Goal: Information Seeking & Learning: Compare options

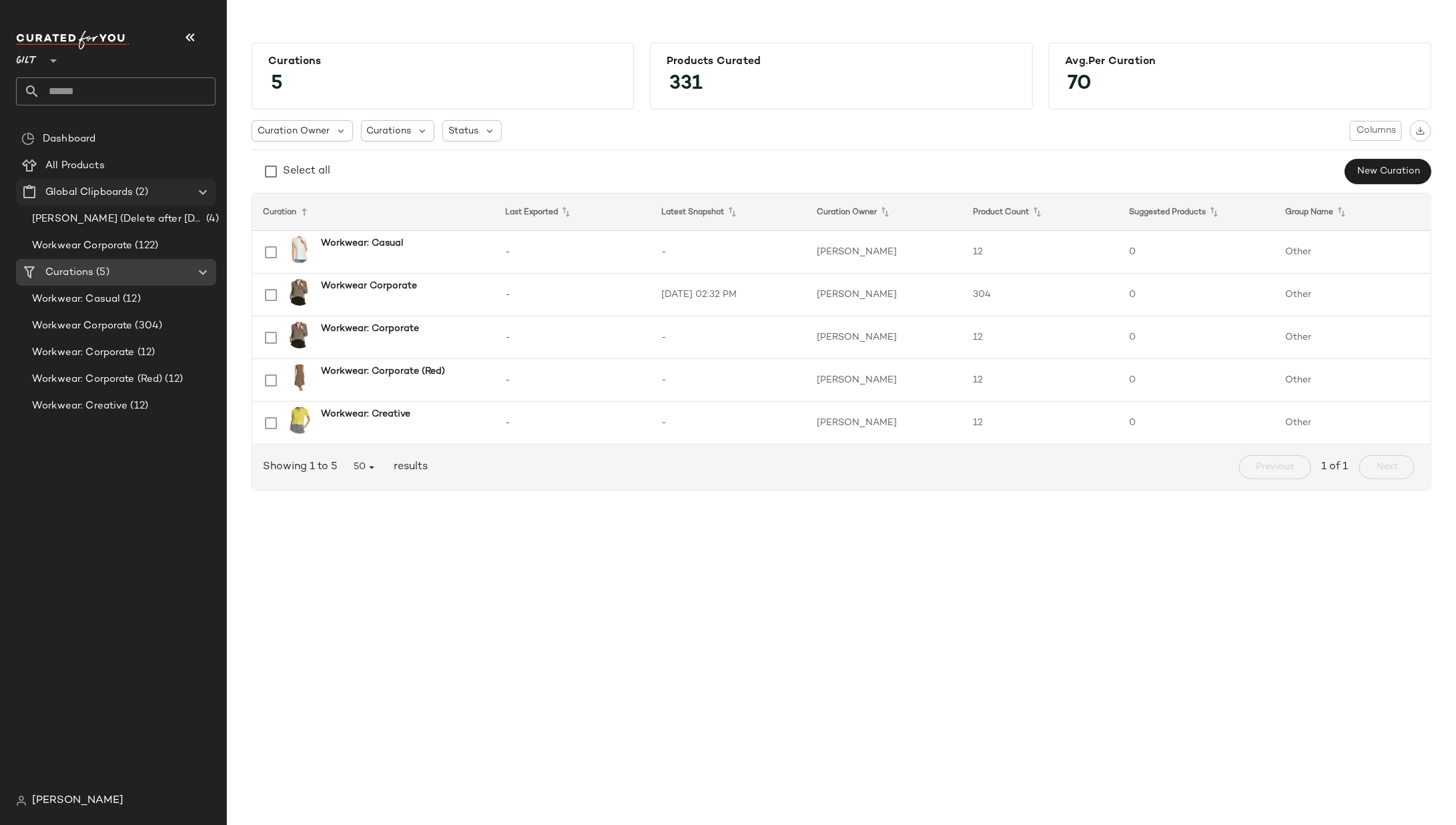
click at [199, 188] on icon at bounding box center [203, 192] width 16 height 16
click at [156, 268] on span "(304)" at bounding box center [148, 273] width 30 height 15
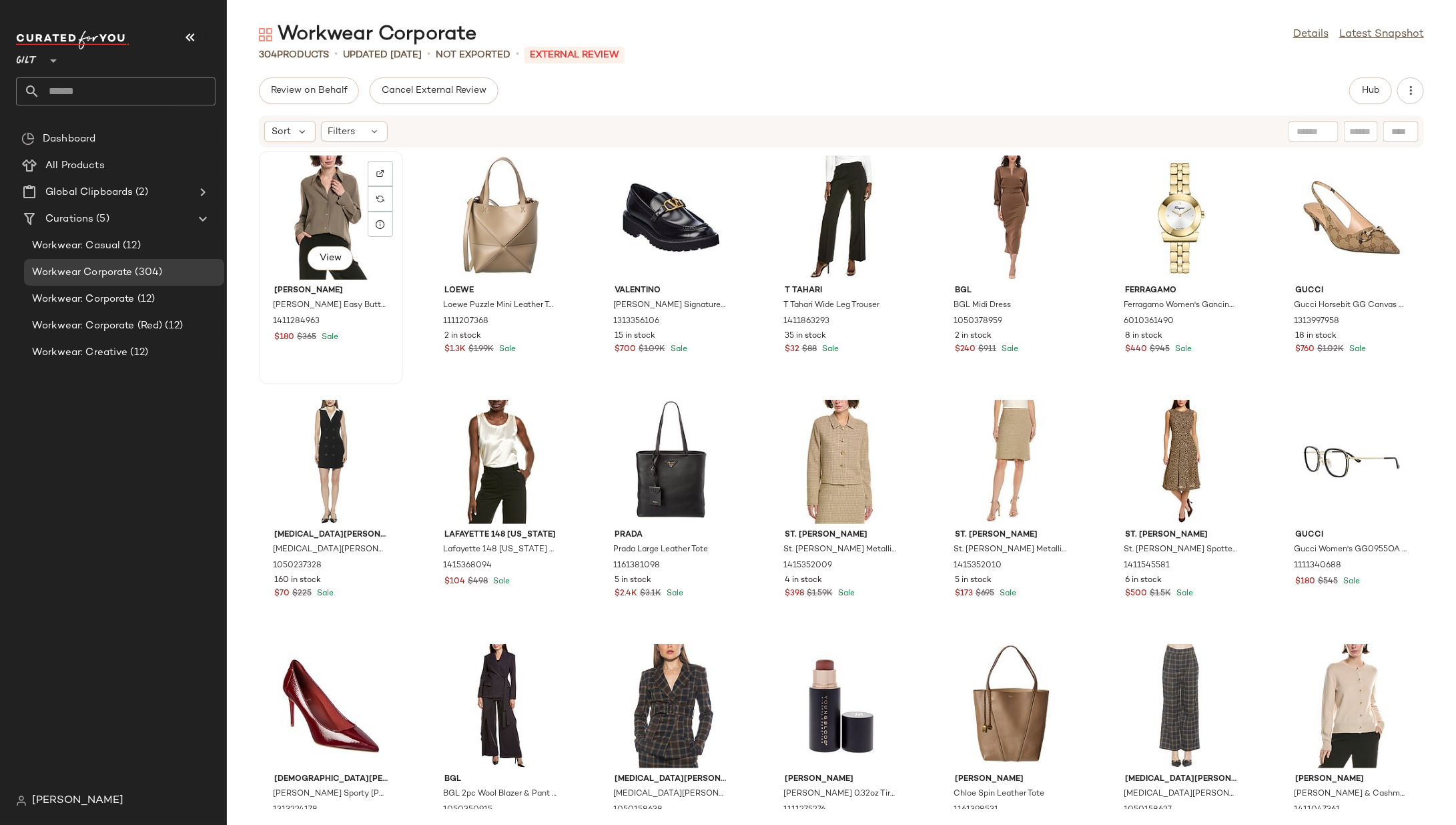
click at [303, 224] on div "View" at bounding box center [330, 217] width 134 height 124
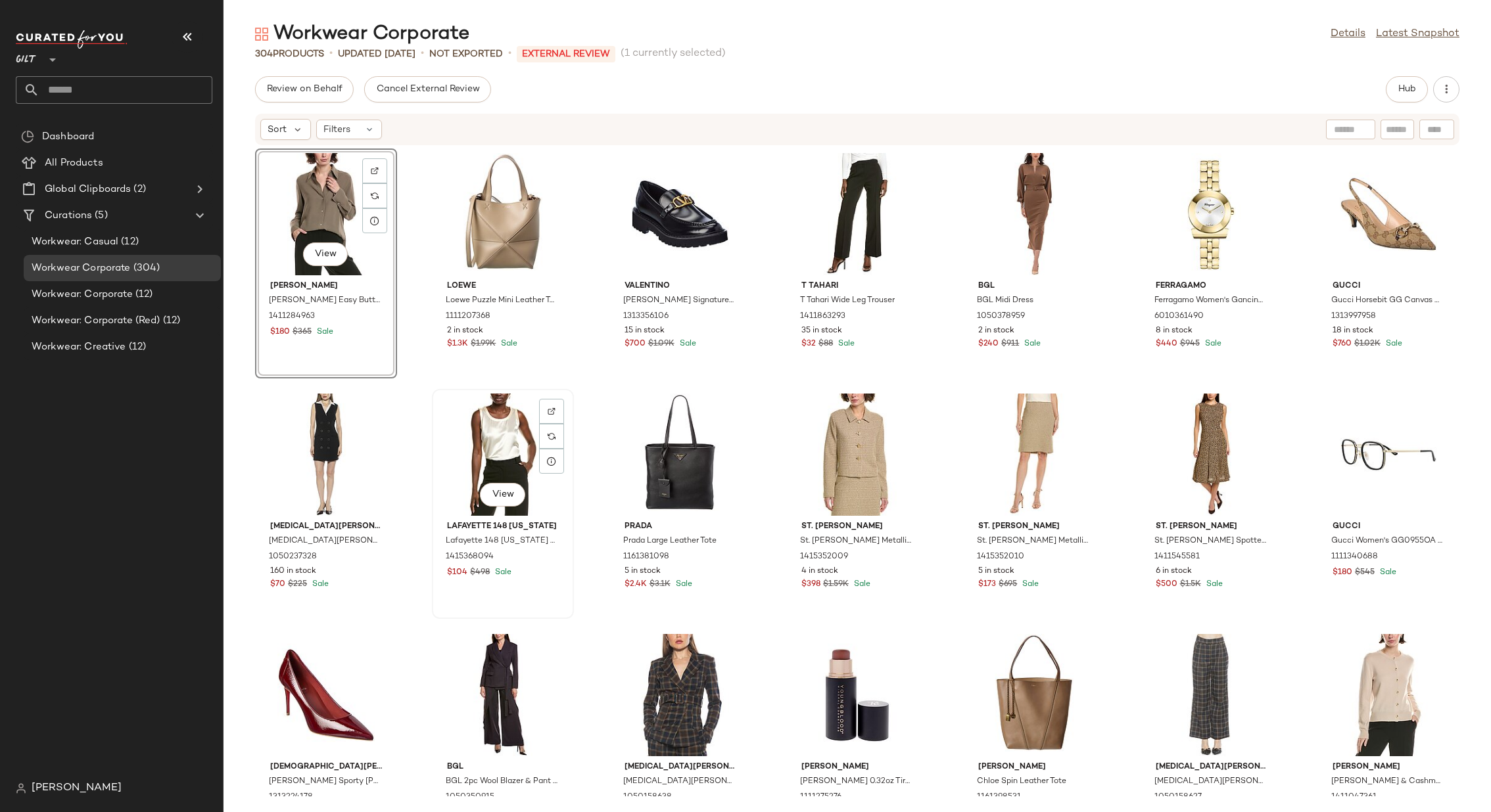
click at [484, 459] on div "View" at bounding box center [503, 454] width 132 height 122
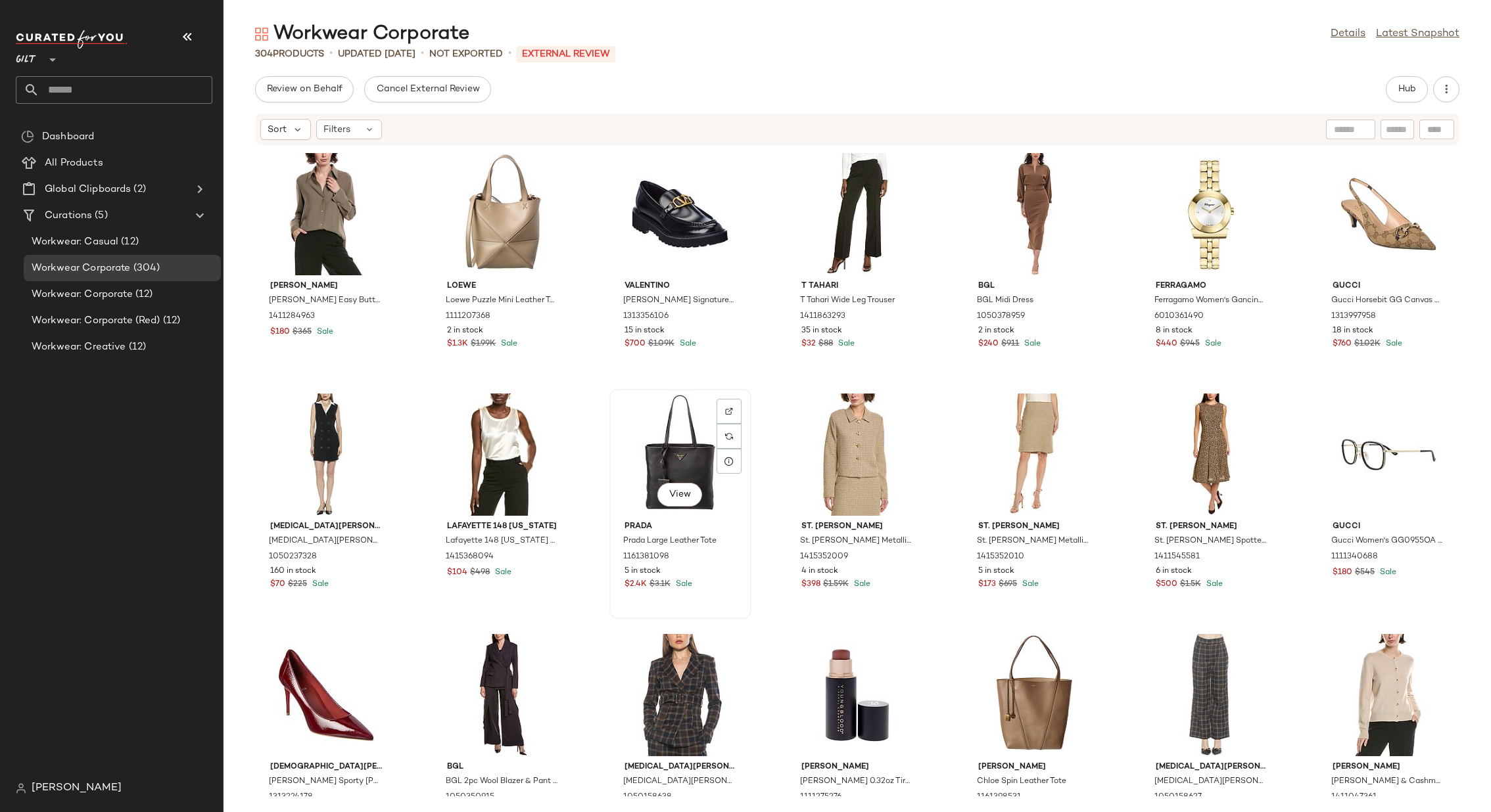
click at [645, 460] on div "View" at bounding box center [680, 454] width 132 height 122
click at [822, 439] on div "View" at bounding box center [857, 454] width 132 height 122
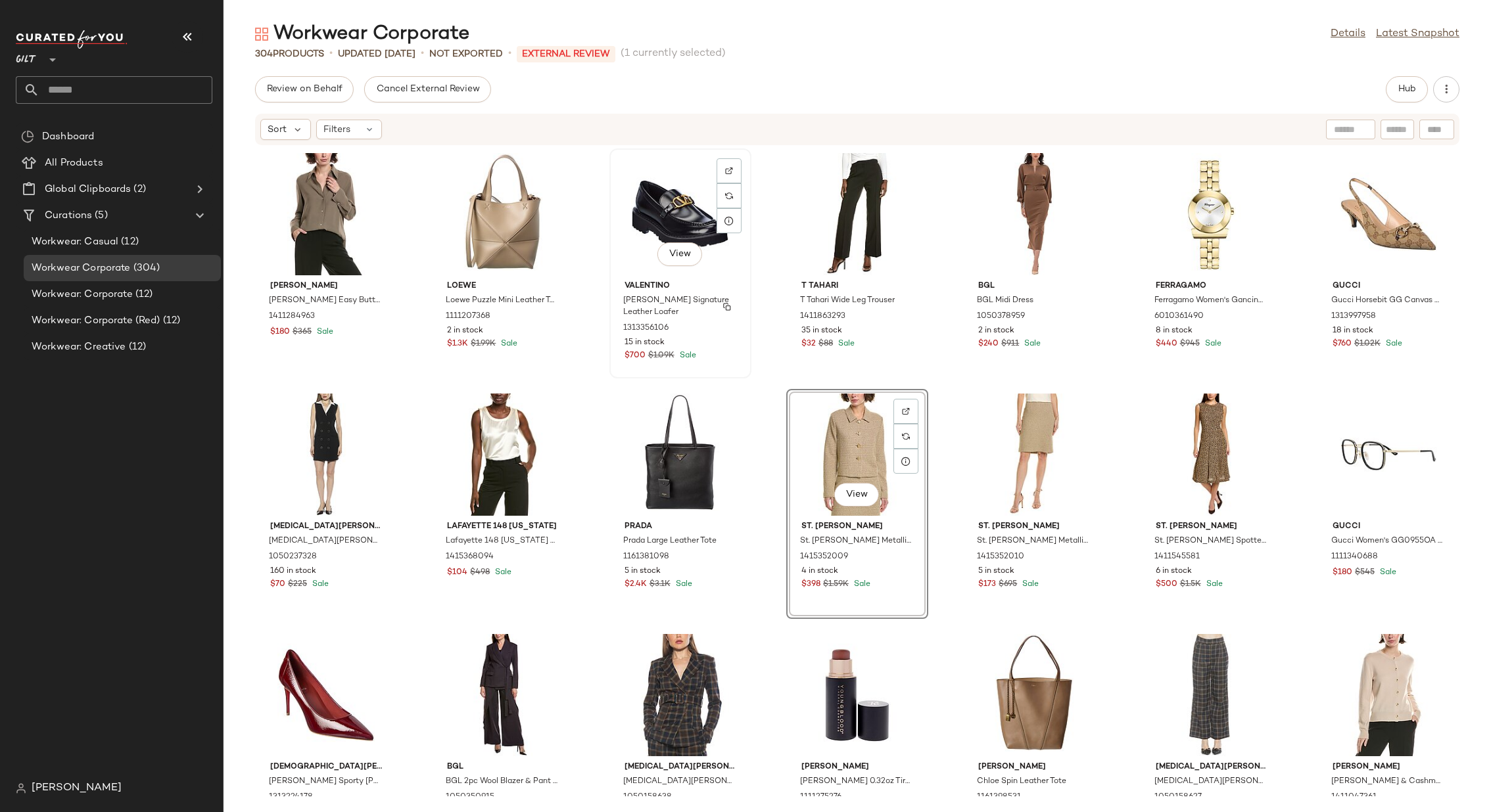
click at [665, 151] on div "View Valentino Valentino VLogo Signature Leather Loafer 1313356106 15 in stock …" at bounding box center [680, 263] width 139 height 227
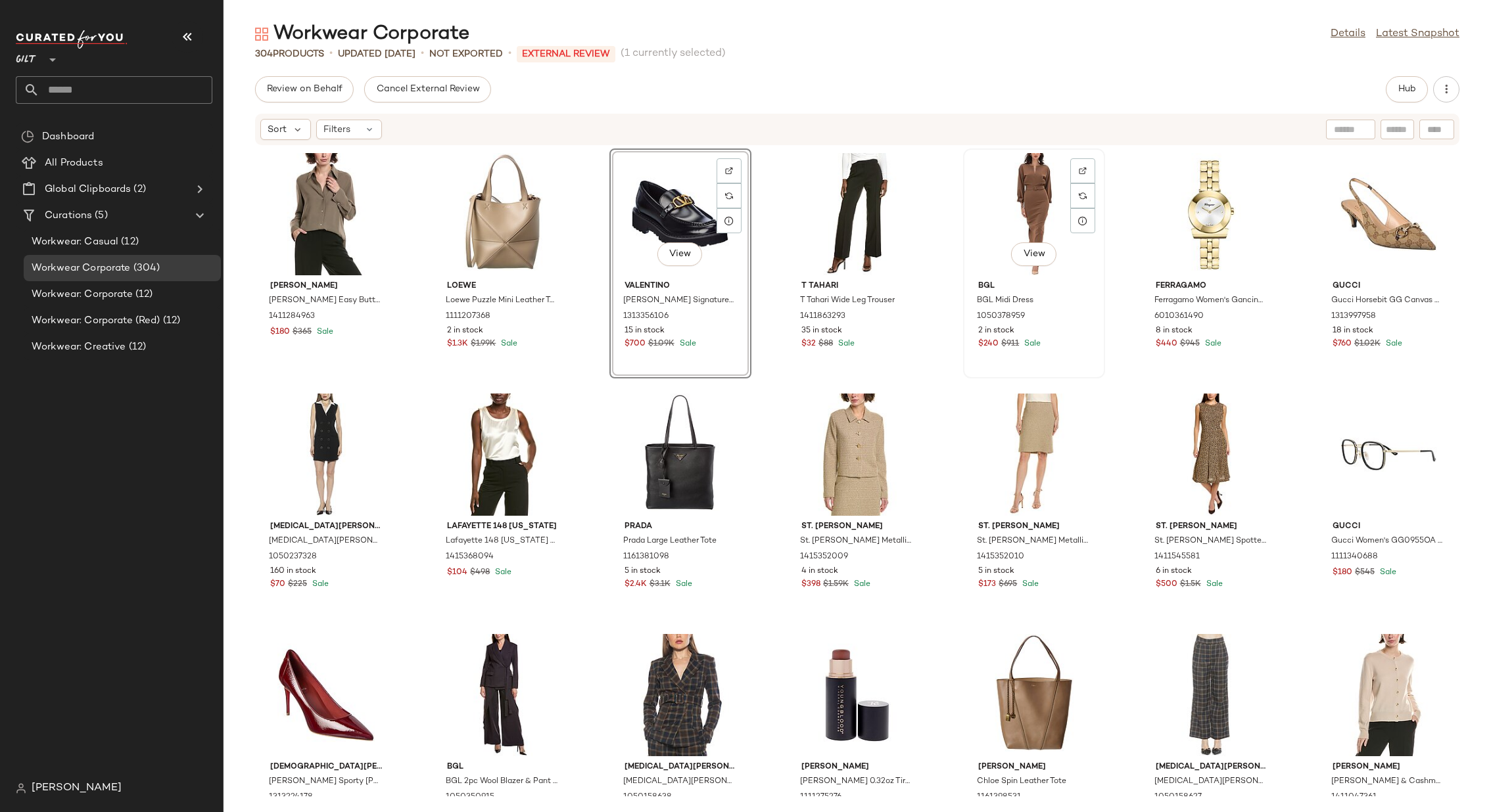
click at [982, 201] on div "View" at bounding box center [1033, 214] width 132 height 122
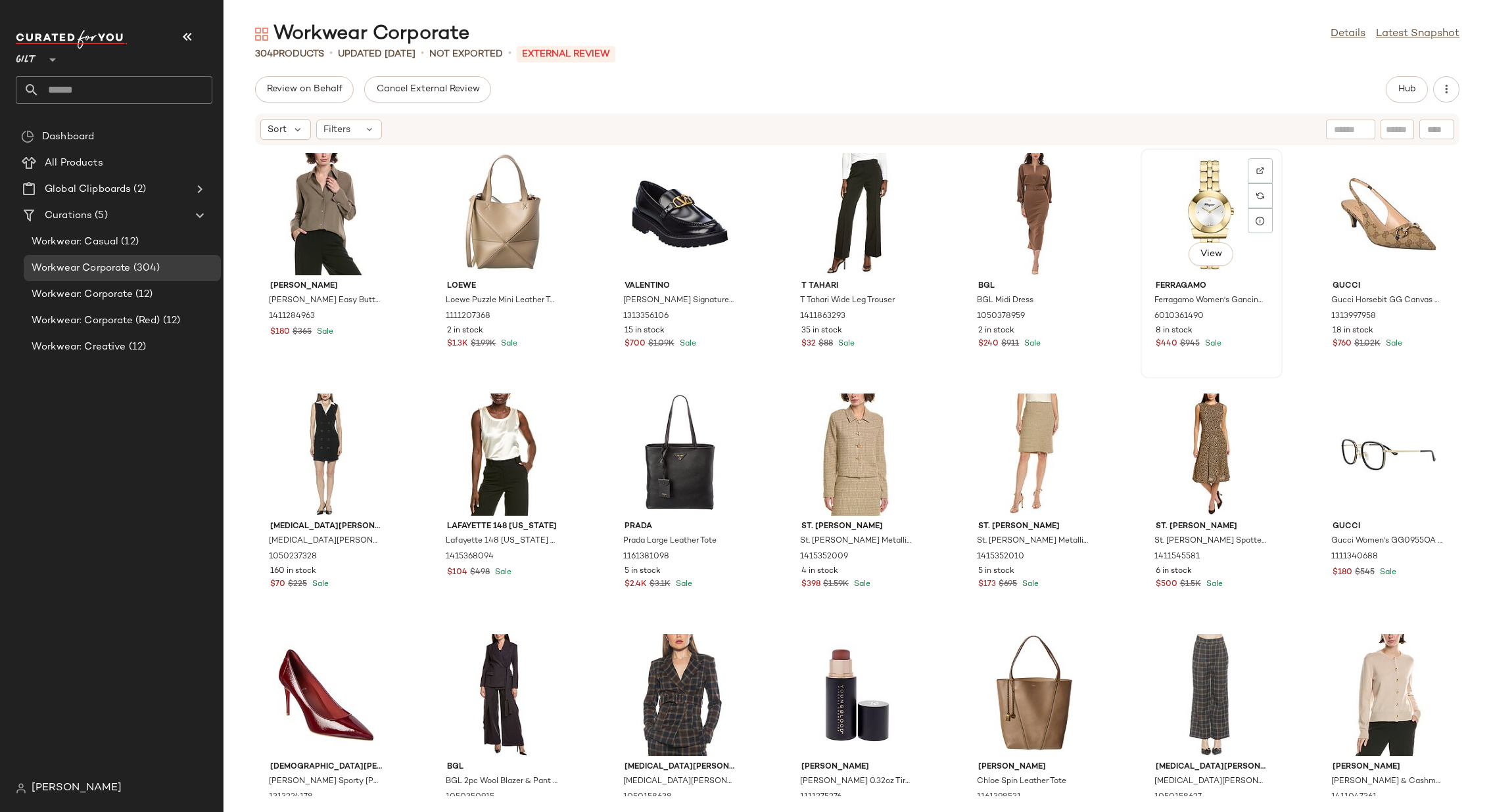
click at [1175, 206] on div "View" at bounding box center [1211, 214] width 132 height 122
click at [1343, 214] on div "View" at bounding box center [1388, 214] width 132 height 122
click at [1040, 213] on div "View" at bounding box center [1033, 214] width 132 height 122
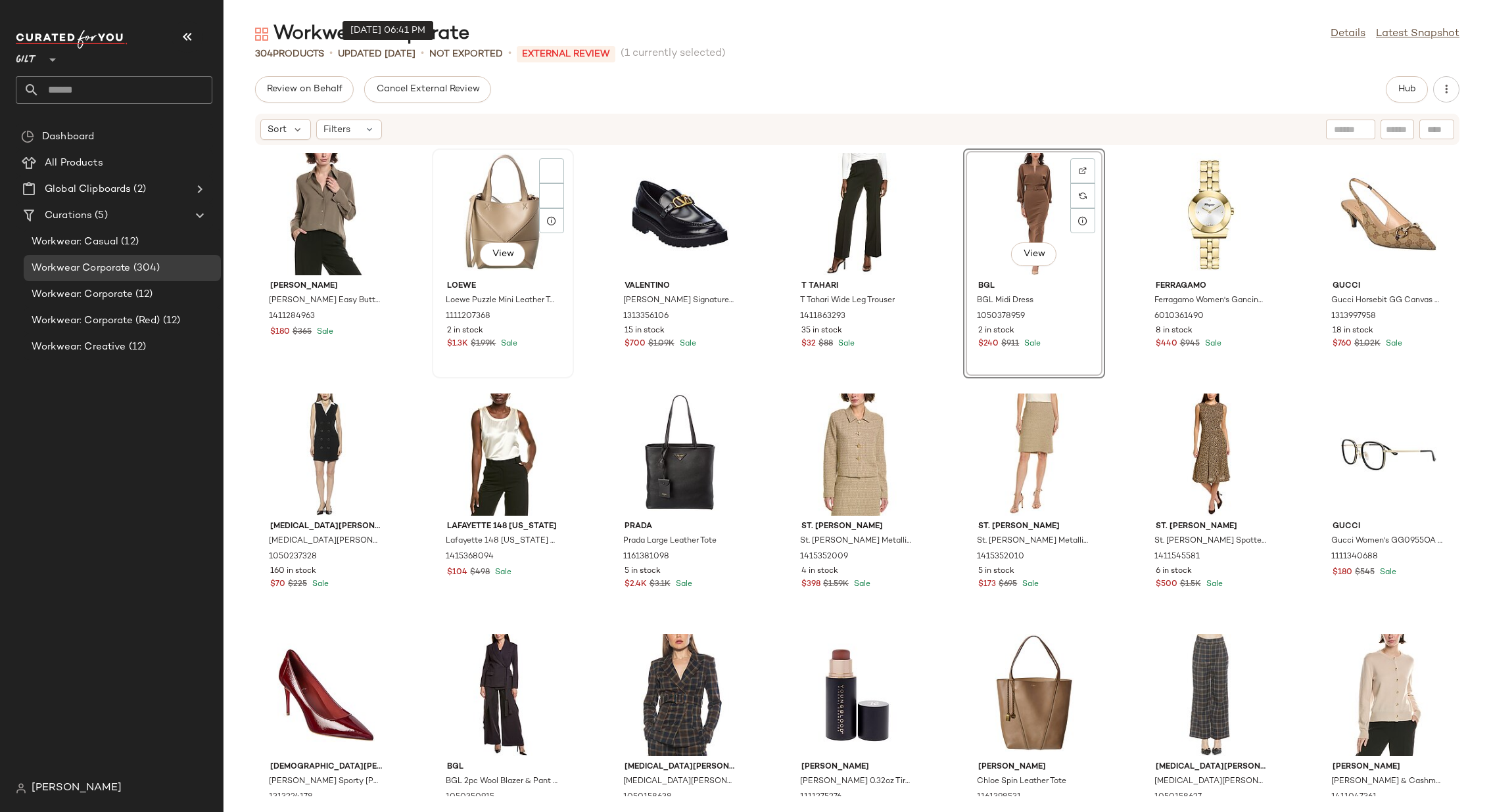
click at [474, 203] on div "View" at bounding box center [503, 214] width 132 height 122
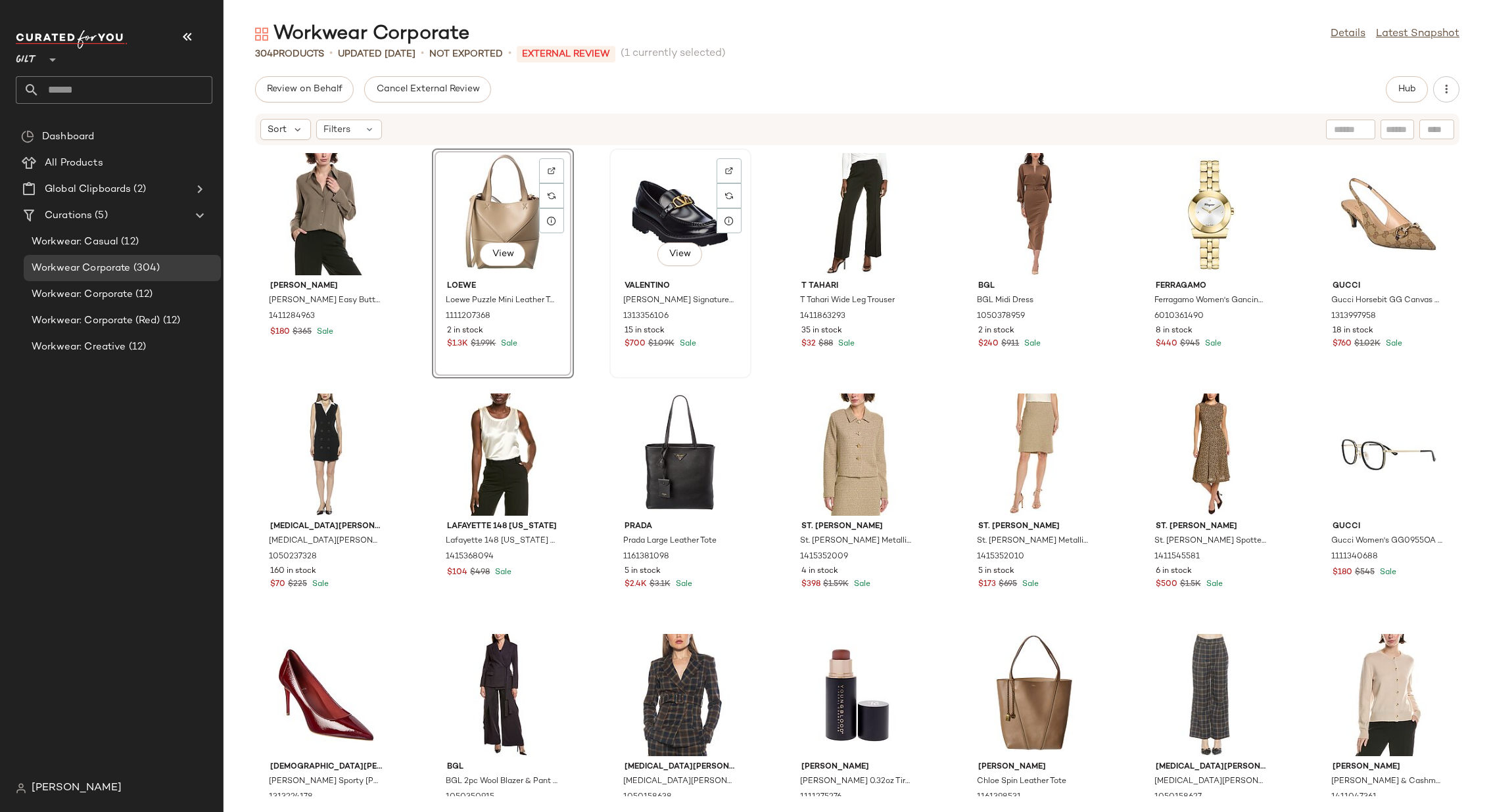
click at [649, 205] on div "View" at bounding box center [680, 214] width 132 height 122
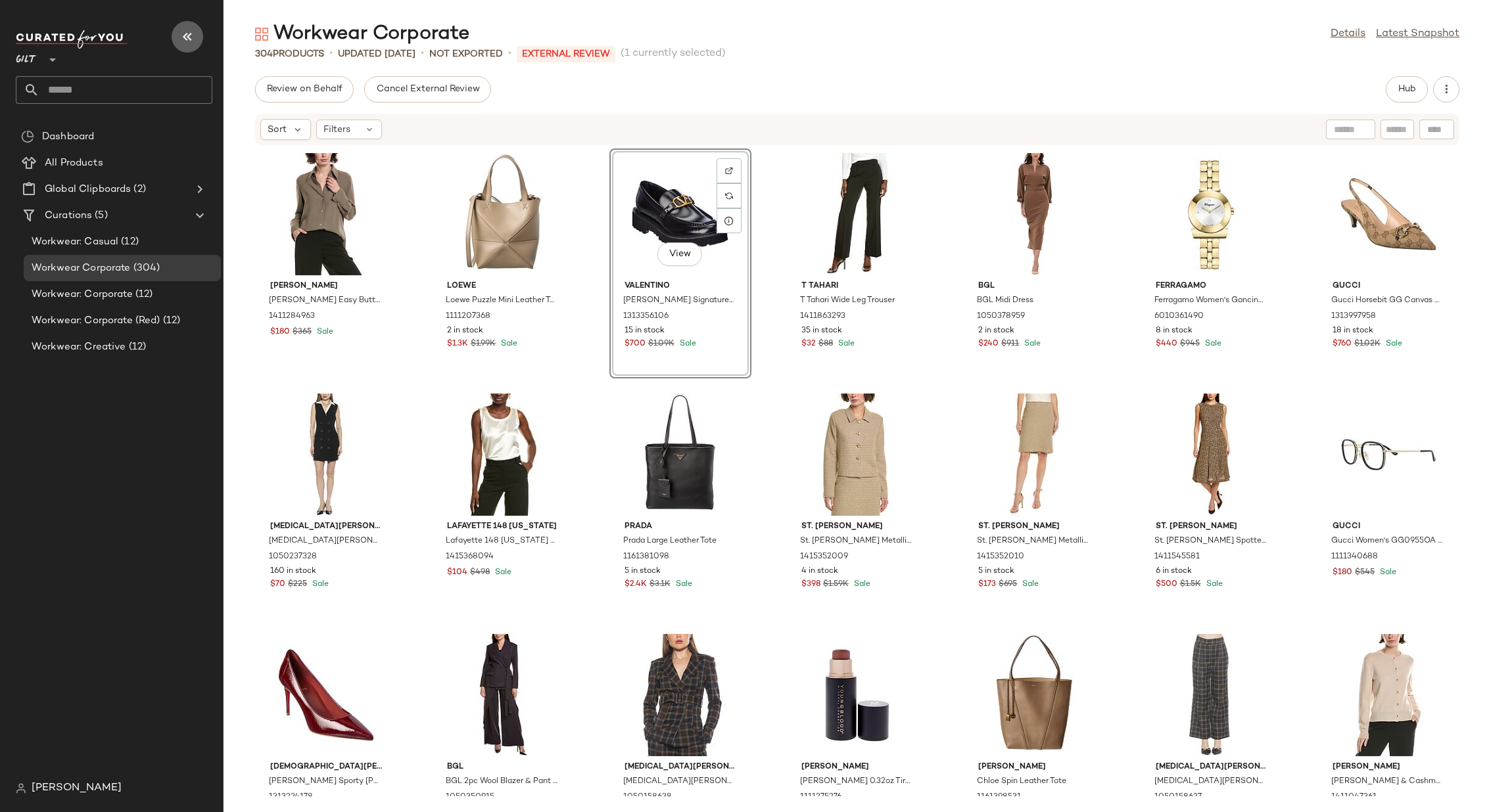
click at [189, 30] on icon "button" at bounding box center [188, 37] width 16 height 16
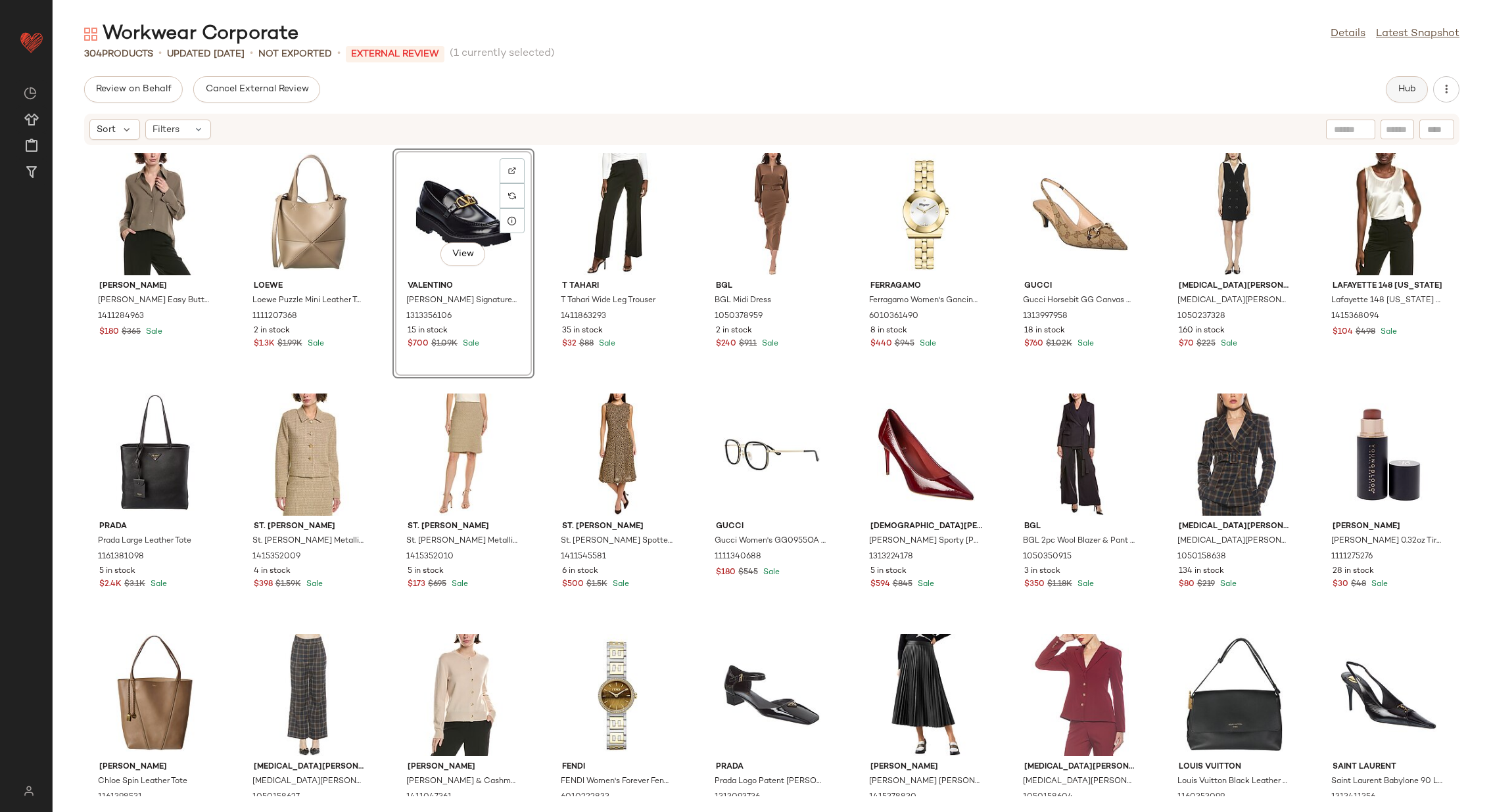
click at [1395, 92] on button "Hub" at bounding box center [1407, 89] width 42 height 26
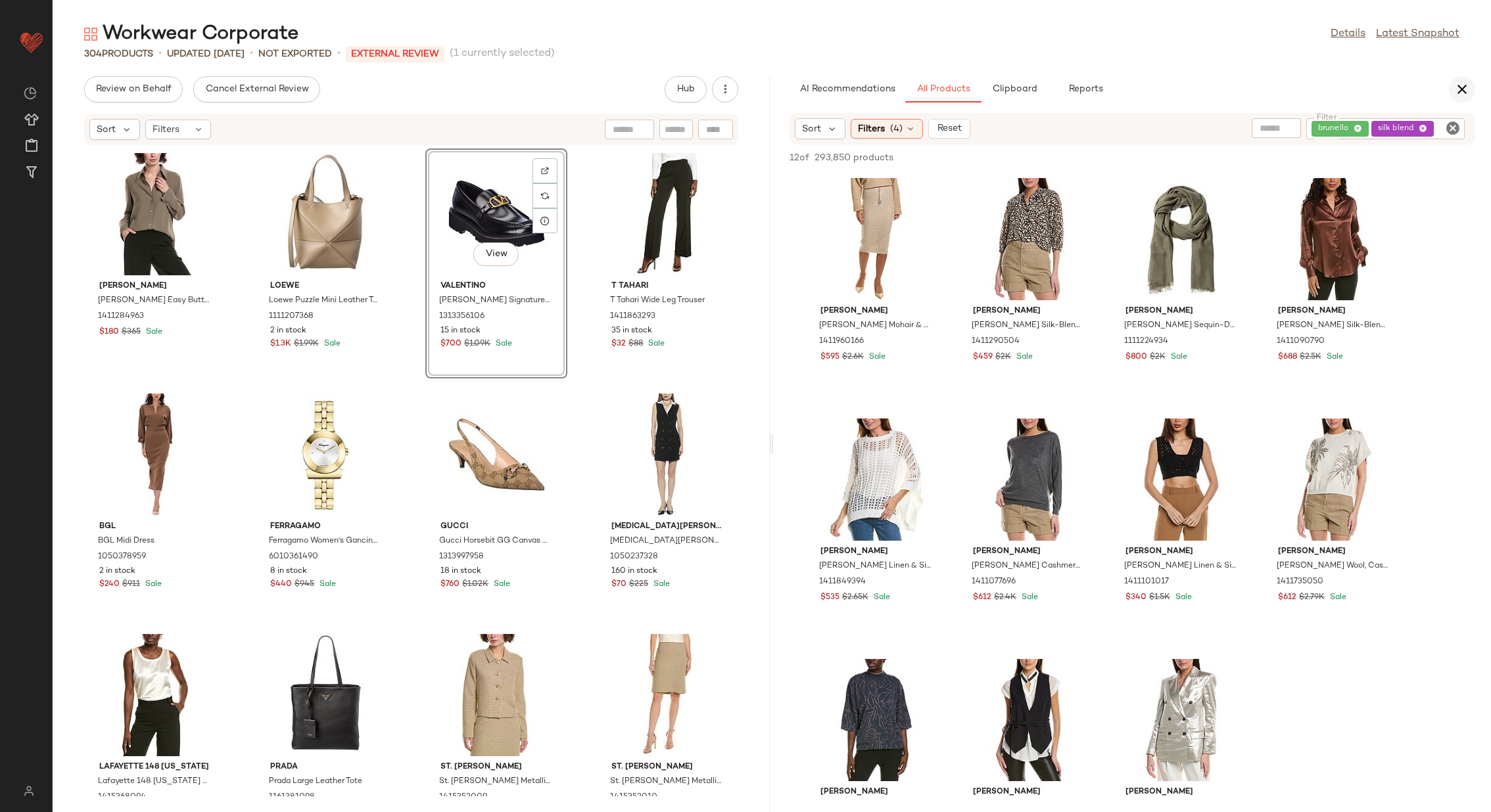
click at [1434, 91] on icon "button" at bounding box center [1462, 89] width 16 height 16
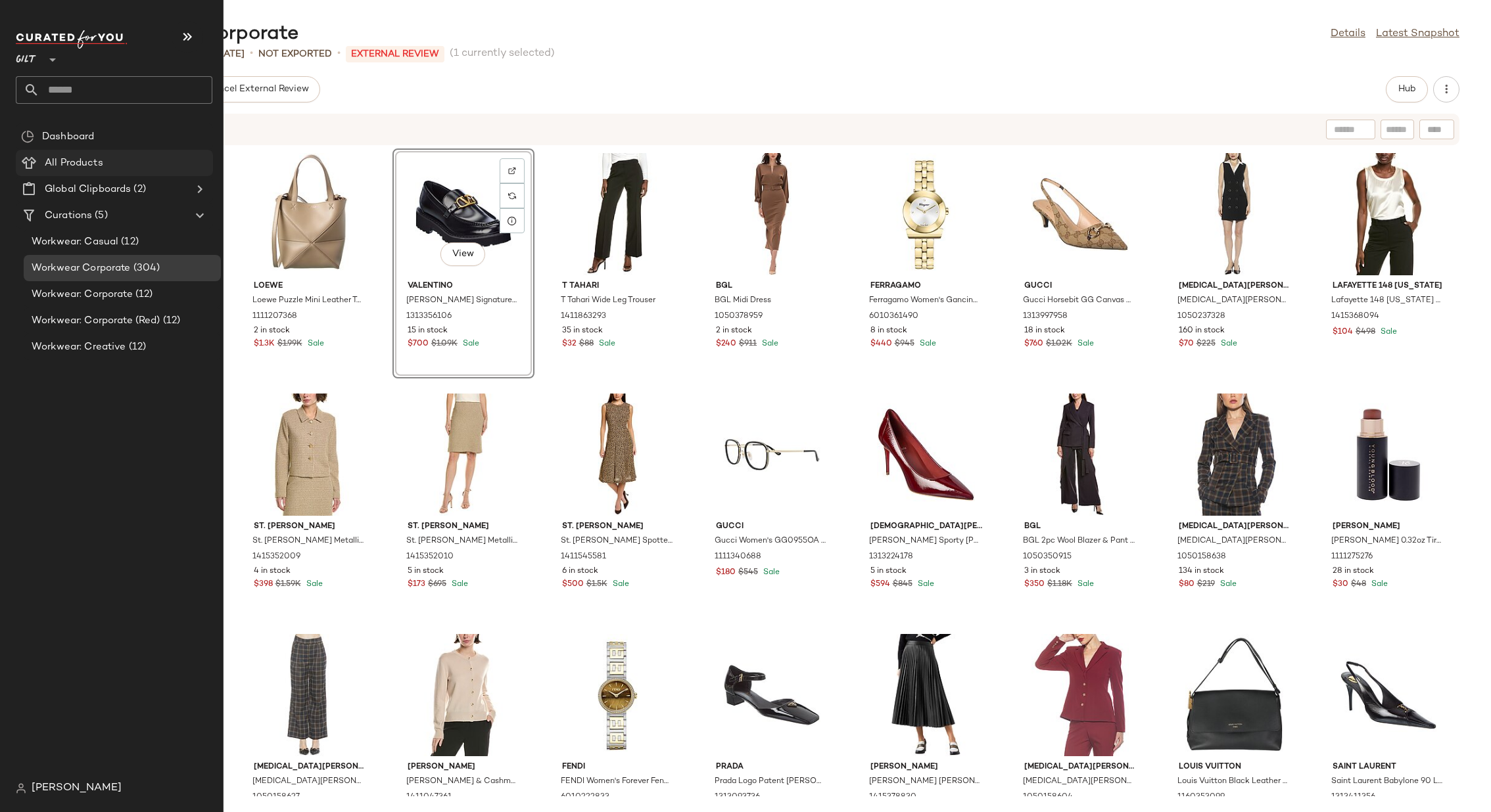
click at [116, 158] on div "All Products" at bounding box center [124, 163] width 167 height 15
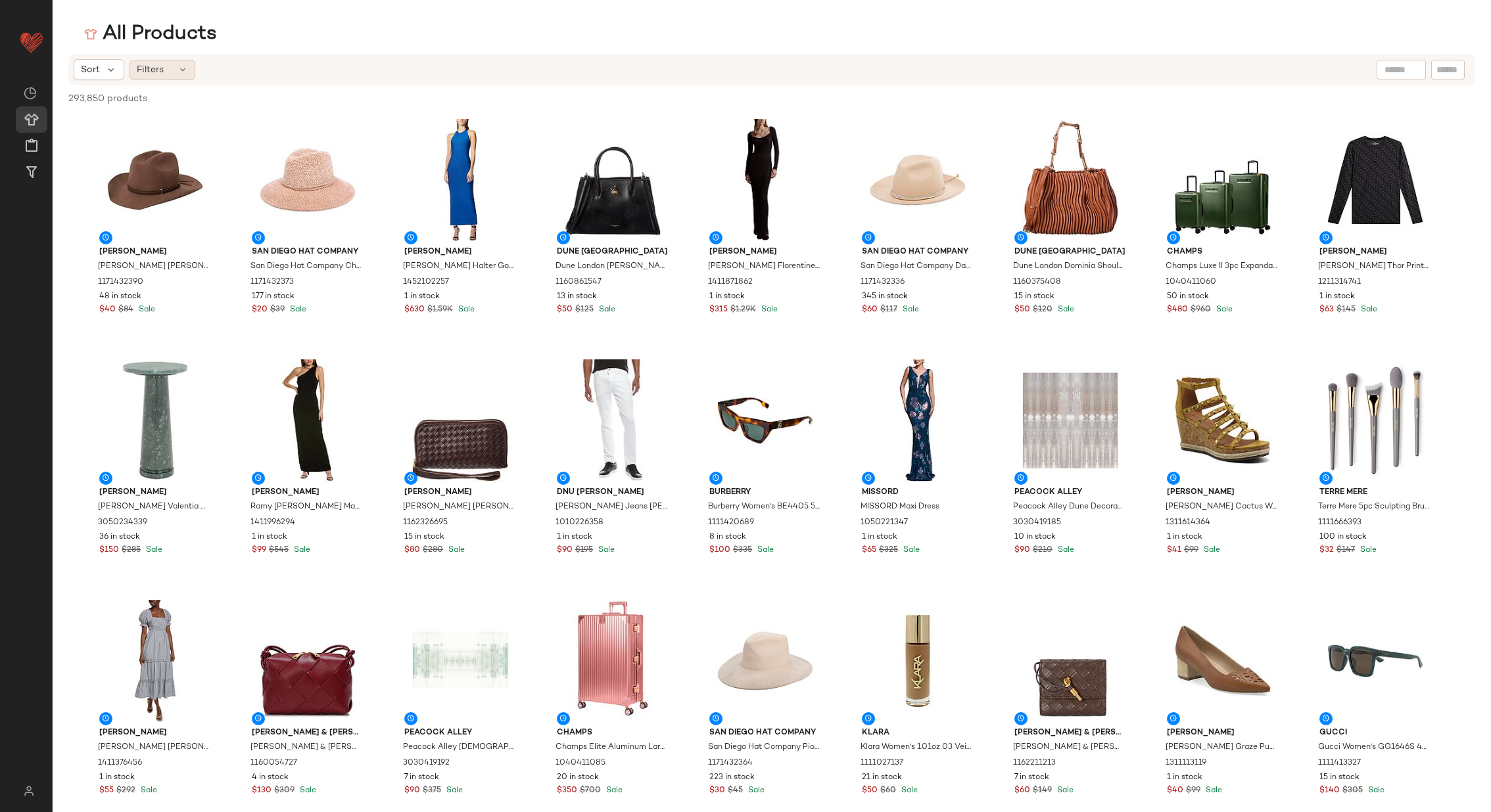
click at [185, 68] on icon at bounding box center [182, 69] width 11 height 11
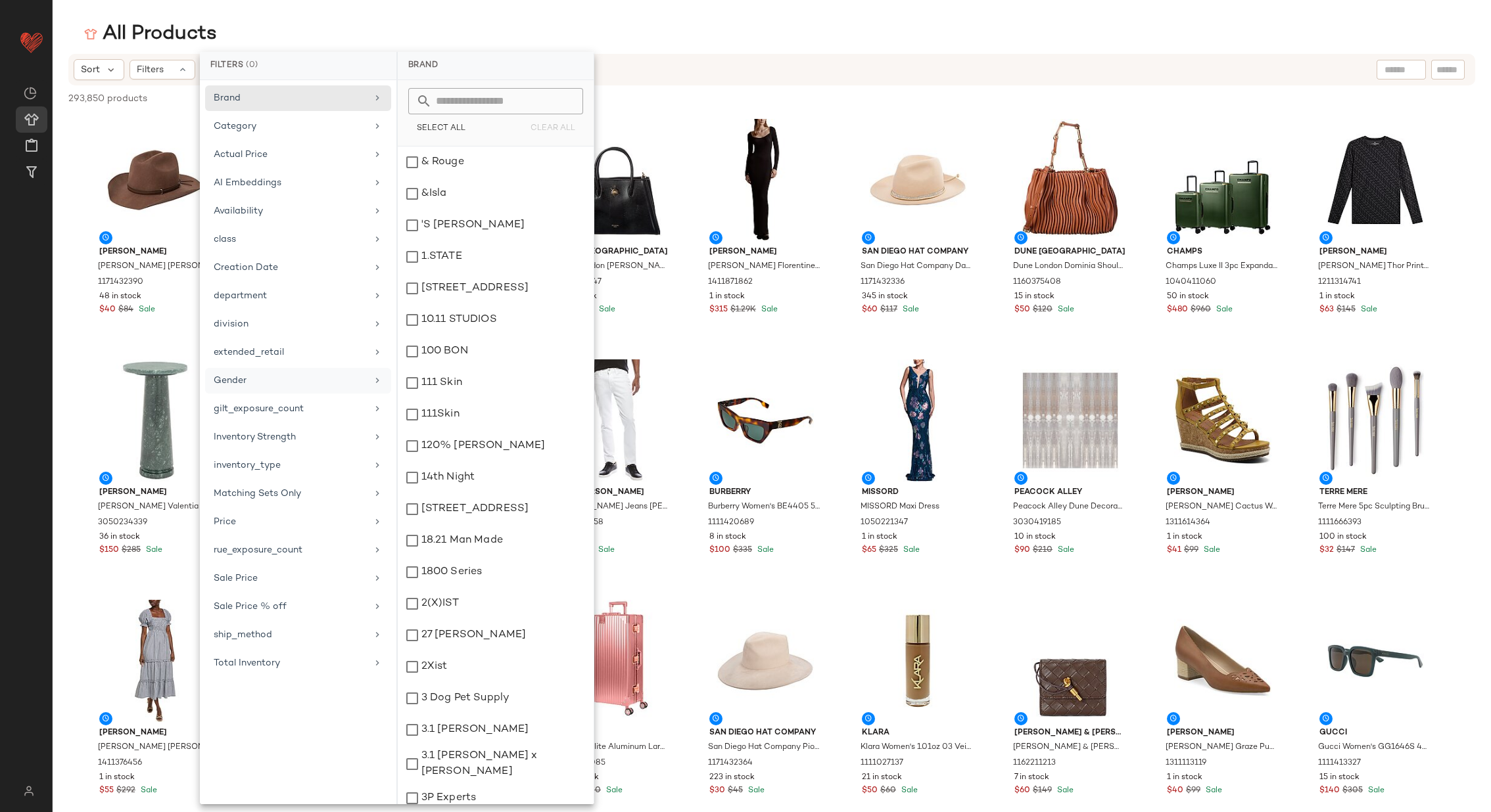
click at [379, 376] on icon at bounding box center [377, 381] width 11 height 11
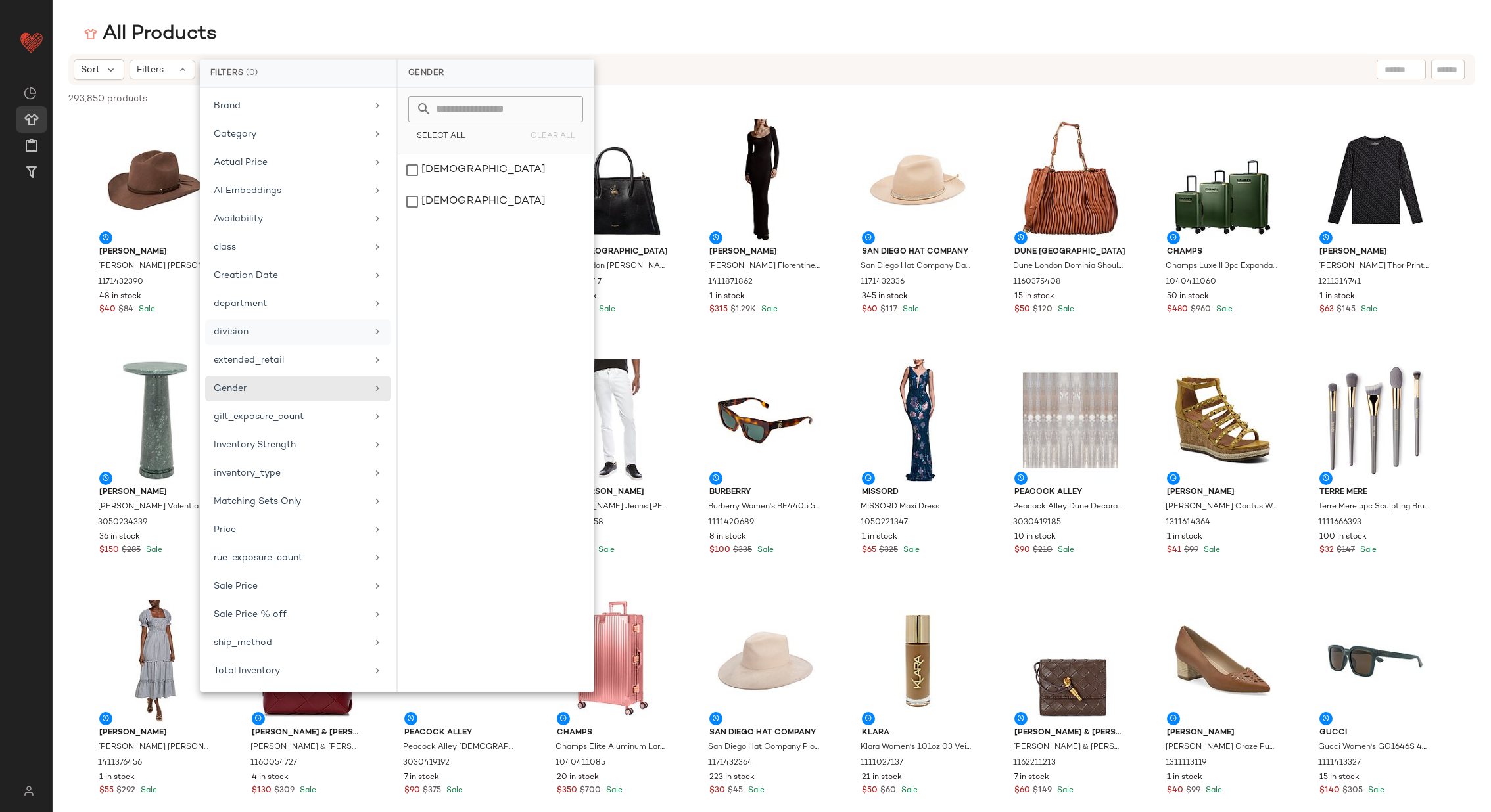
click at [433, 164] on div "female" at bounding box center [495, 170] width 196 height 32
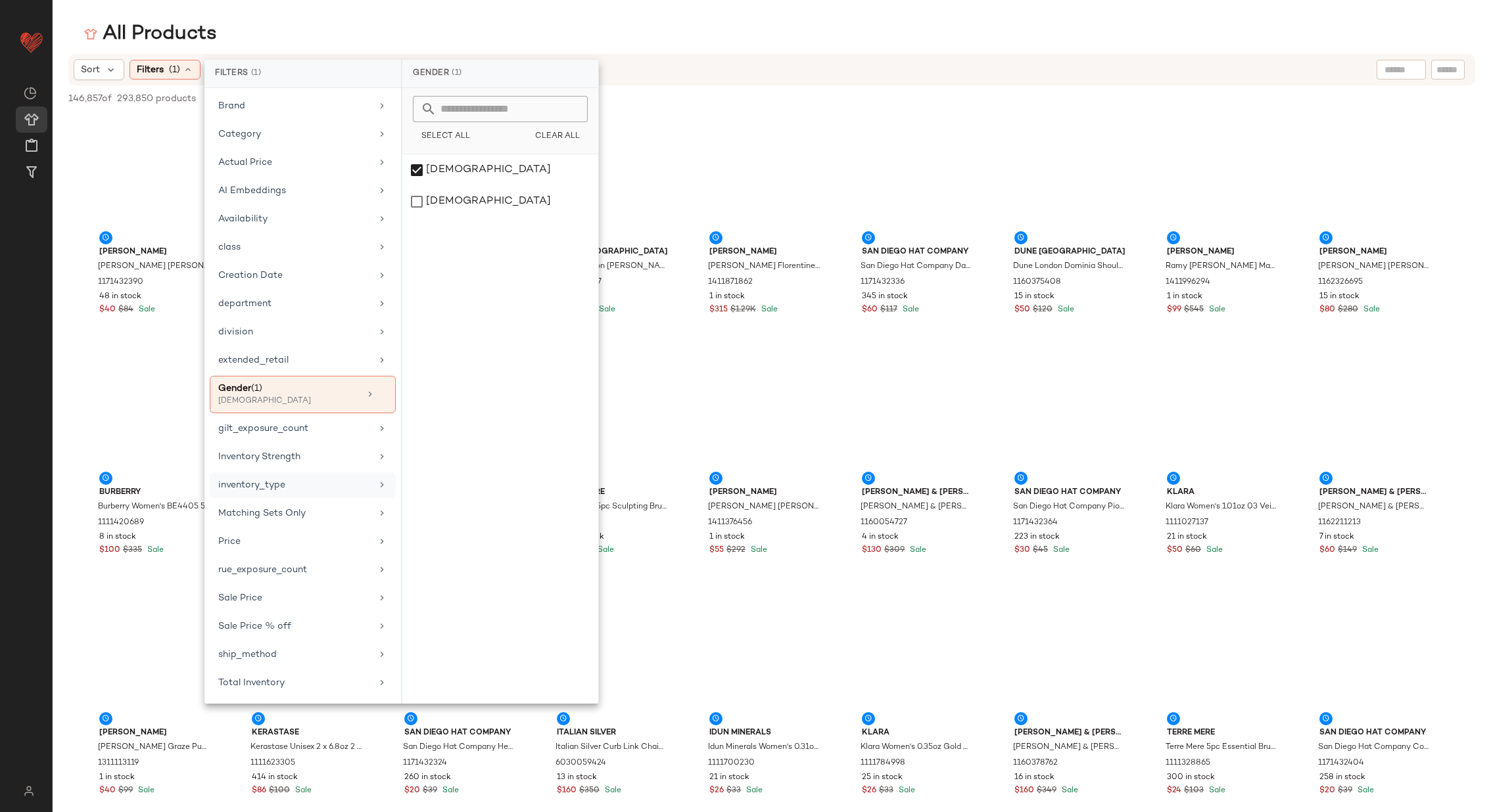
click at [379, 480] on icon at bounding box center [382, 485] width 11 height 11
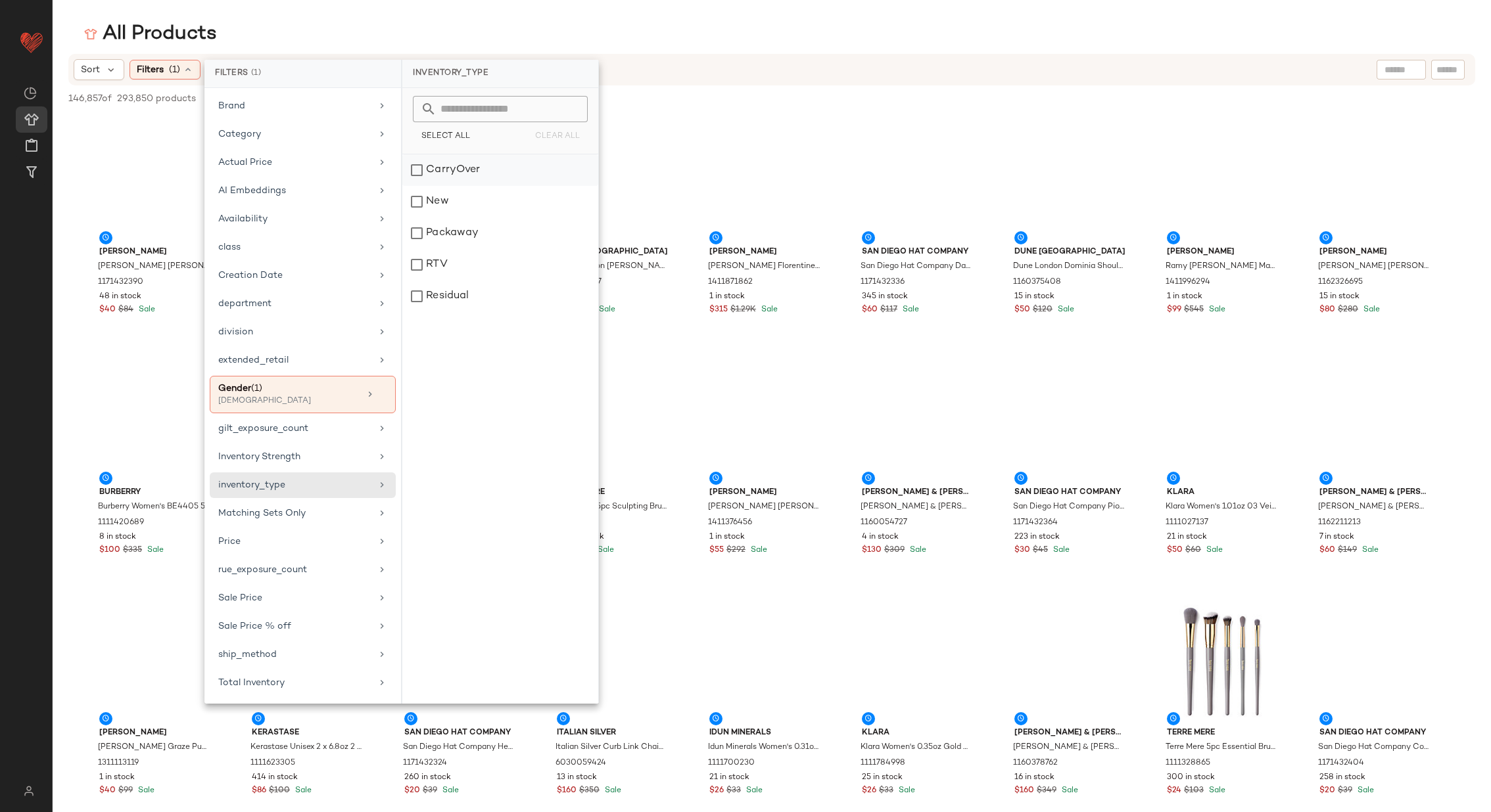
click at [453, 167] on div "CarryOver" at bounding box center [500, 170] width 196 height 32
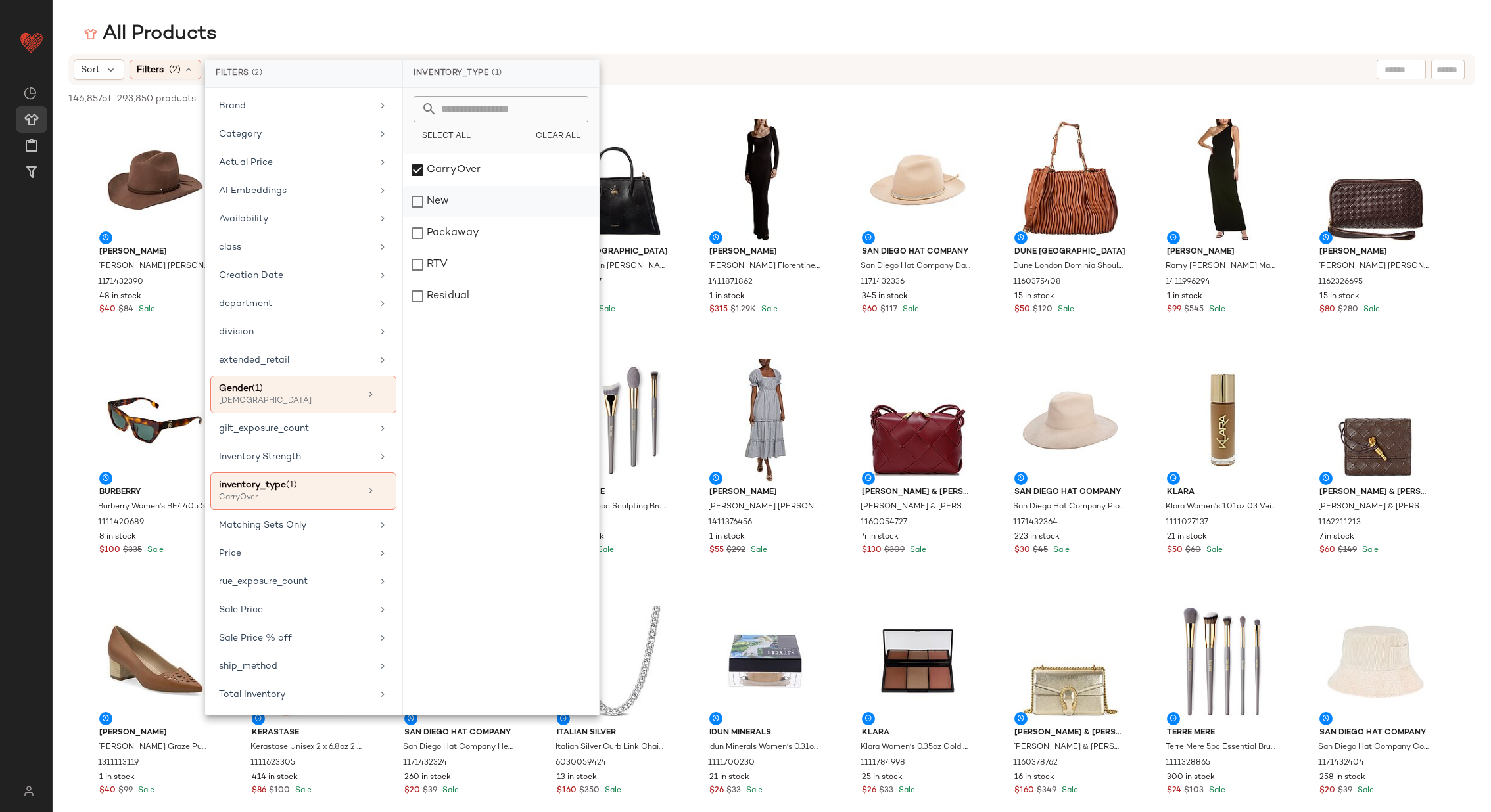
click at [453, 198] on div "New" at bounding box center [500, 202] width 196 height 32
click at [454, 229] on div "Packaway" at bounding box center [500, 233] width 196 height 32
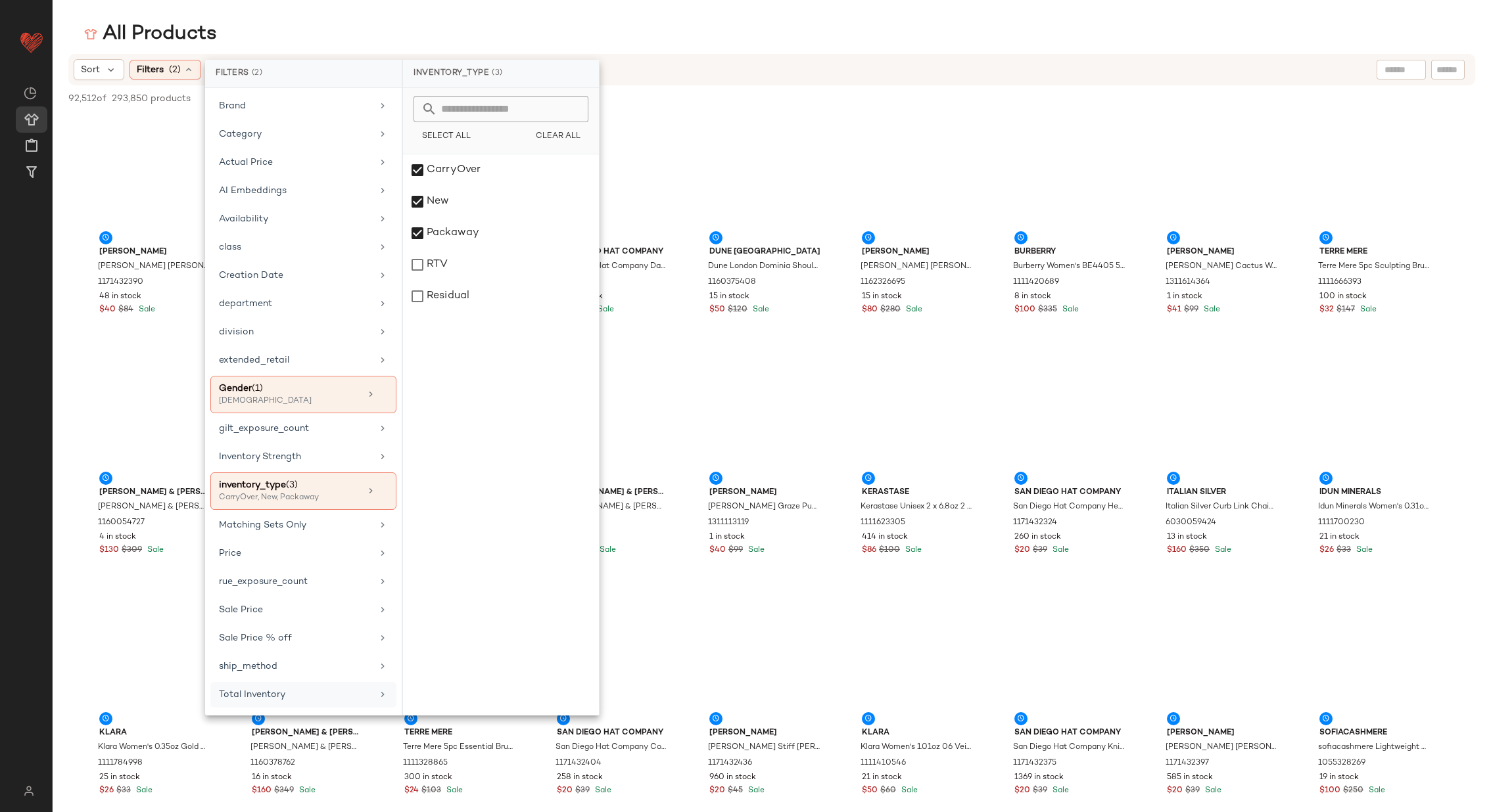
click at [331, 688] on div "Total Inventory" at bounding box center [296, 695] width 153 height 14
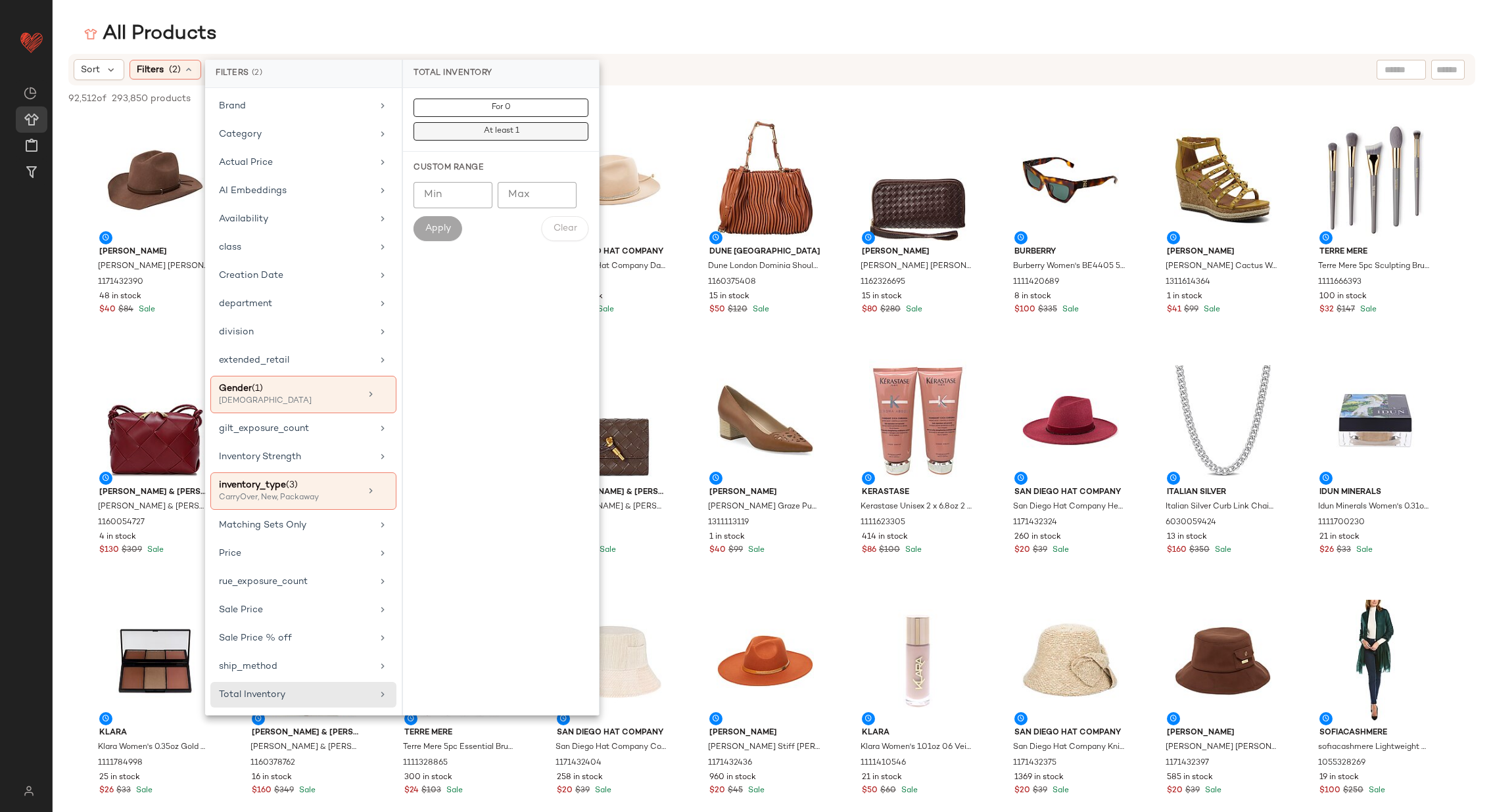
click at [522, 126] on button "At least 1" at bounding box center [500, 131] width 175 height 18
click at [663, 92] on div "78,817 of 293,850 products • 0 selected Deselect All" at bounding box center [772, 99] width 1438 height 29
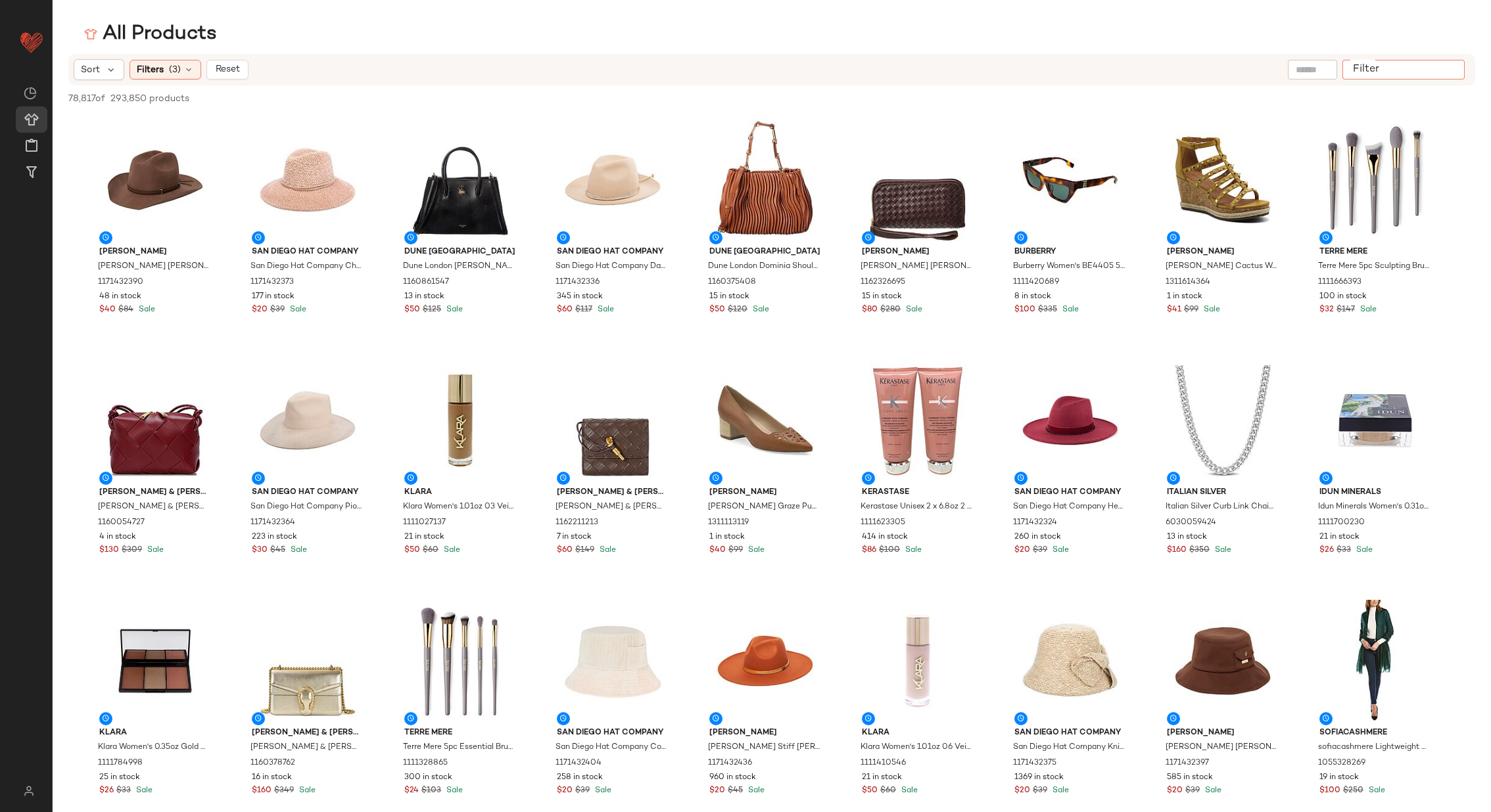
click at [1432, 68] on div at bounding box center [1402, 69] width 122 height 19
type input "****"
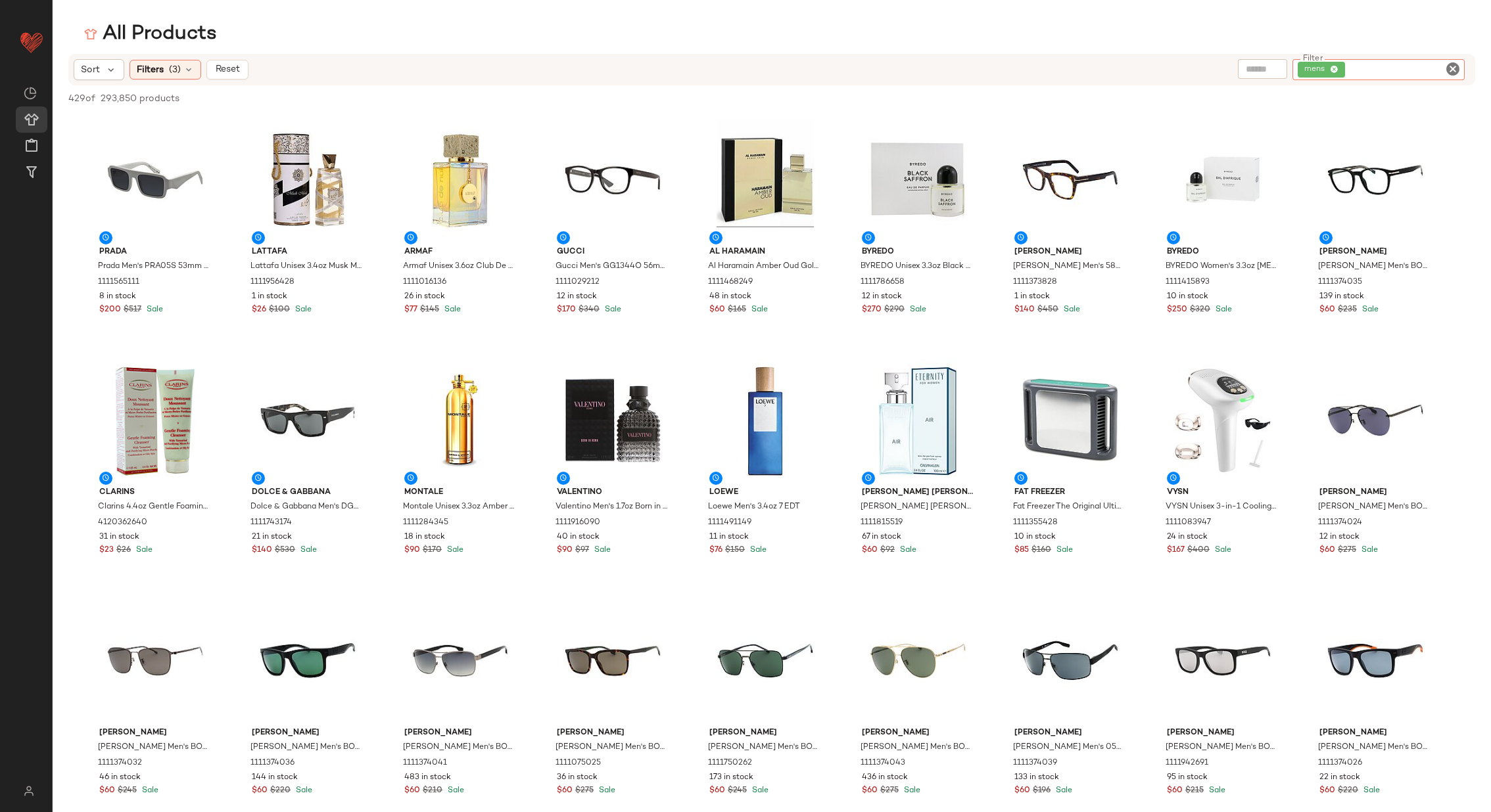
click at [1260, 62] on input "text" at bounding box center [1262, 69] width 33 height 14
type input "****"
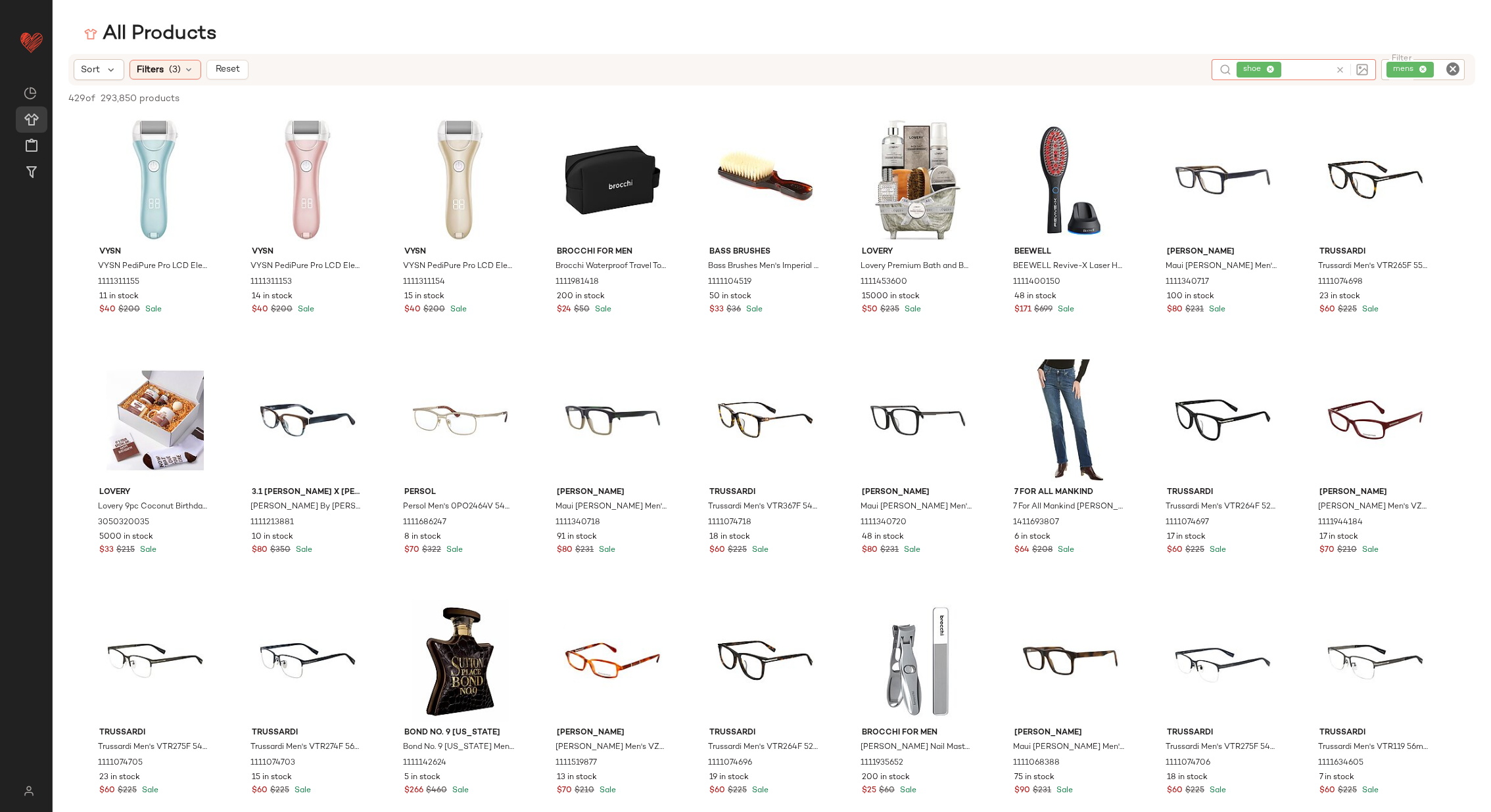
click at [1340, 65] on icon at bounding box center [1339, 69] width 10 height 10
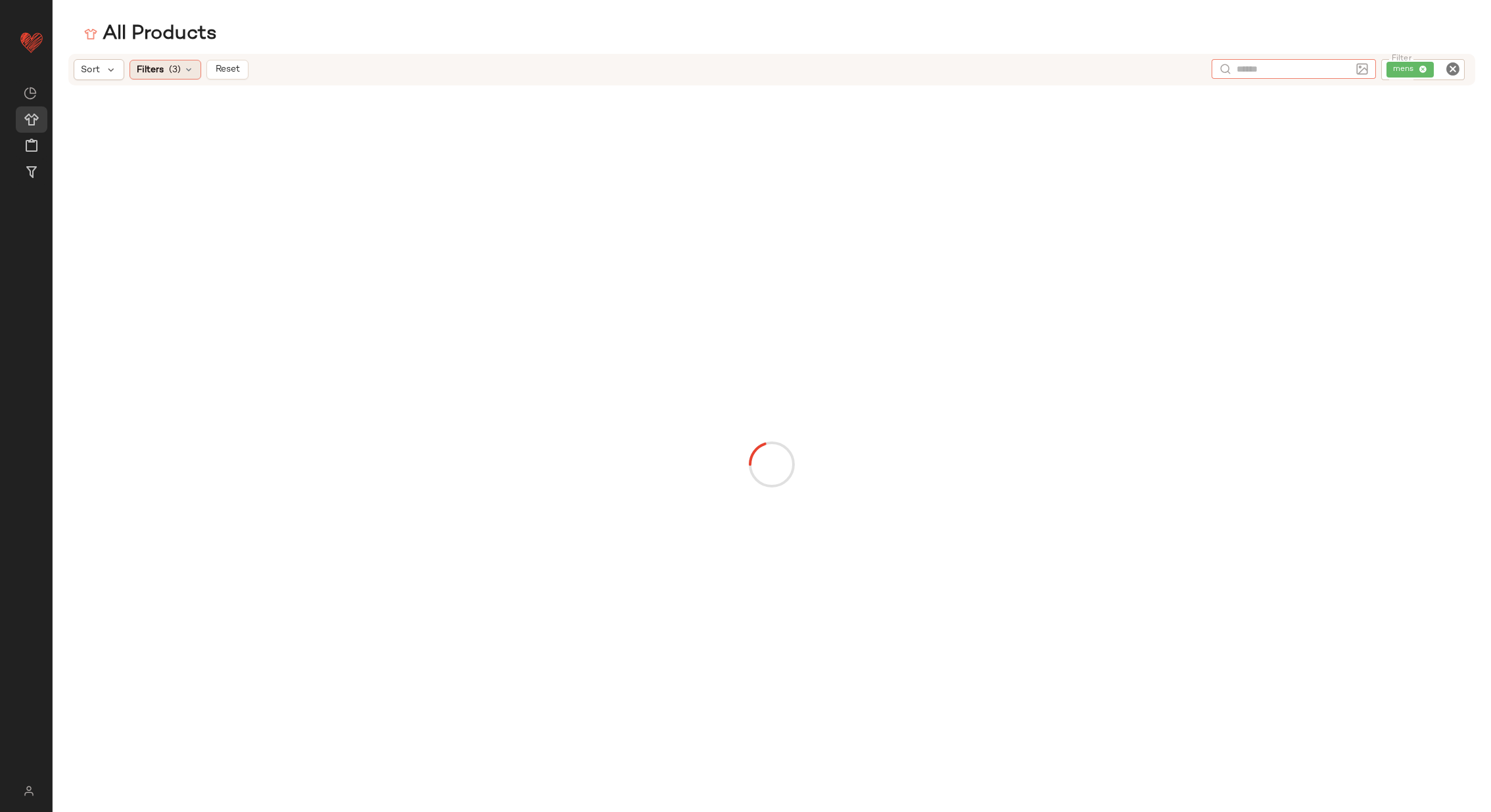
click at [190, 67] on icon at bounding box center [189, 69] width 11 height 11
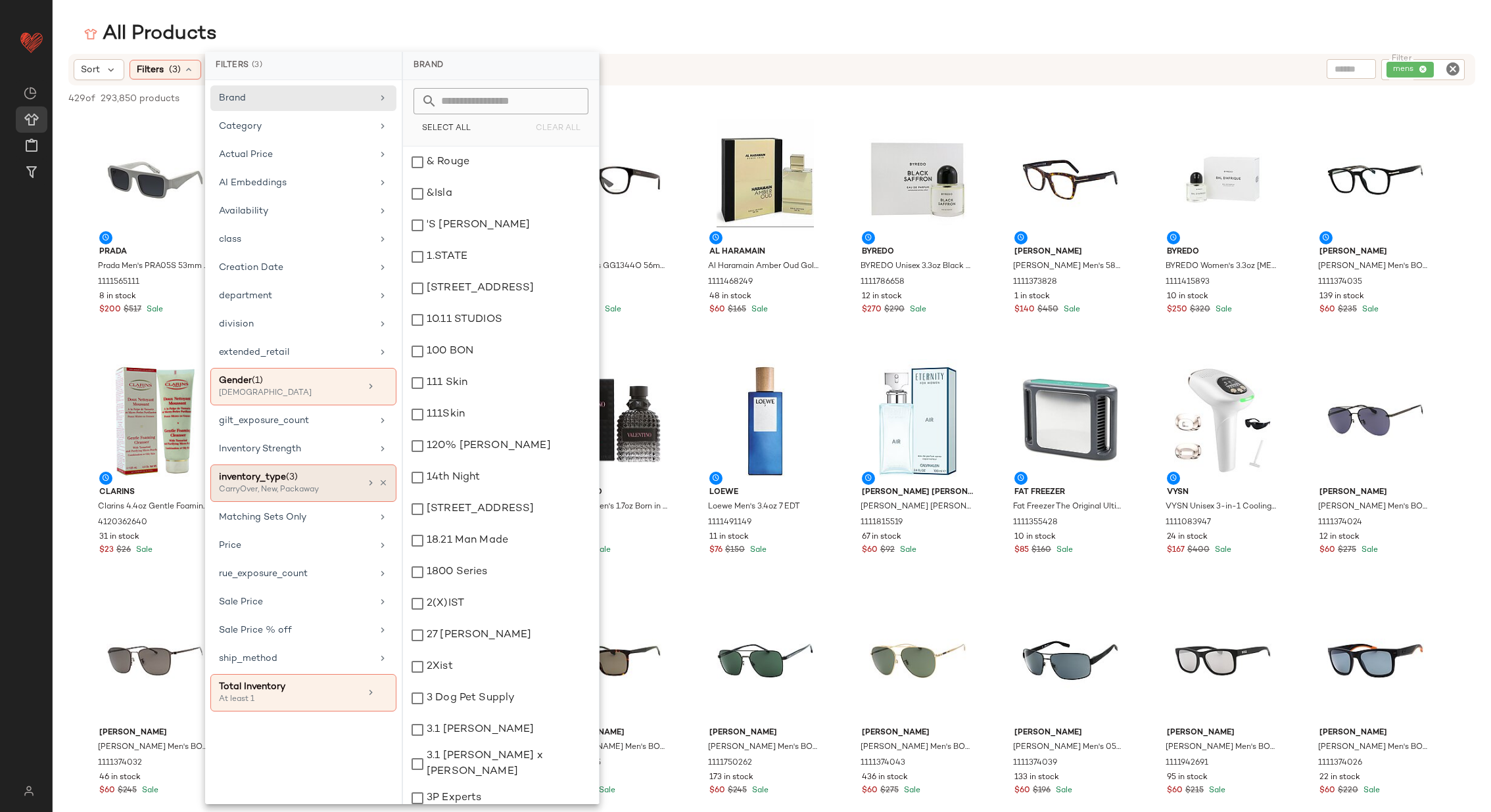
click at [332, 472] on div "inventory_type (3)" at bounding box center [289, 478] width 141 height 14
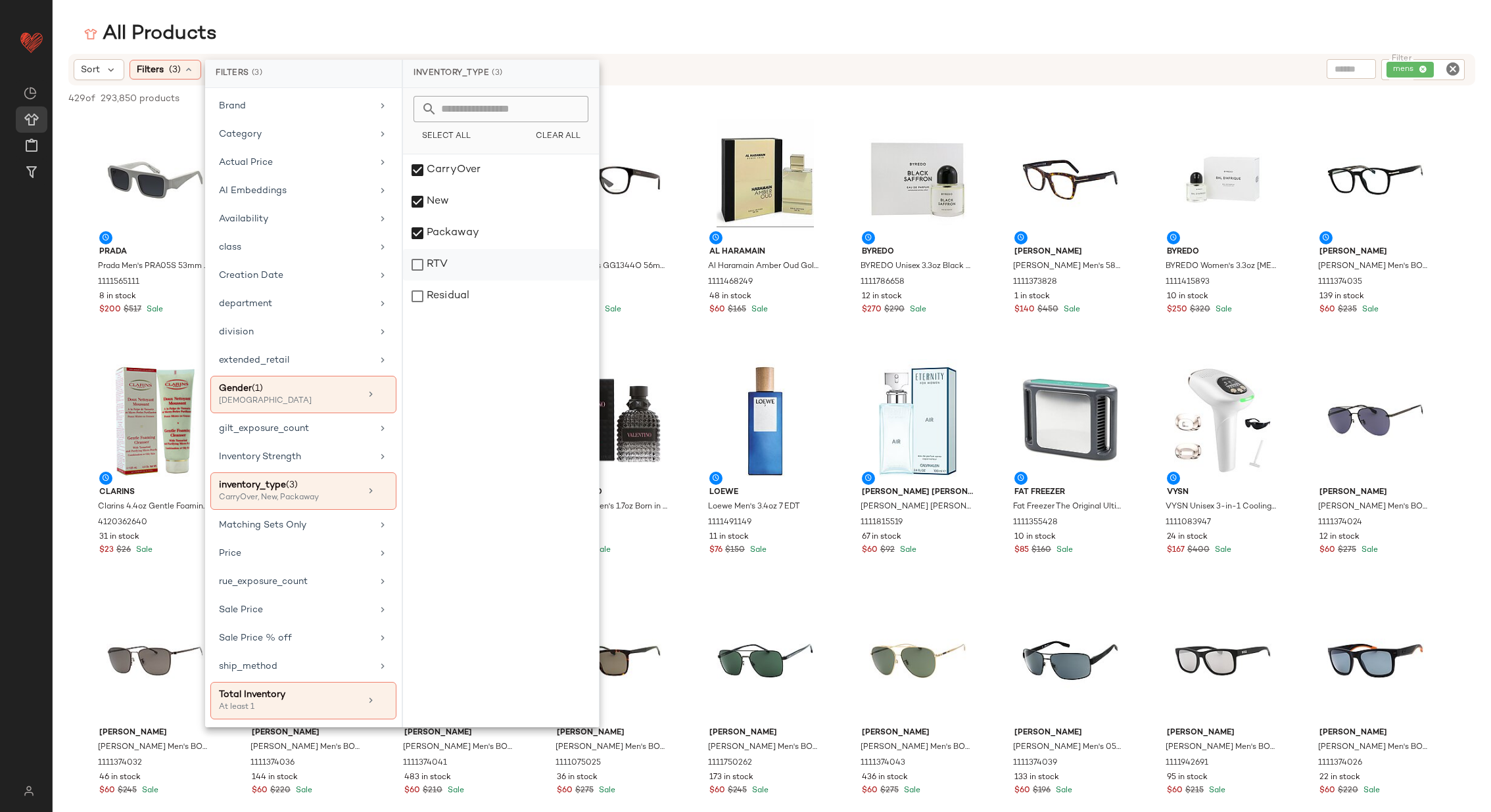
click at [454, 260] on div "RTV" at bounding box center [500, 265] width 196 height 32
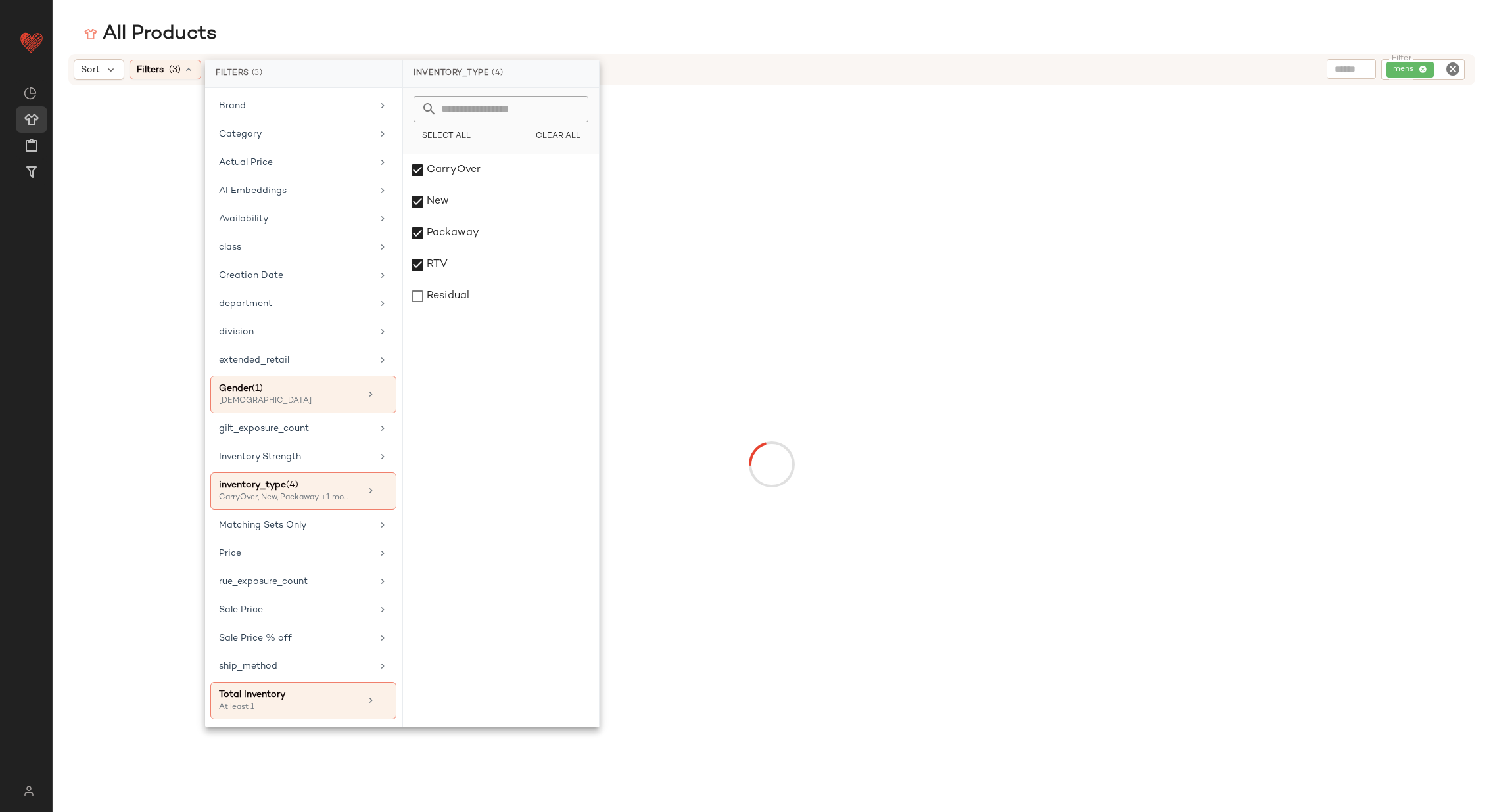
click at [638, 40] on div "All Products" at bounding box center [772, 34] width 1438 height 26
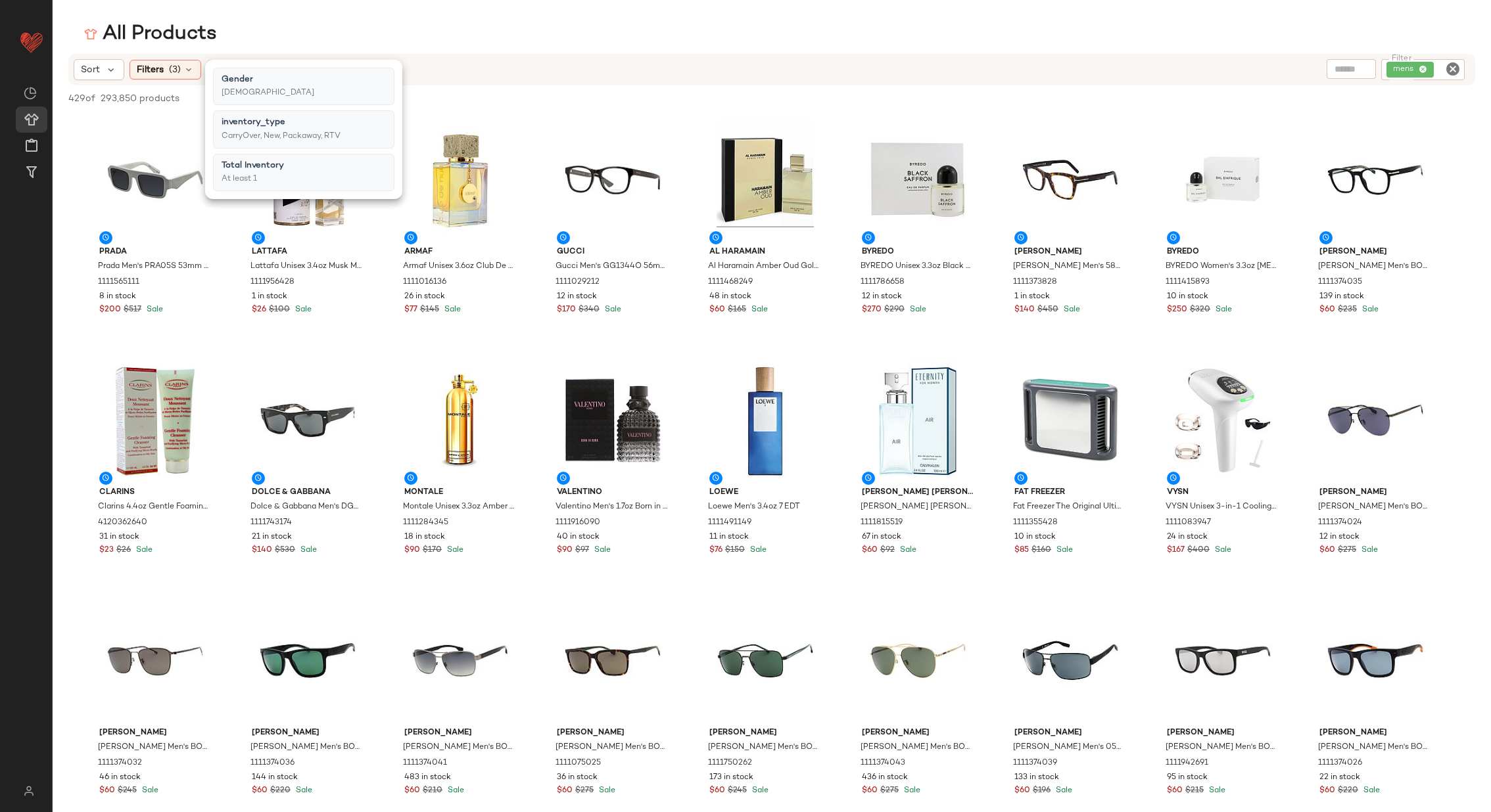
click at [580, 30] on div "All Products" at bounding box center [772, 34] width 1438 height 26
click at [189, 68] on icon at bounding box center [189, 69] width 11 height 11
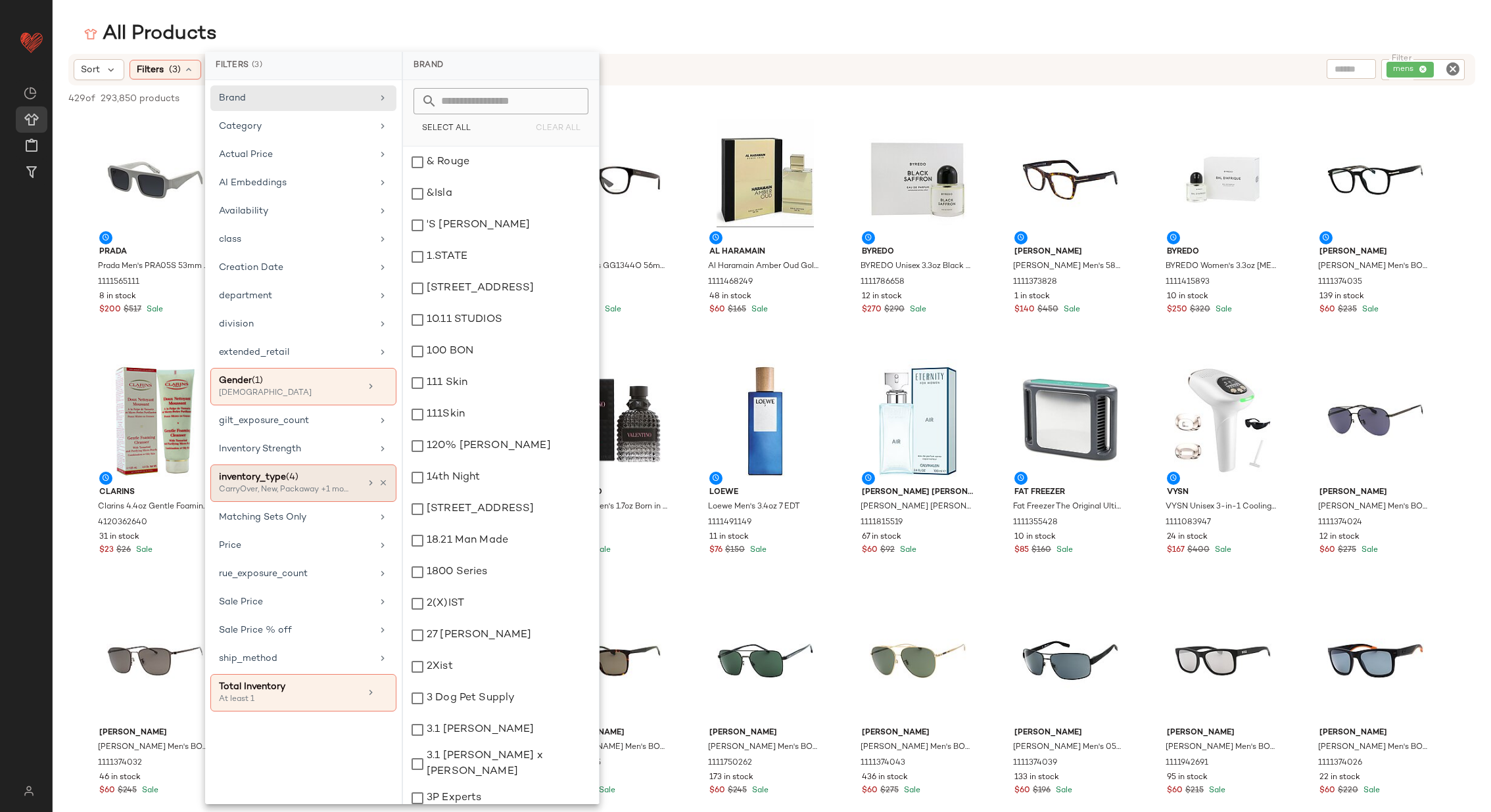
click at [342, 476] on div "inventory_type (4)" at bounding box center [289, 478] width 141 height 14
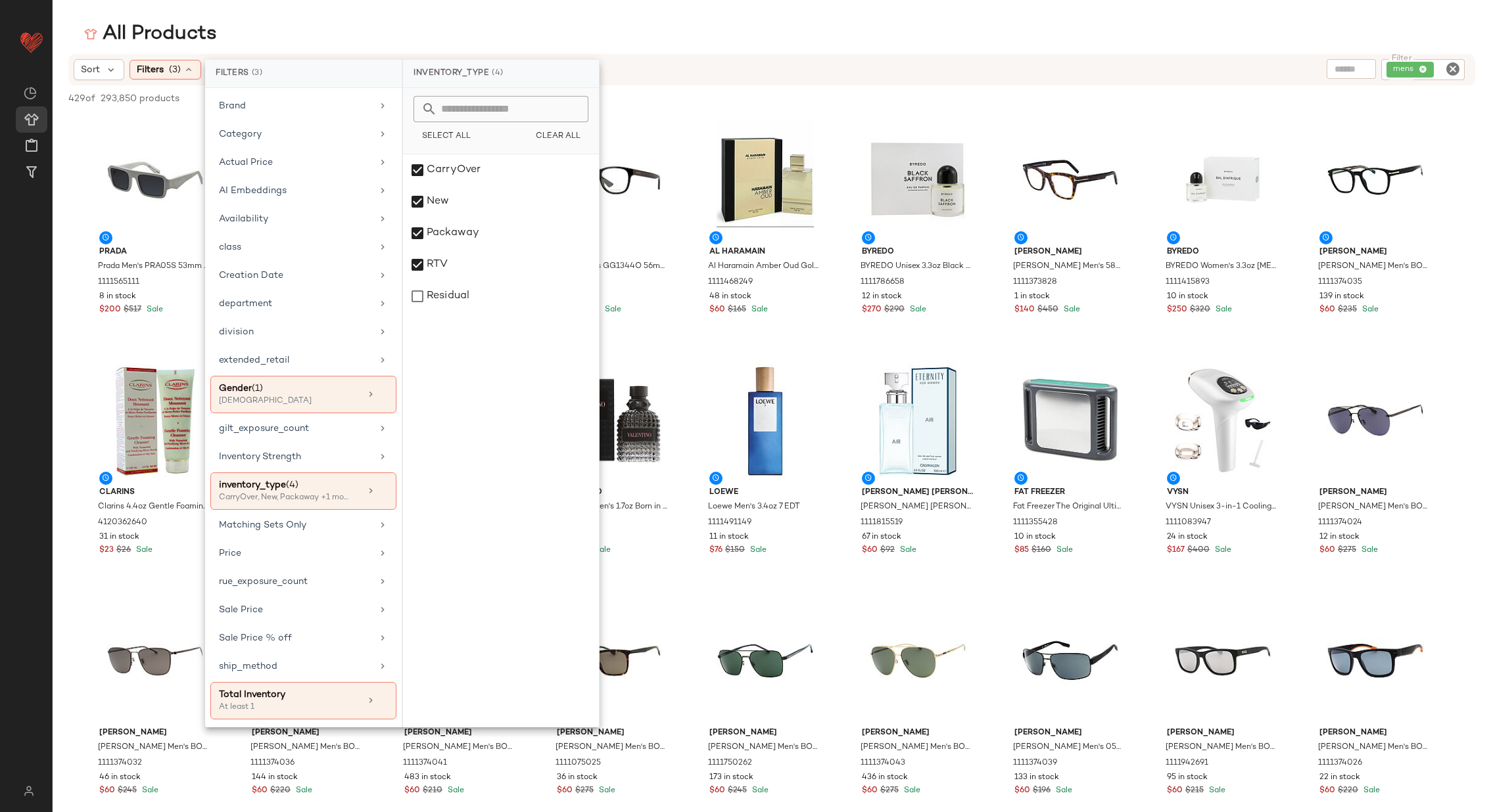
click at [434, 261] on div "RTV" at bounding box center [500, 265] width 196 height 32
click at [685, 40] on div "All Products" at bounding box center [772, 34] width 1438 height 26
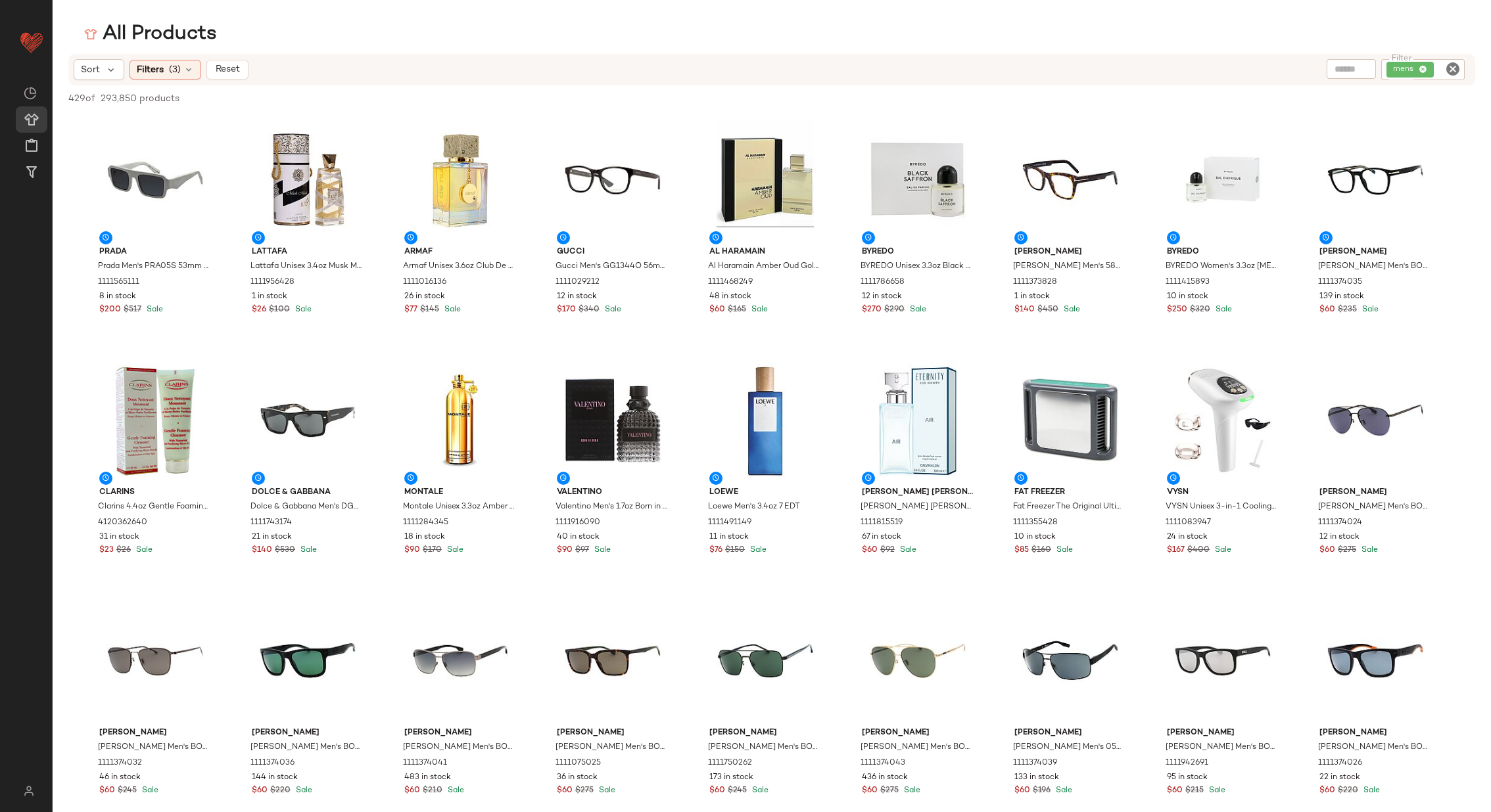
click at [1434, 69] on icon "Clear Filter" at bounding box center [1452, 69] width 16 height 16
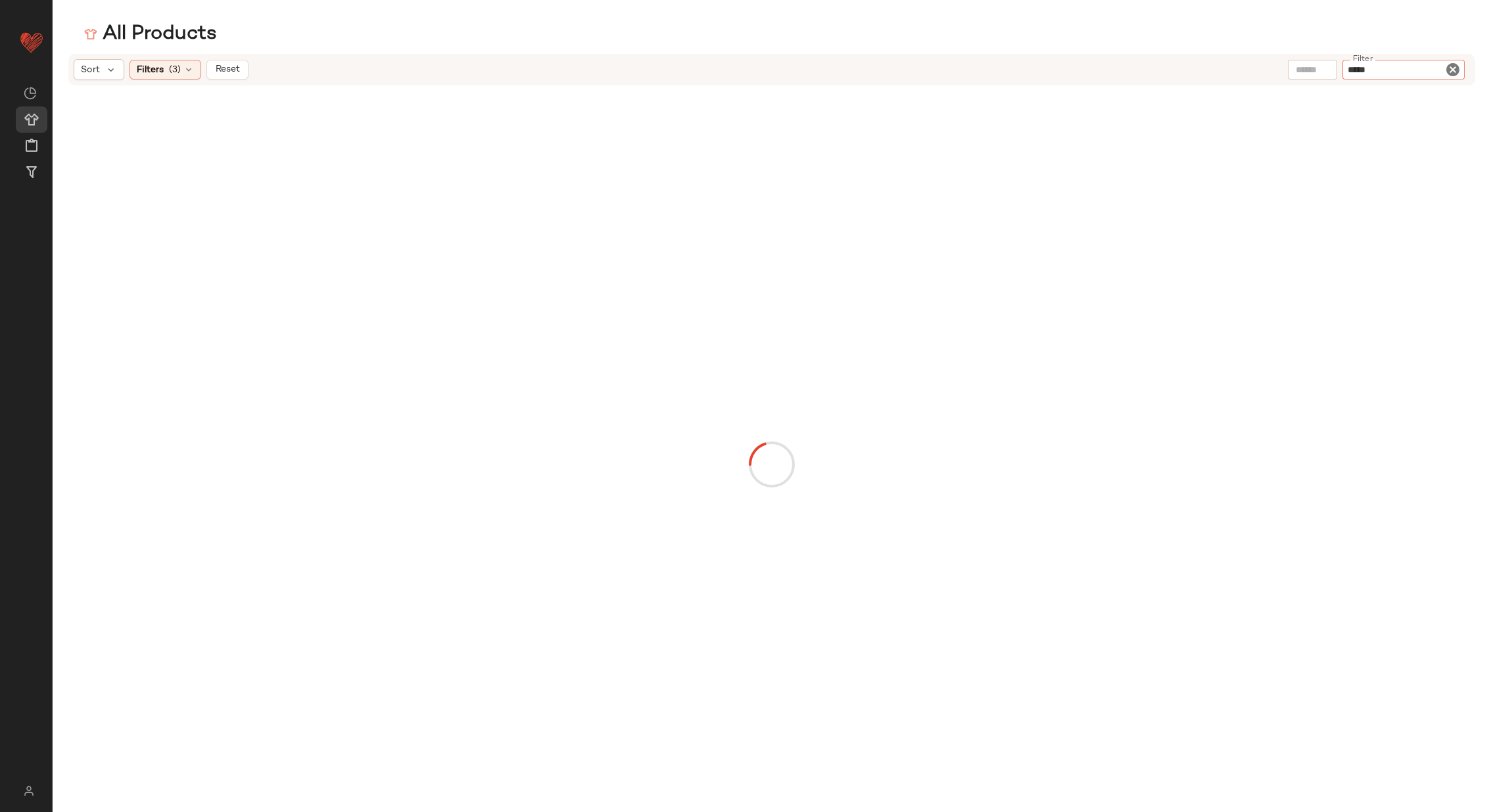
type input "******"
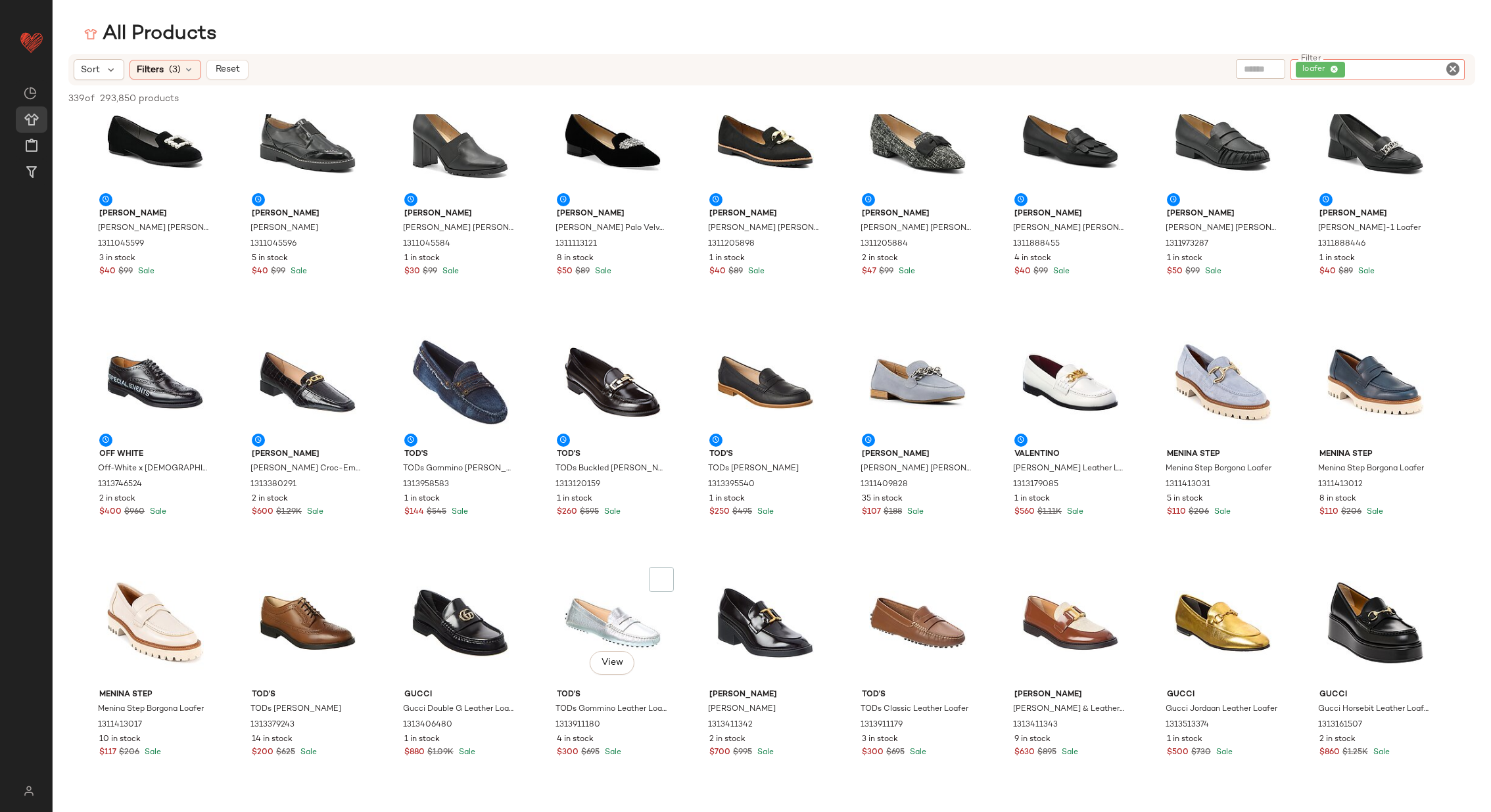
scroll to position [55, 0]
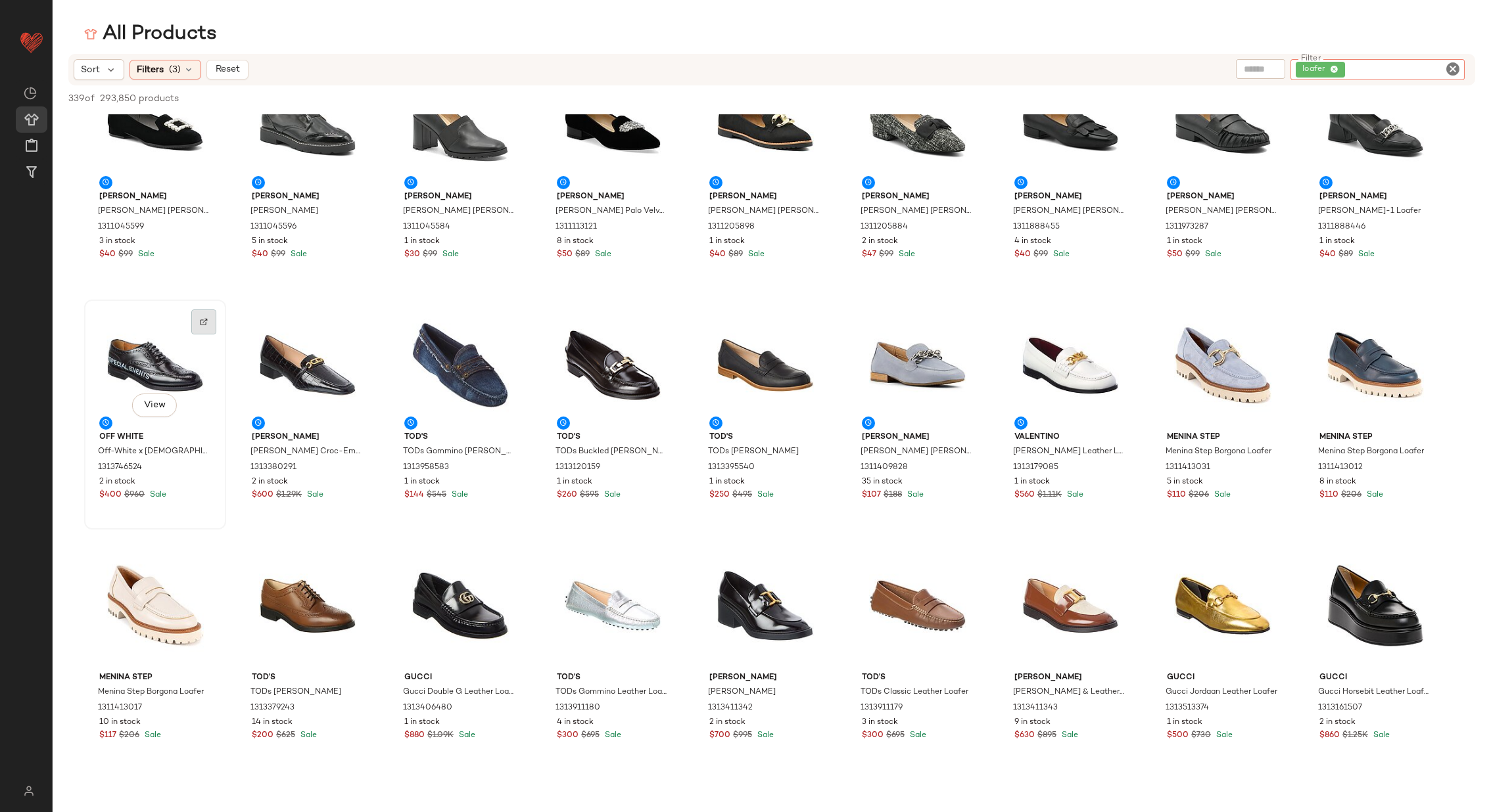
click at [211, 321] on div at bounding box center [203, 322] width 25 height 25
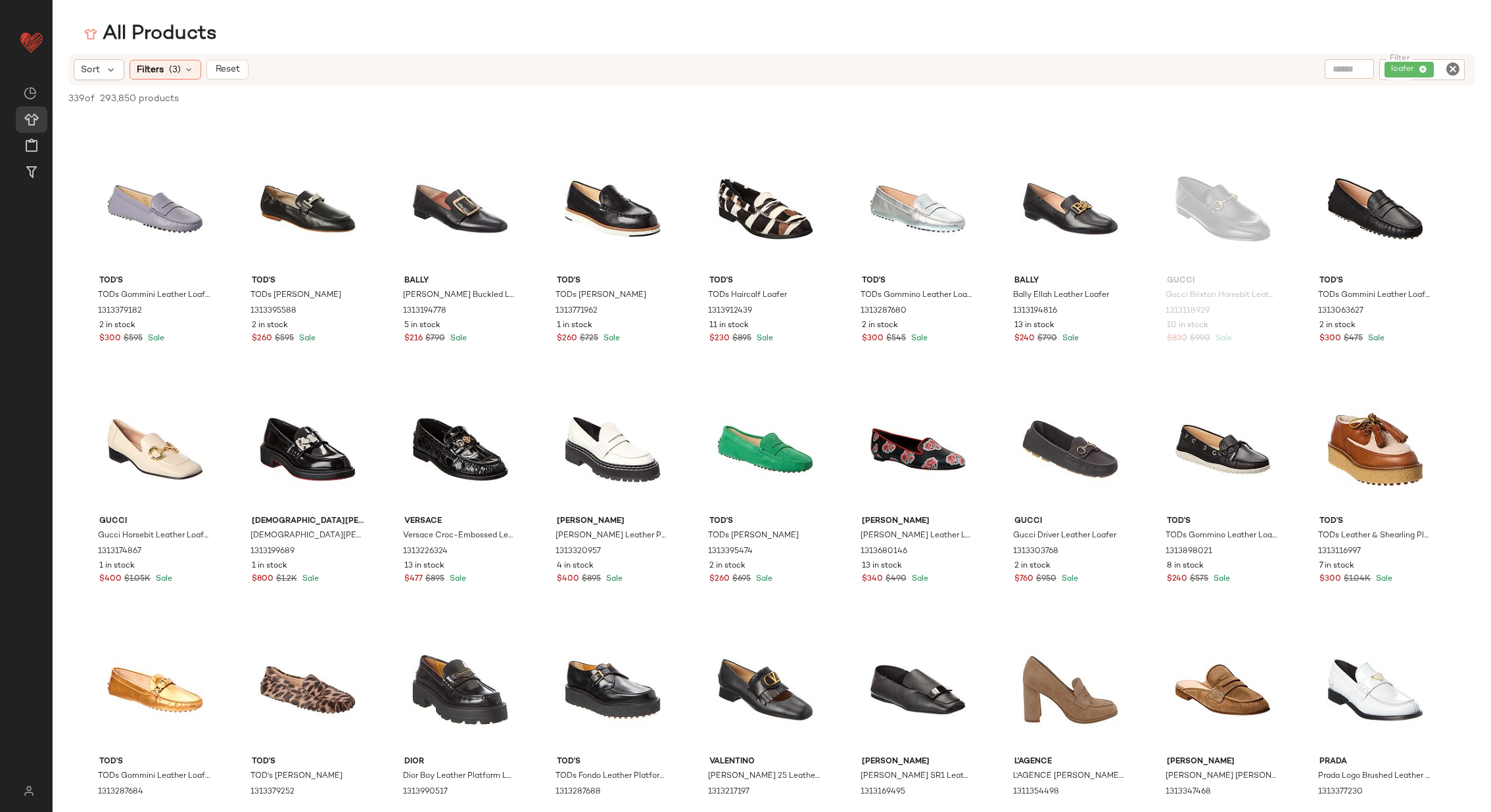
scroll to position [0, 0]
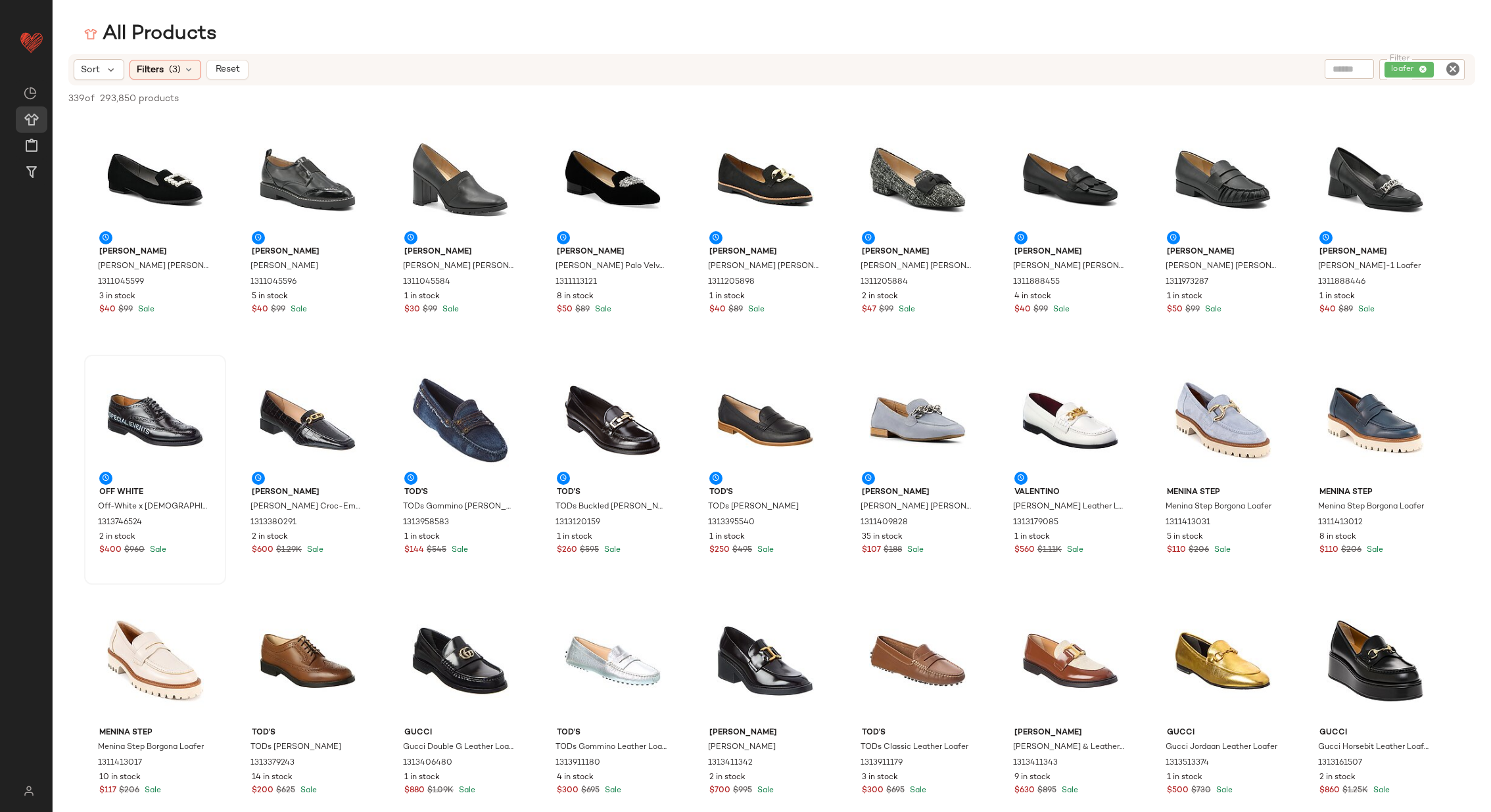
click at [1434, 67] on icon "Clear Filter" at bounding box center [1452, 69] width 16 height 16
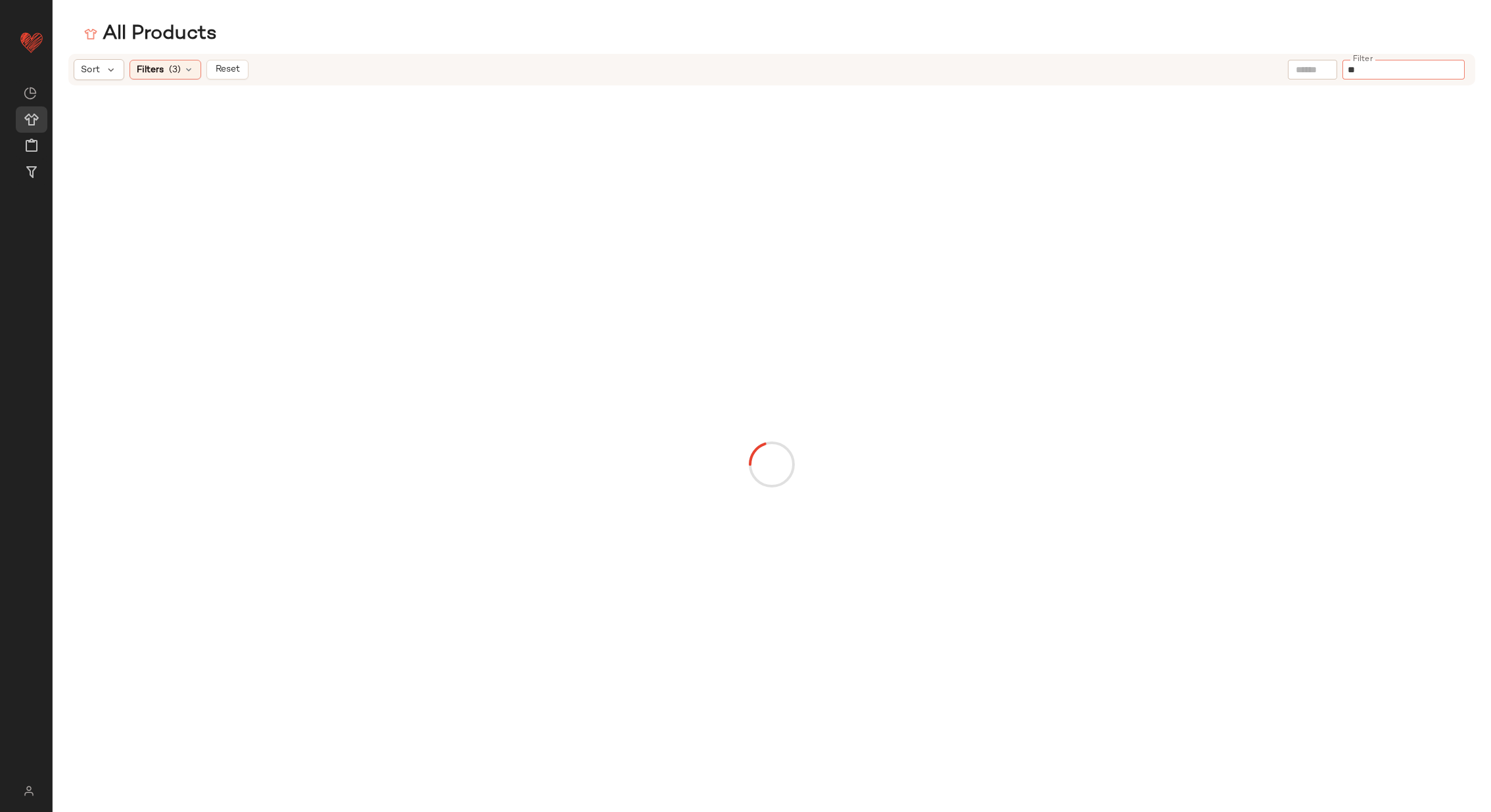
type input "***"
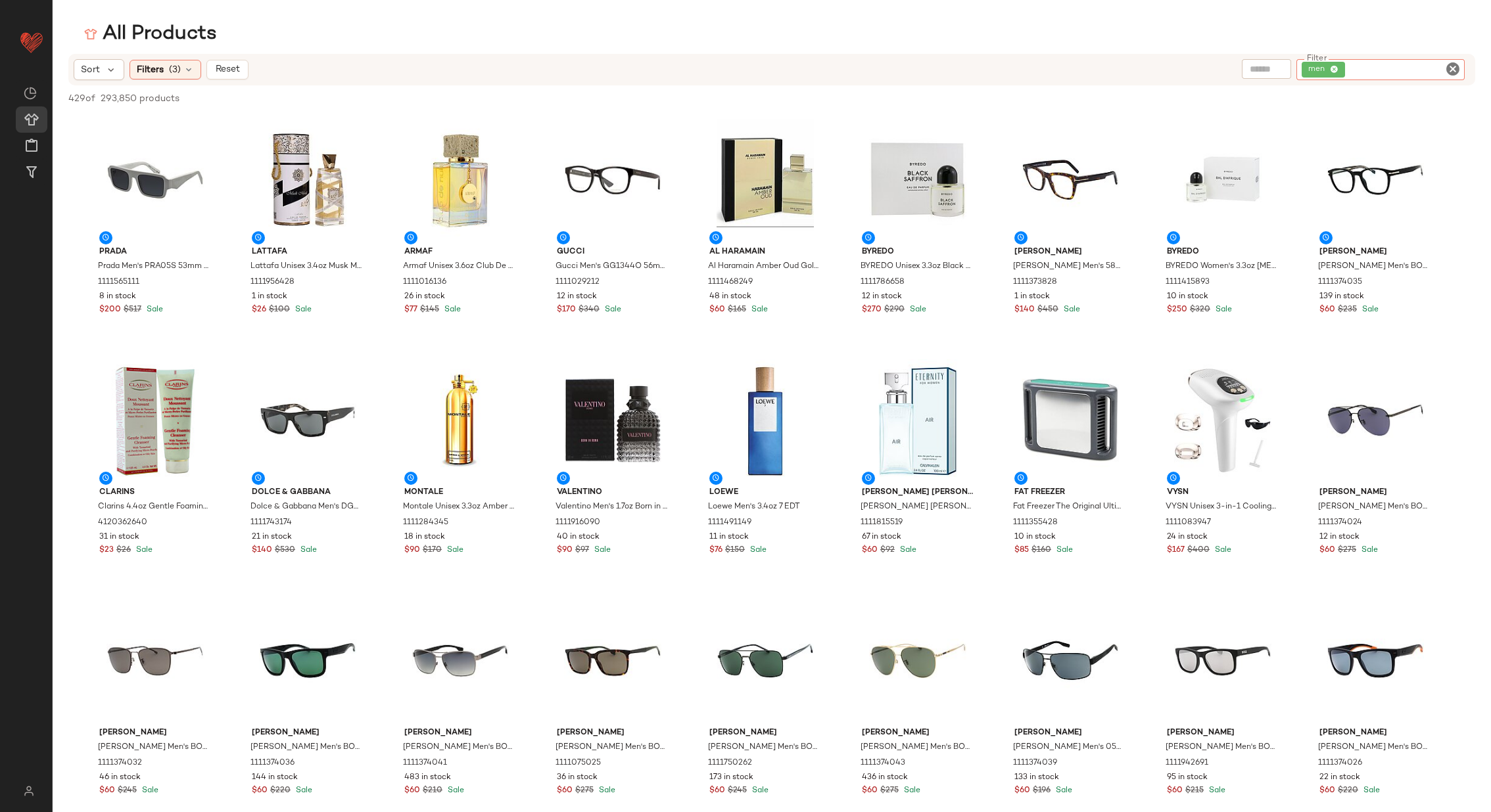
click at [1452, 68] on icon "Clear Filter" at bounding box center [1452, 69] width 16 height 16
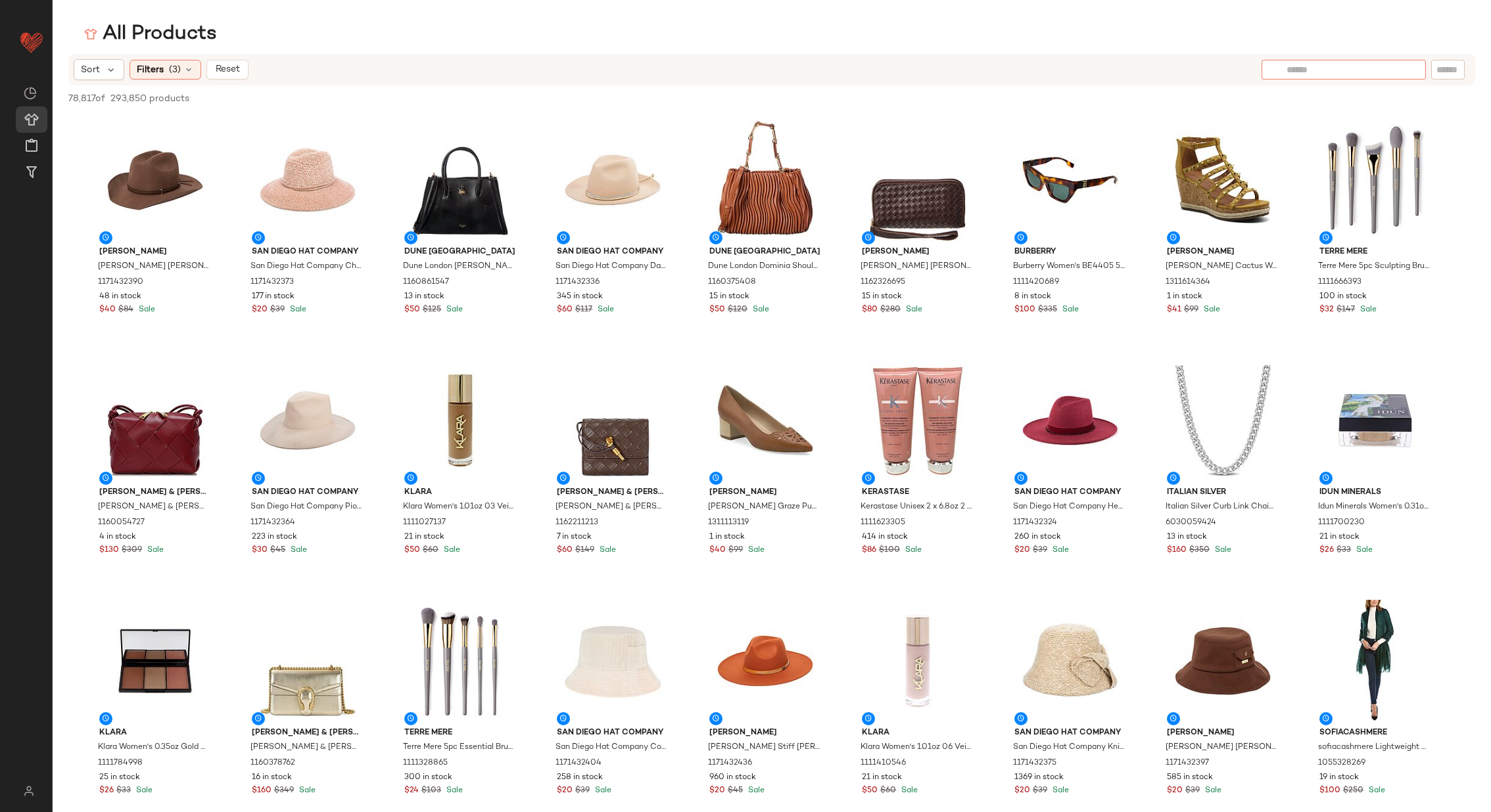
click at [1315, 65] on input "text" at bounding box center [1344, 70] width 114 height 14
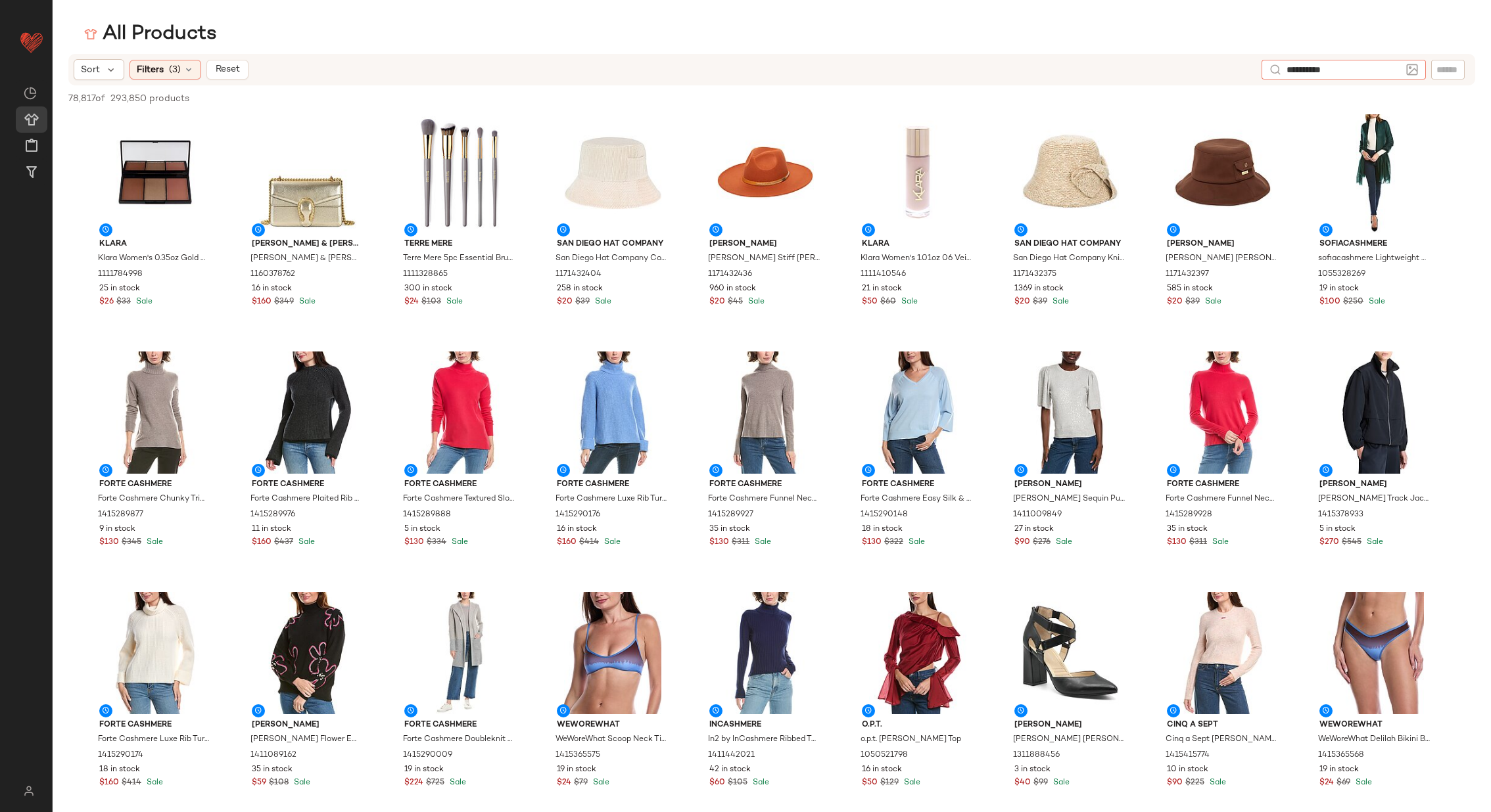
type input "**********"
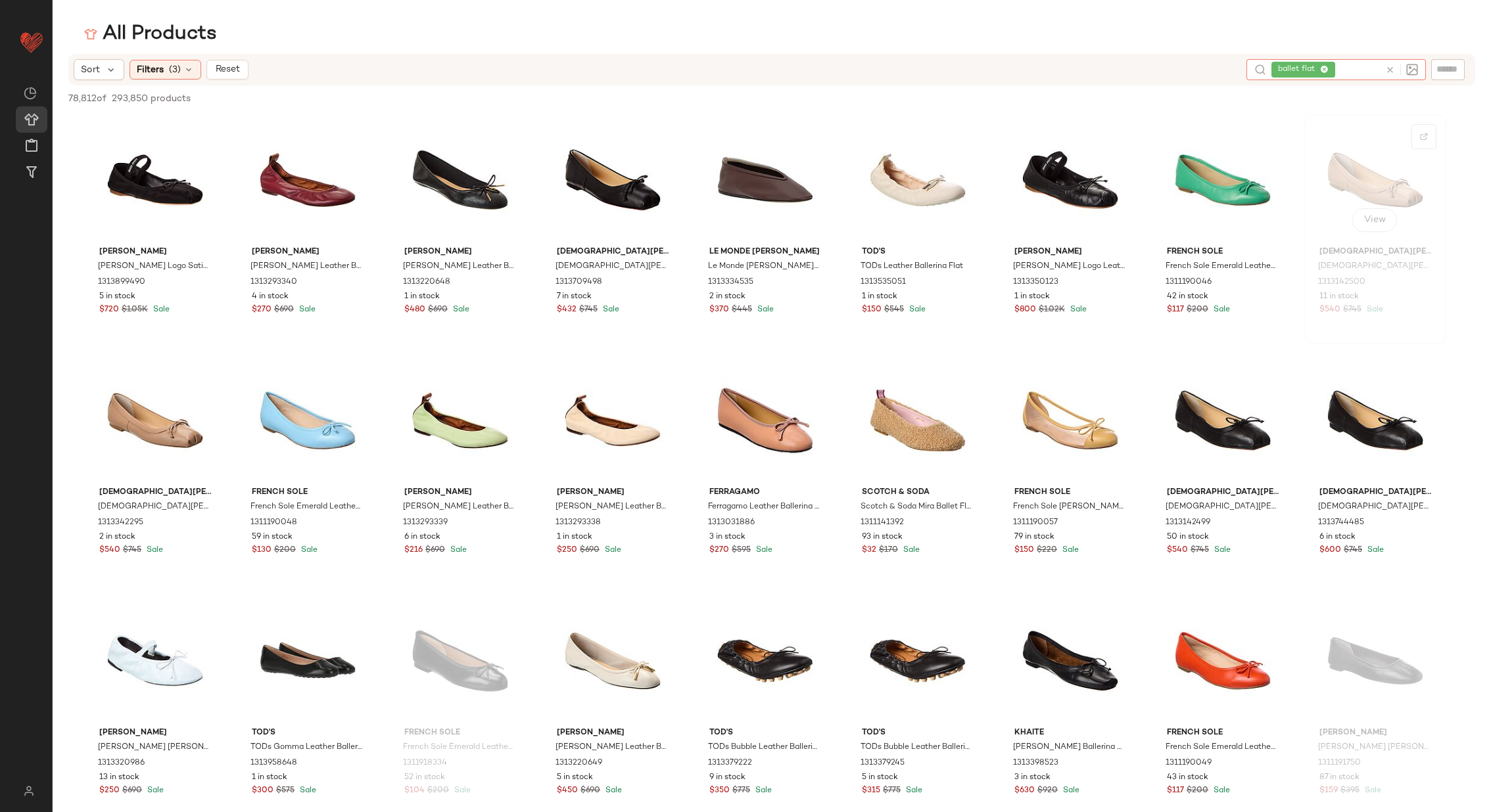
click at [1348, 157] on div "View" at bounding box center [1374, 180] width 132 height 122
click at [1350, 185] on div "View" at bounding box center [1374, 180] width 132 height 122
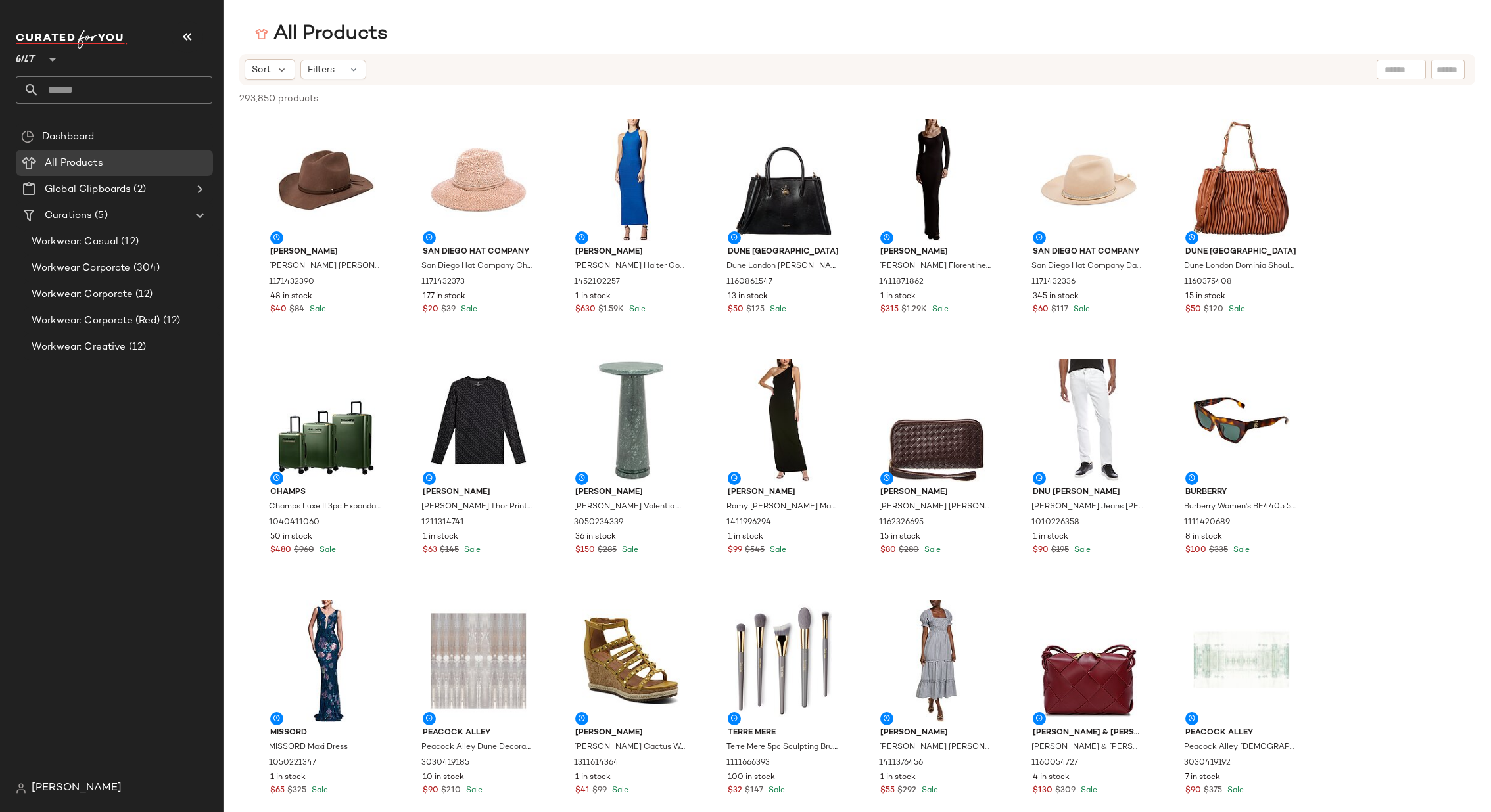
click at [769, 182] on div at bounding box center [783, 180] width 132 height 122
click at [195, 34] on button "button" at bounding box center [188, 37] width 32 height 32
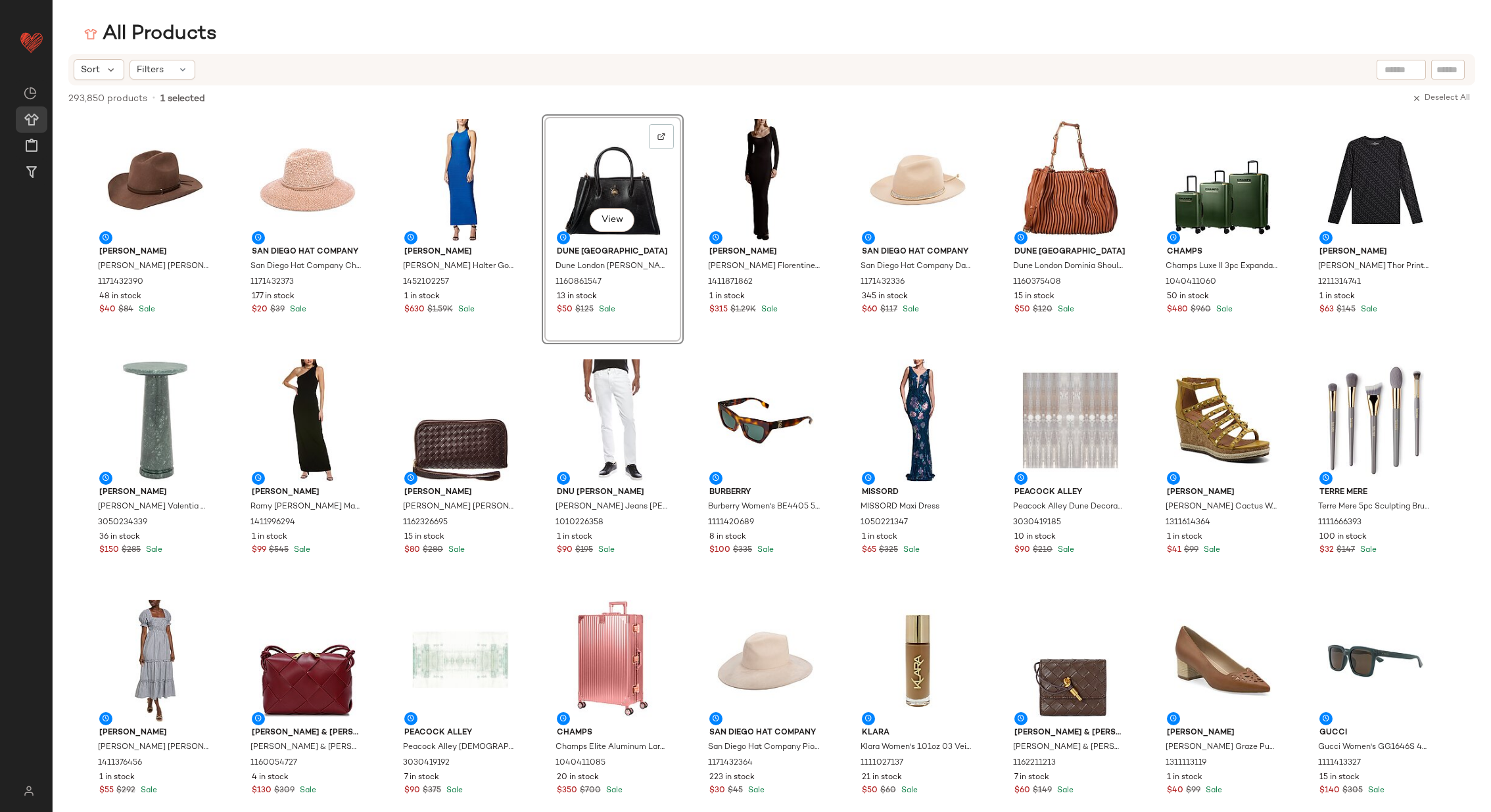
click at [350, 96] on div "293,850 products • 1 selected Deselect All" at bounding box center [772, 99] width 1438 height 29
click at [177, 64] on icon at bounding box center [182, 69] width 11 height 11
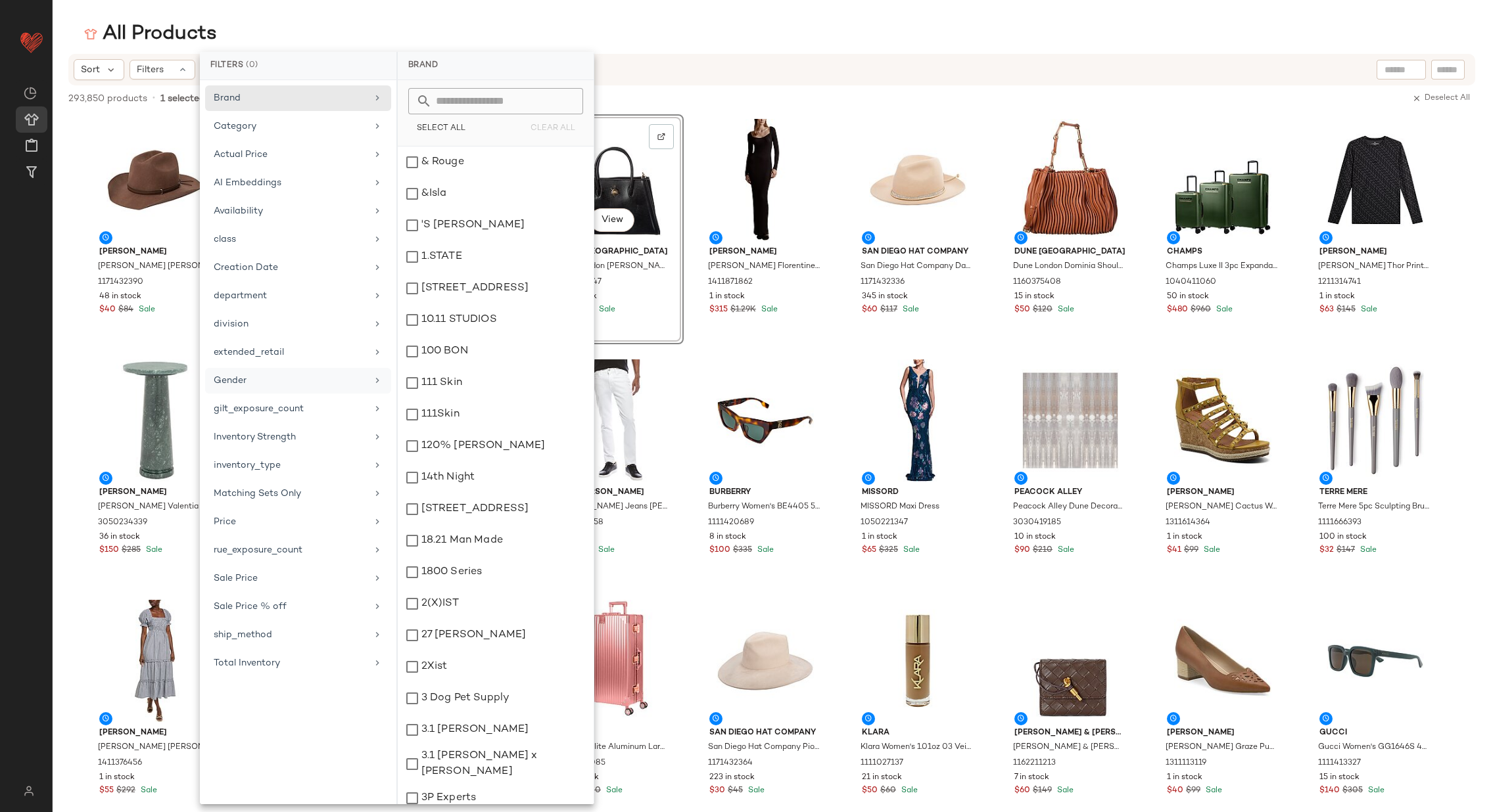
click at [338, 374] on div "Gender" at bounding box center [290, 381] width 153 height 14
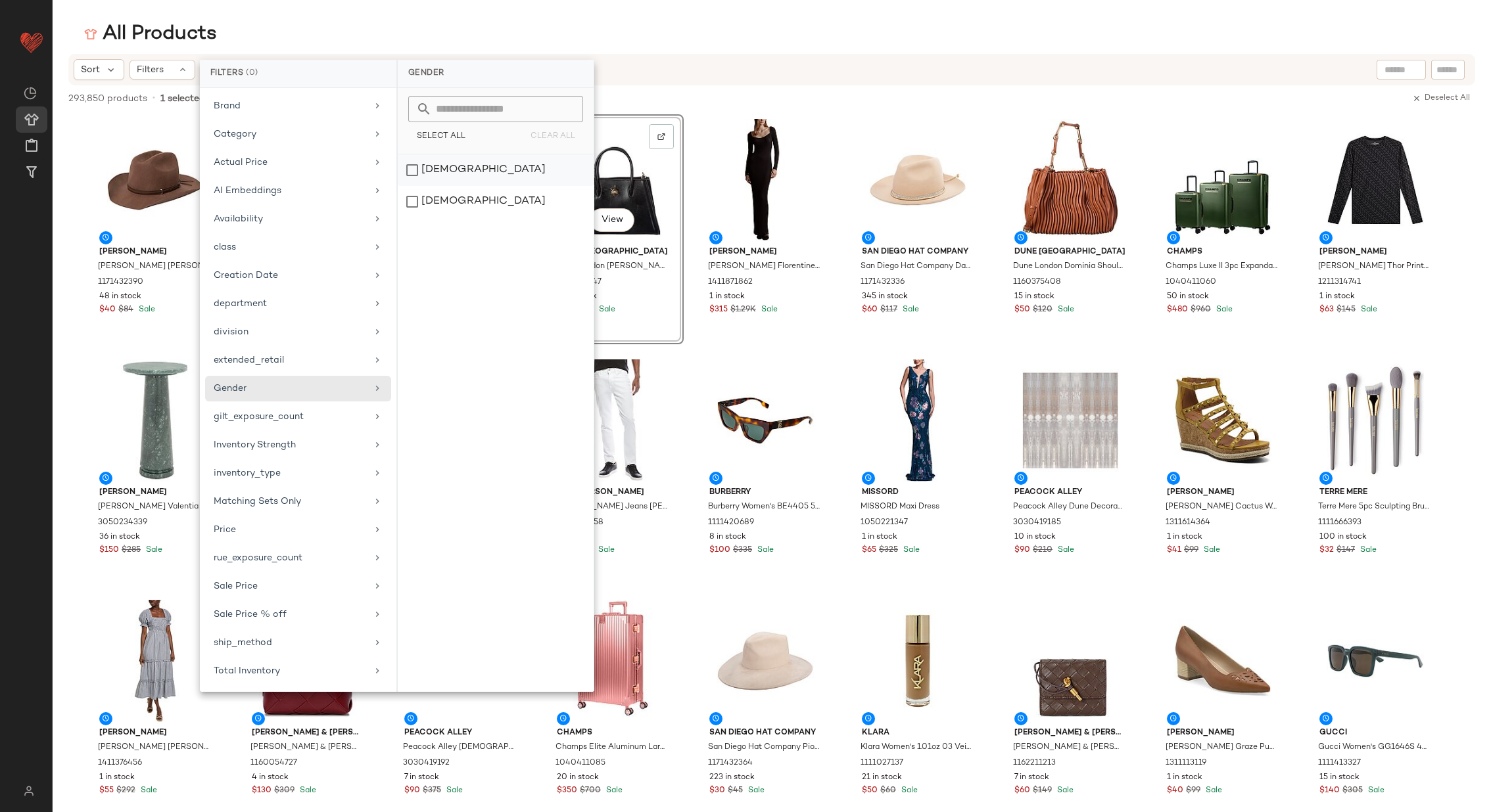
click at [453, 167] on div "female" at bounding box center [495, 170] width 196 height 32
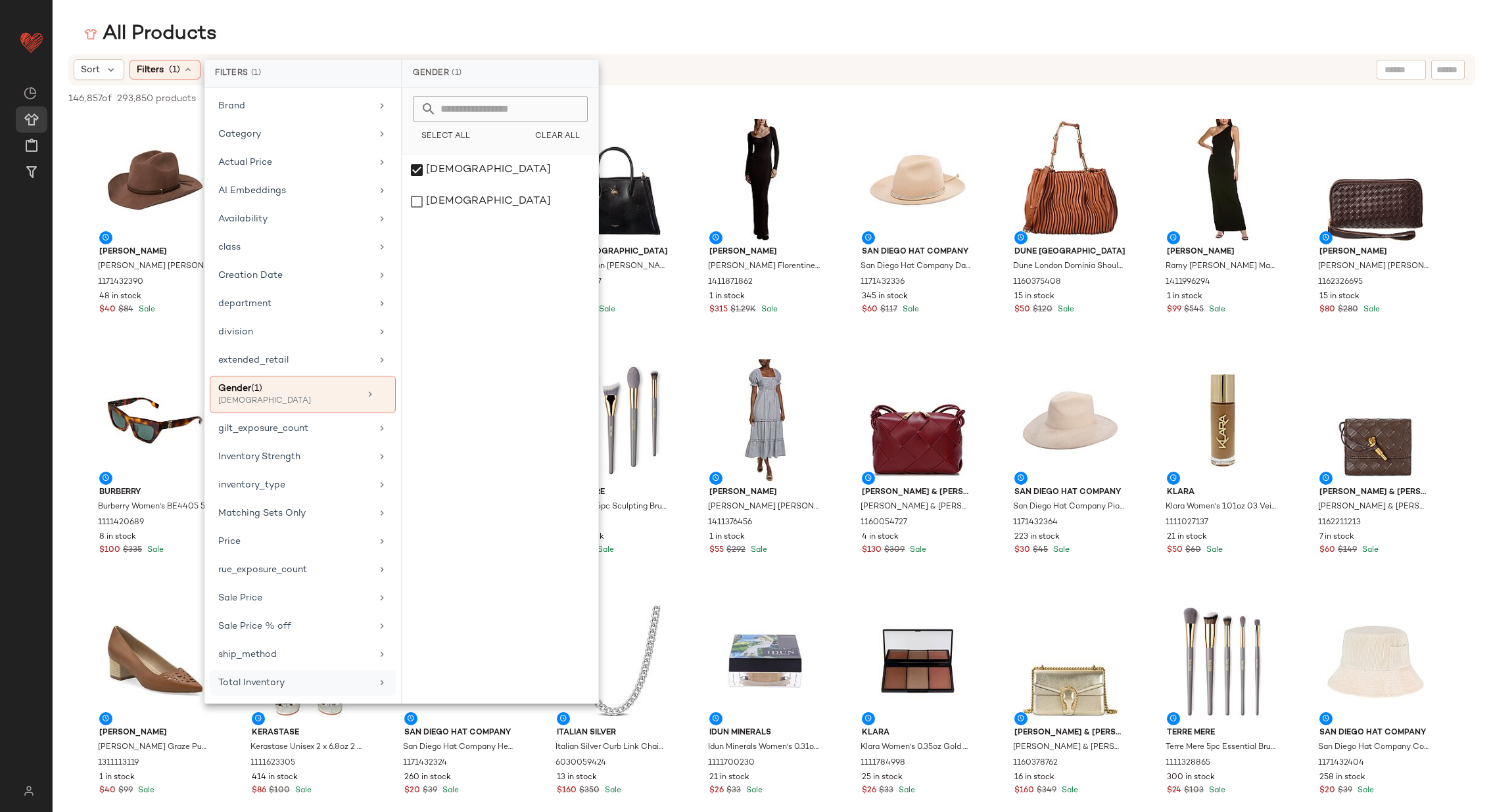
click at [365, 676] on div "Total Inventory" at bounding box center [295, 683] width 153 height 14
click at [501, 132] on span "At least 1" at bounding box center [500, 132] width 36 height 9
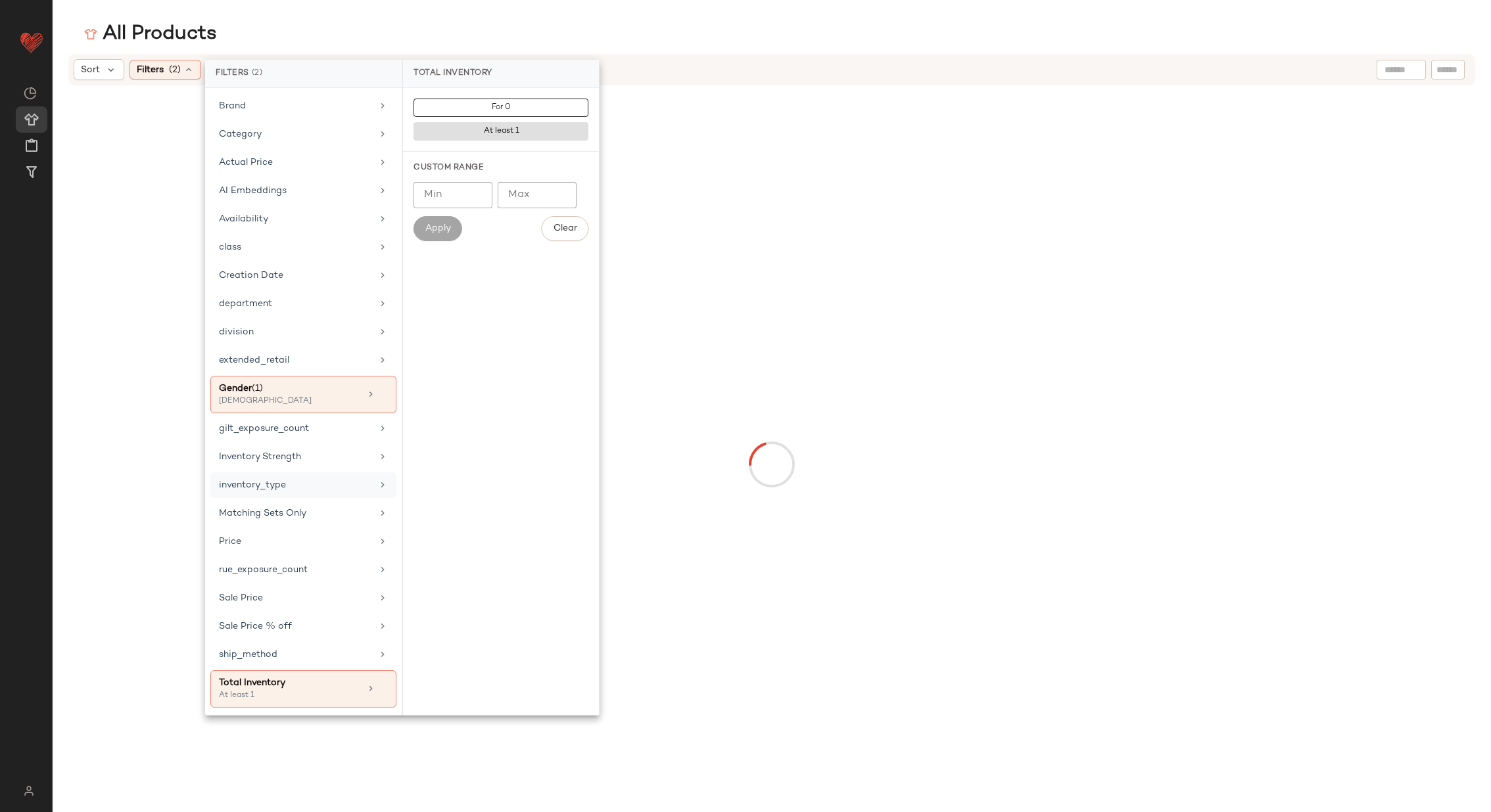
click at [348, 481] on div "inventory_type" at bounding box center [296, 486] width 153 height 14
click at [470, 169] on div "CarryOver" at bounding box center [500, 170] width 196 height 32
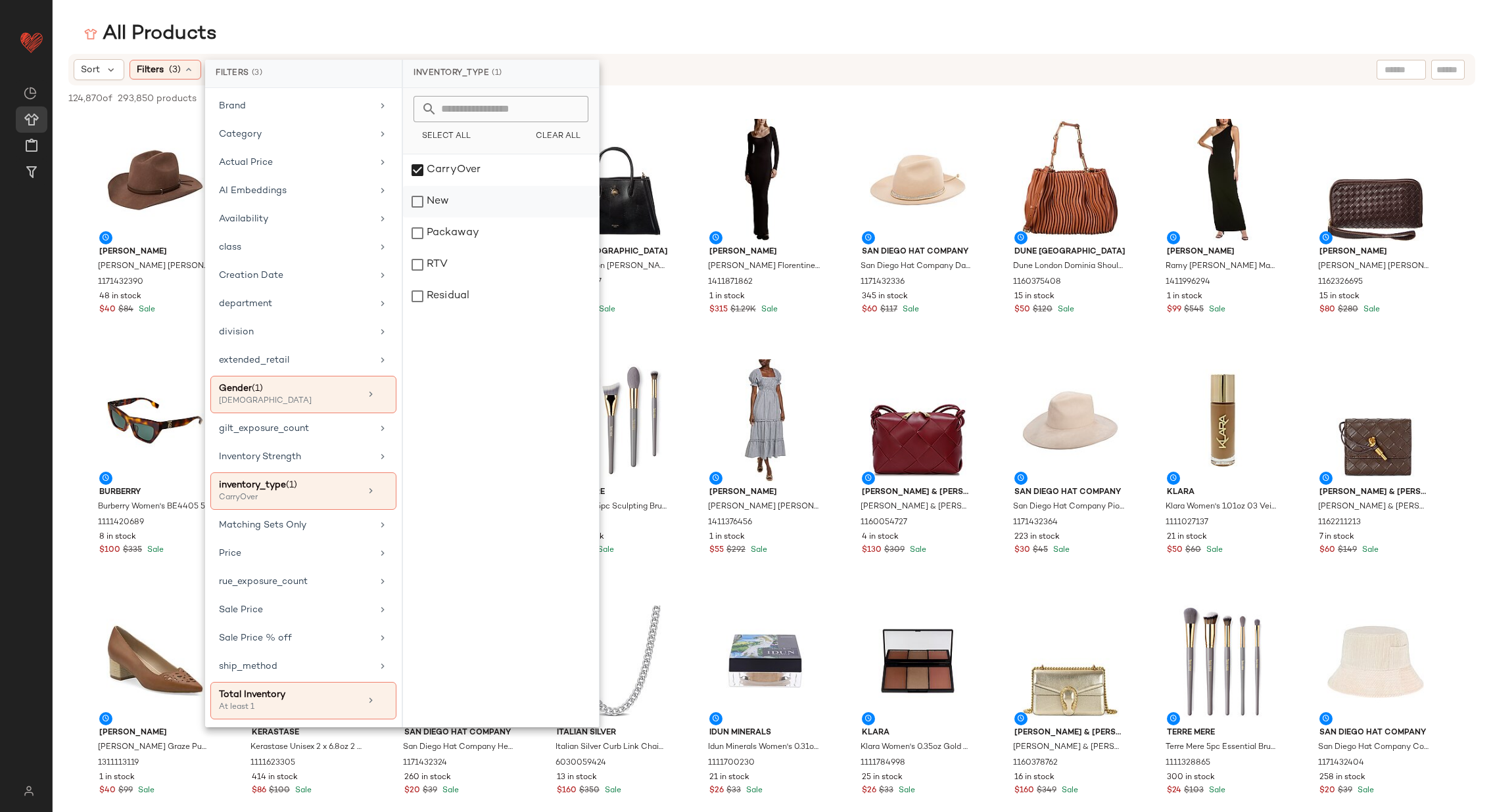
click at [459, 203] on div "New" at bounding box center [500, 202] width 196 height 32
click at [462, 237] on div "Packaway" at bounding box center [500, 233] width 196 height 32
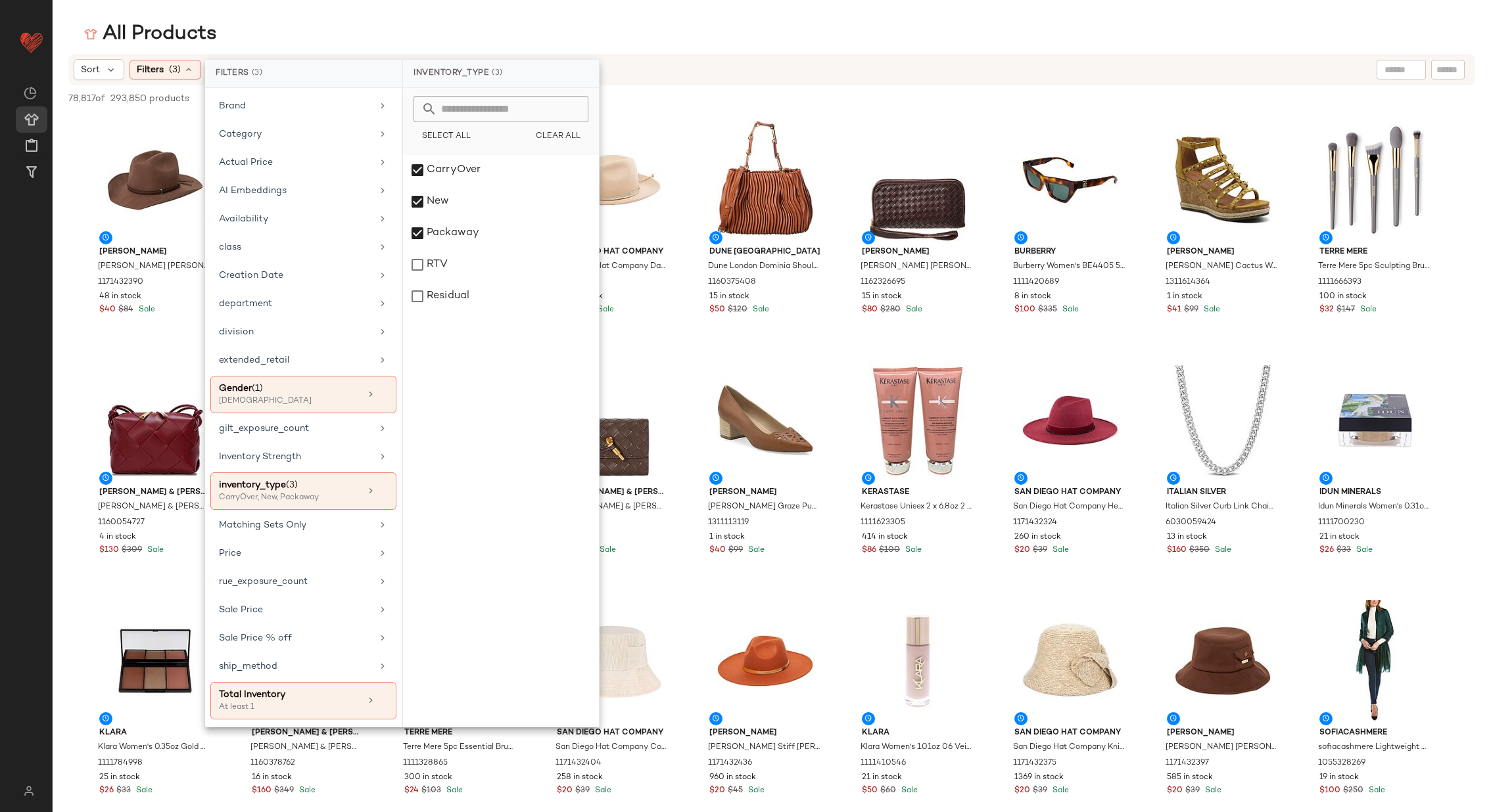
click at [644, 25] on div "All Products" at bounding box center [772, 34] width 1438 height 26
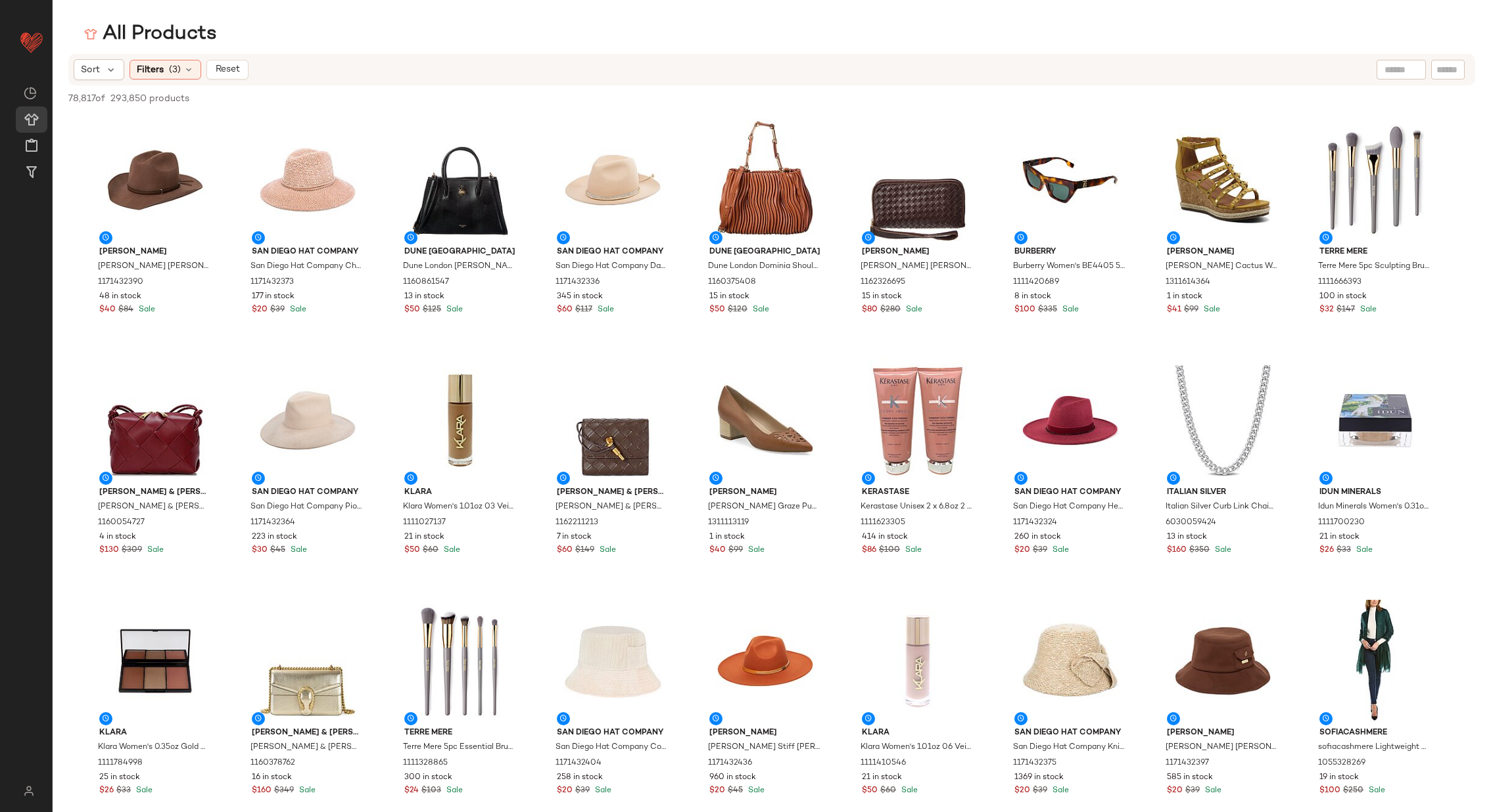
click at [1392, 67] on input "text" at bounding box center [1401, 70] width 33 height 14
type input "**********"
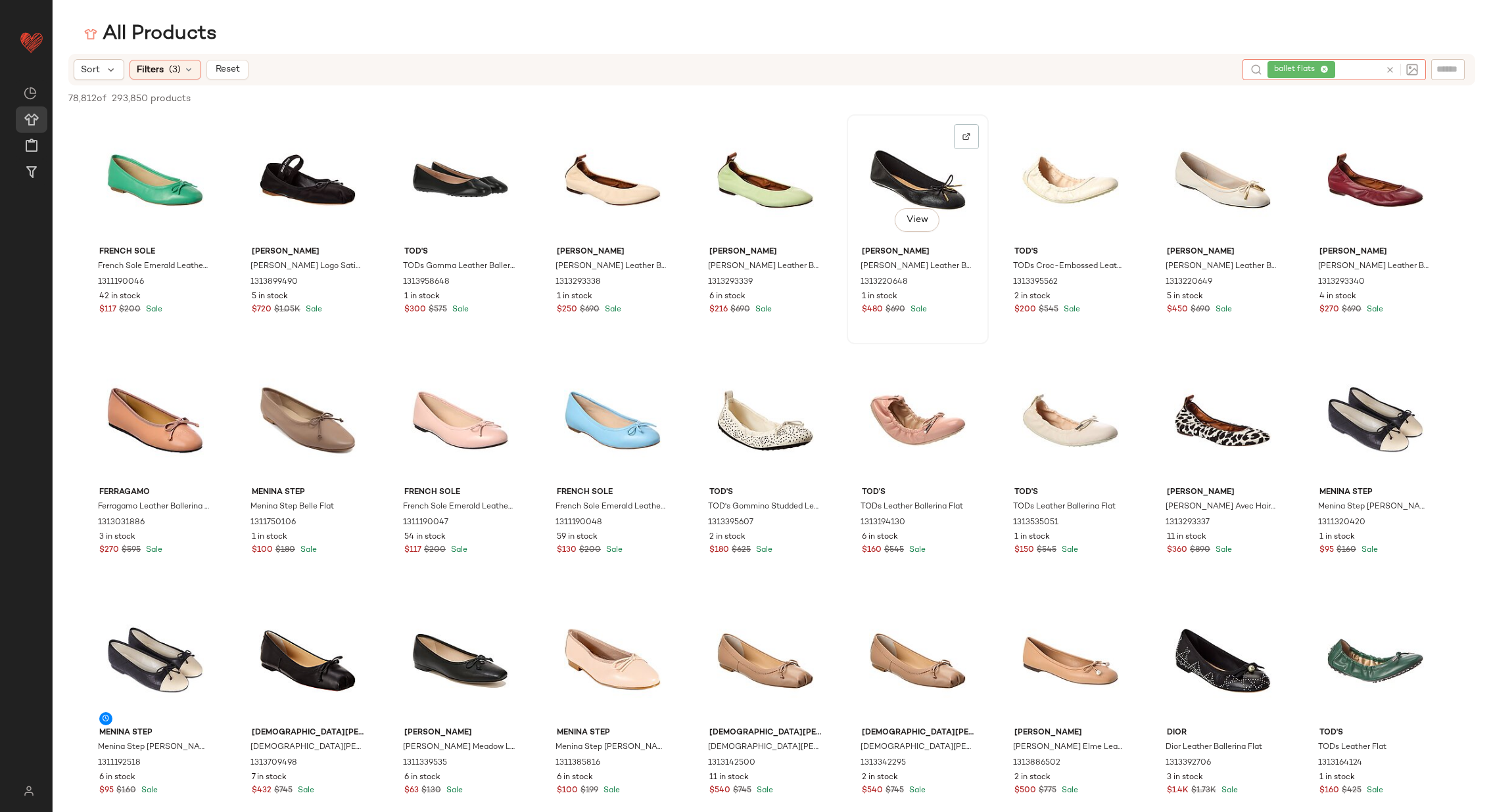
click at [922, 172] on div "View" at bounding box center [917, 180] width 132 height 122
click at [753, 180] on div at bounding box center [765, 180] width 132 height 122
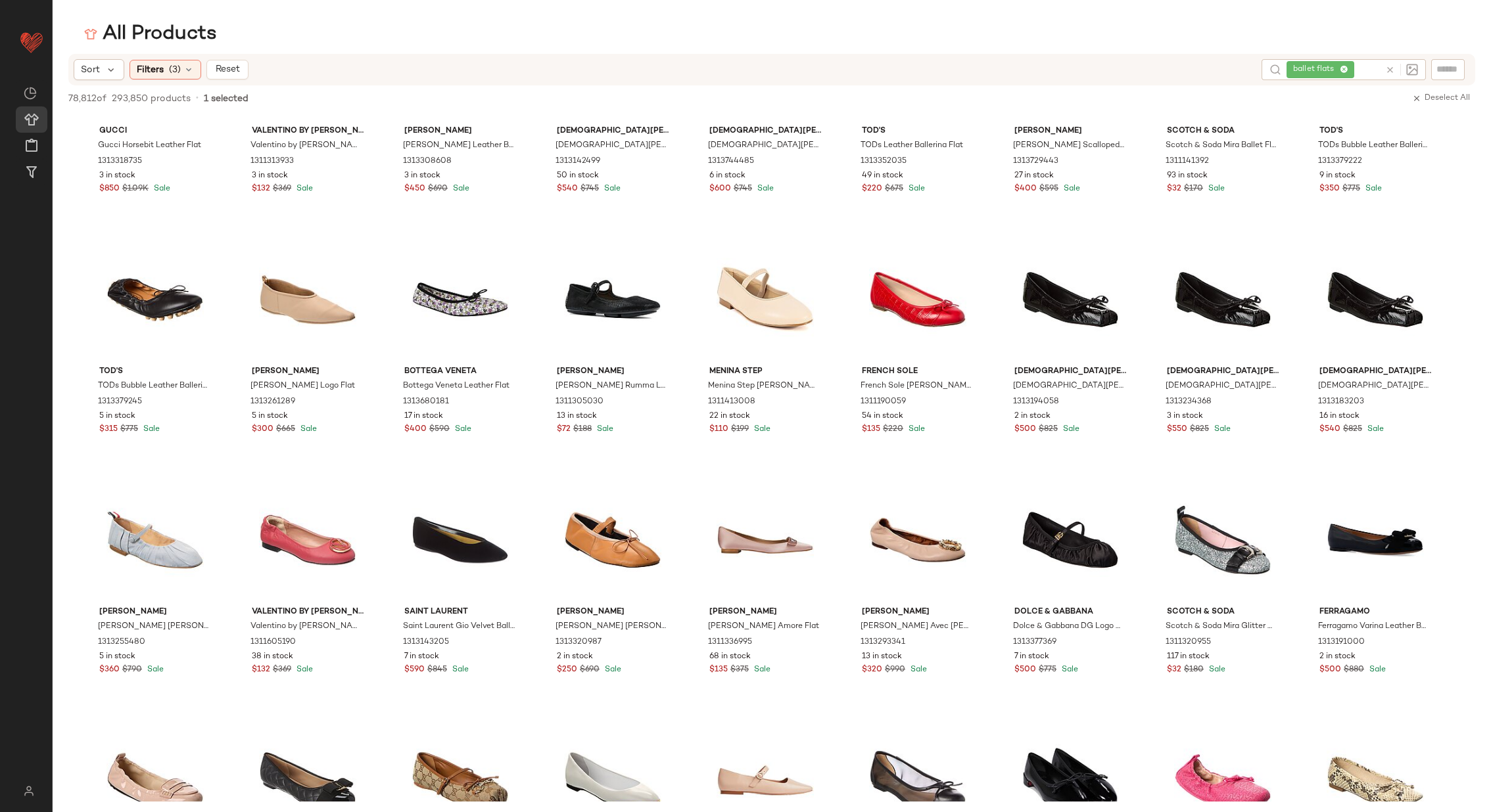
scroll to position [1724, 0]
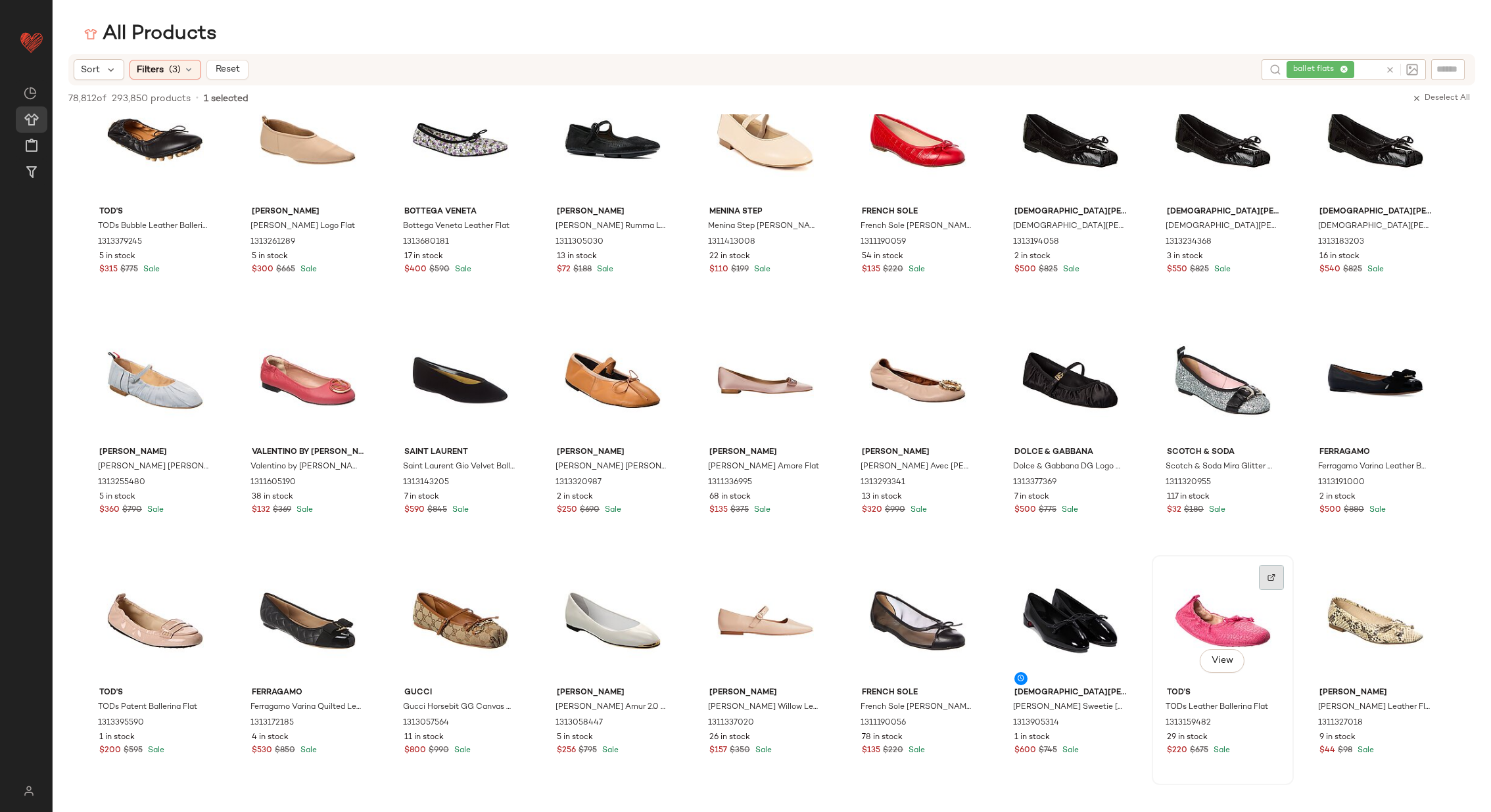
click at [1268, 573] on img at bounding box center [1271, 577] width 8 height 8
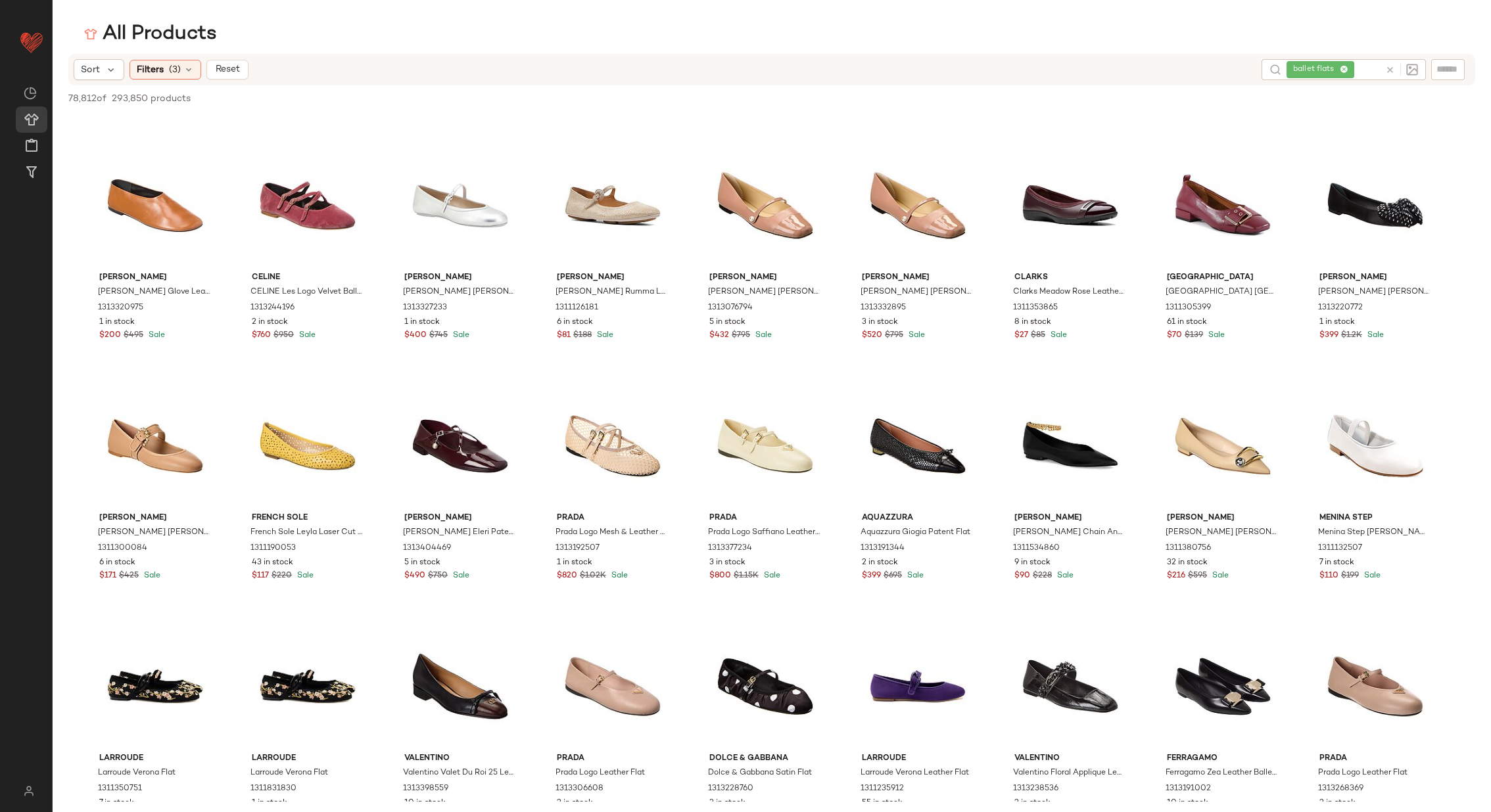
scroll to position [4602, 0]
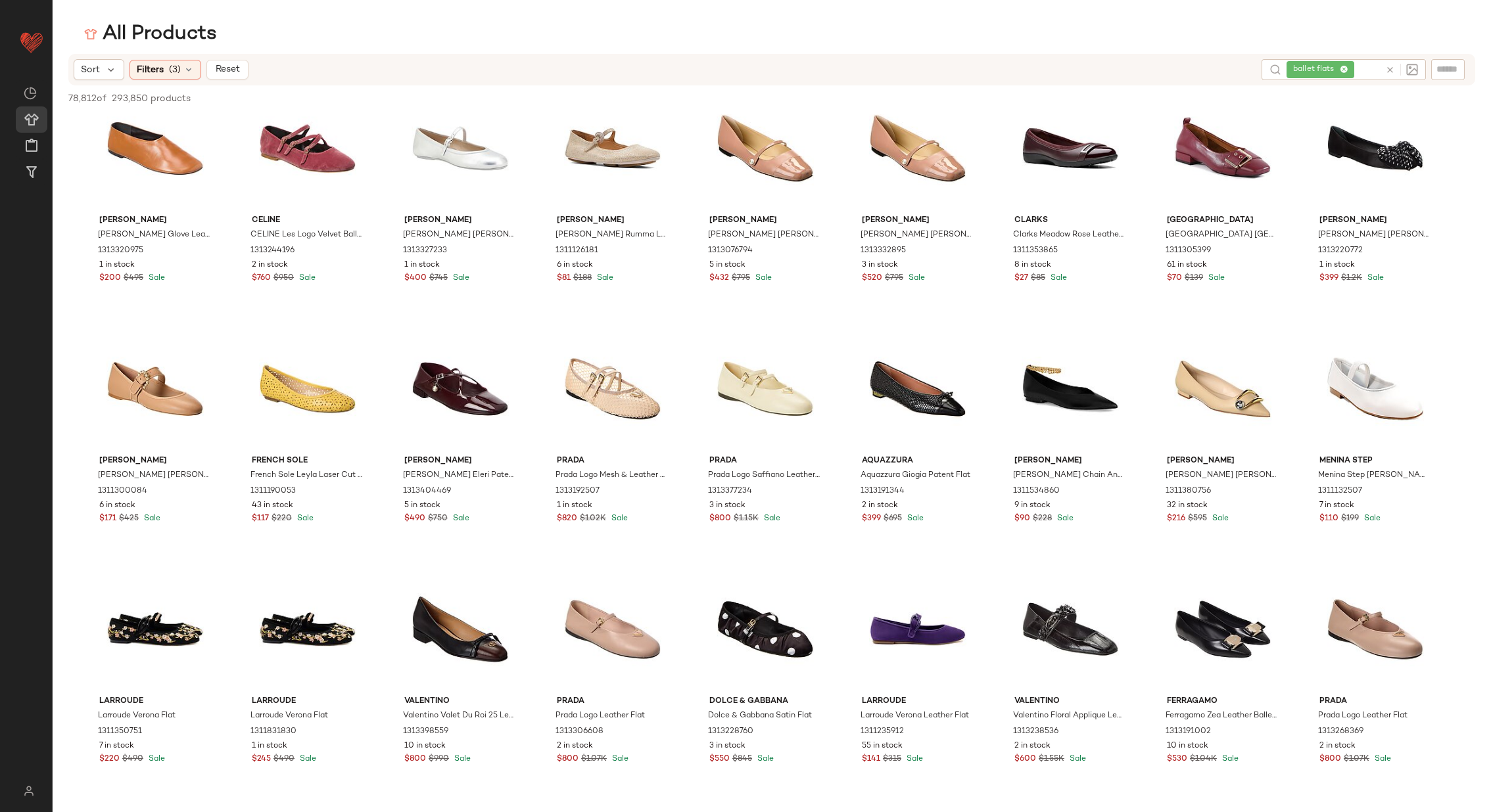
click at [1364, 67] on input "text" at bounding box center [1368, 70] width 23 height 14
click at [1360, 69] on input "text" at bounding box center [1359, 70] width 42 height 14
type input "****"
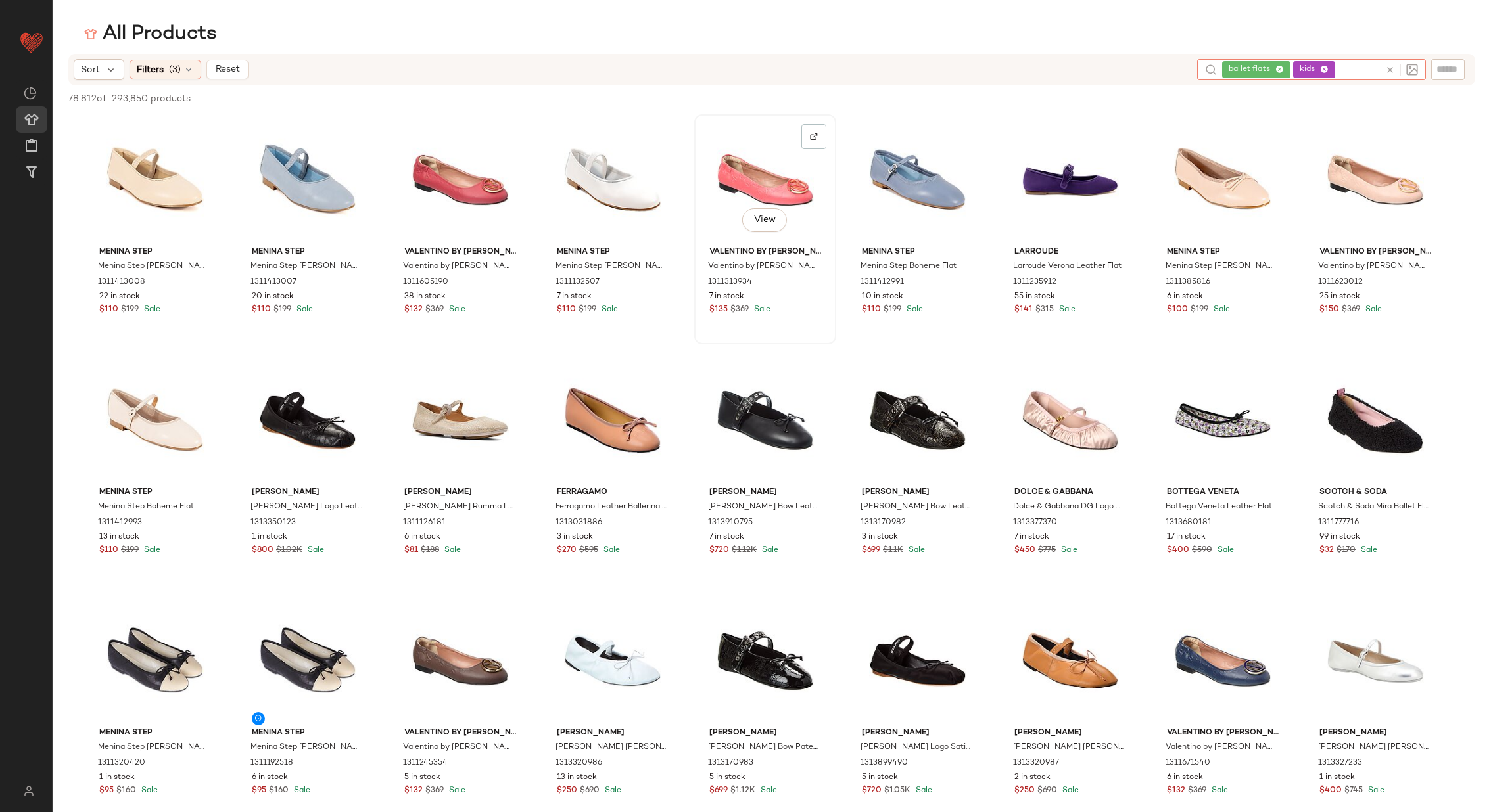
click at [716, 172] on div "View" at bounding box center [765, 180] width 132 height 122
click at [207, 132] on img at bounding box center [203, 136] width 8 height 8
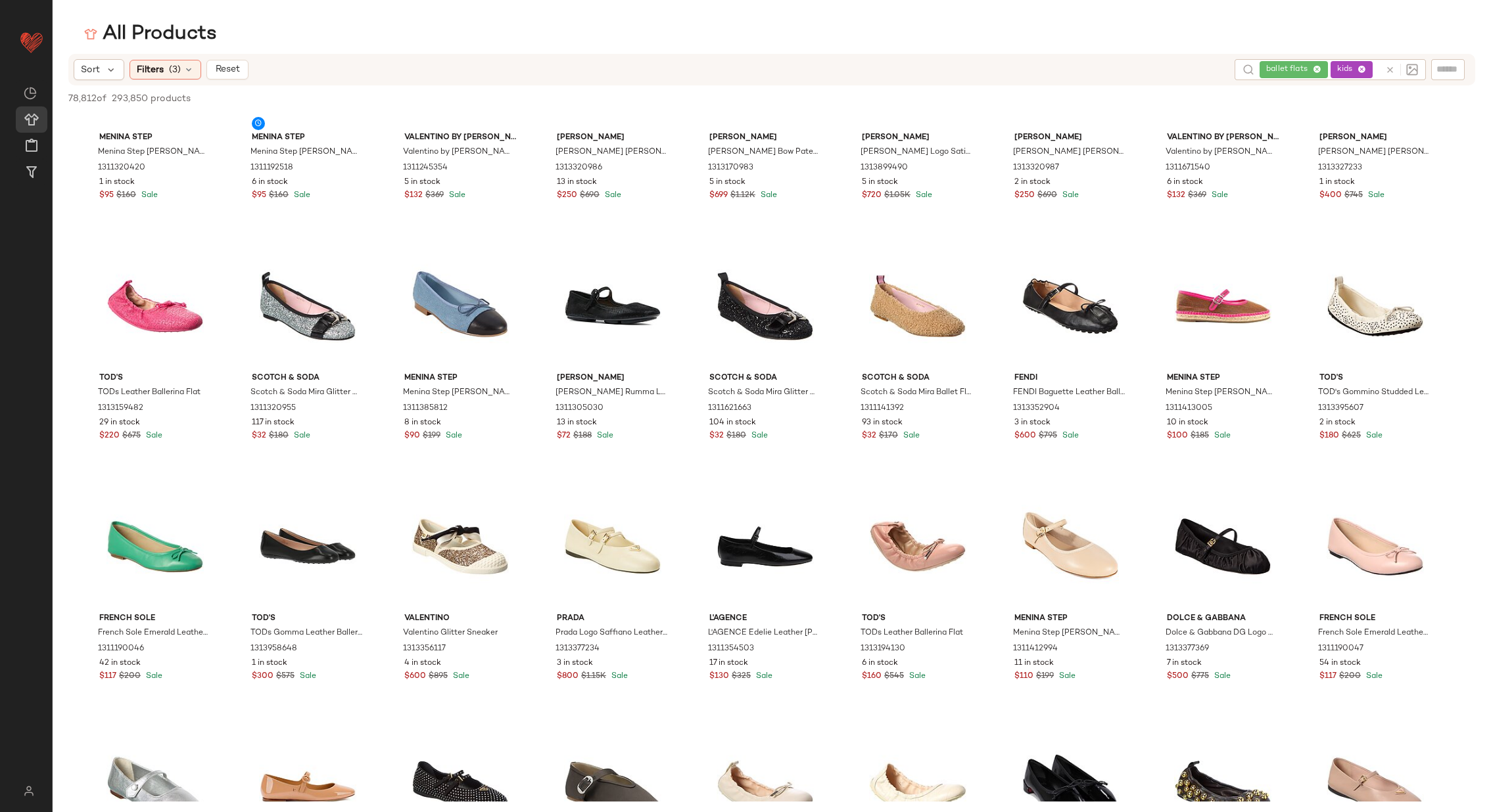
scroll to position [645, 0]
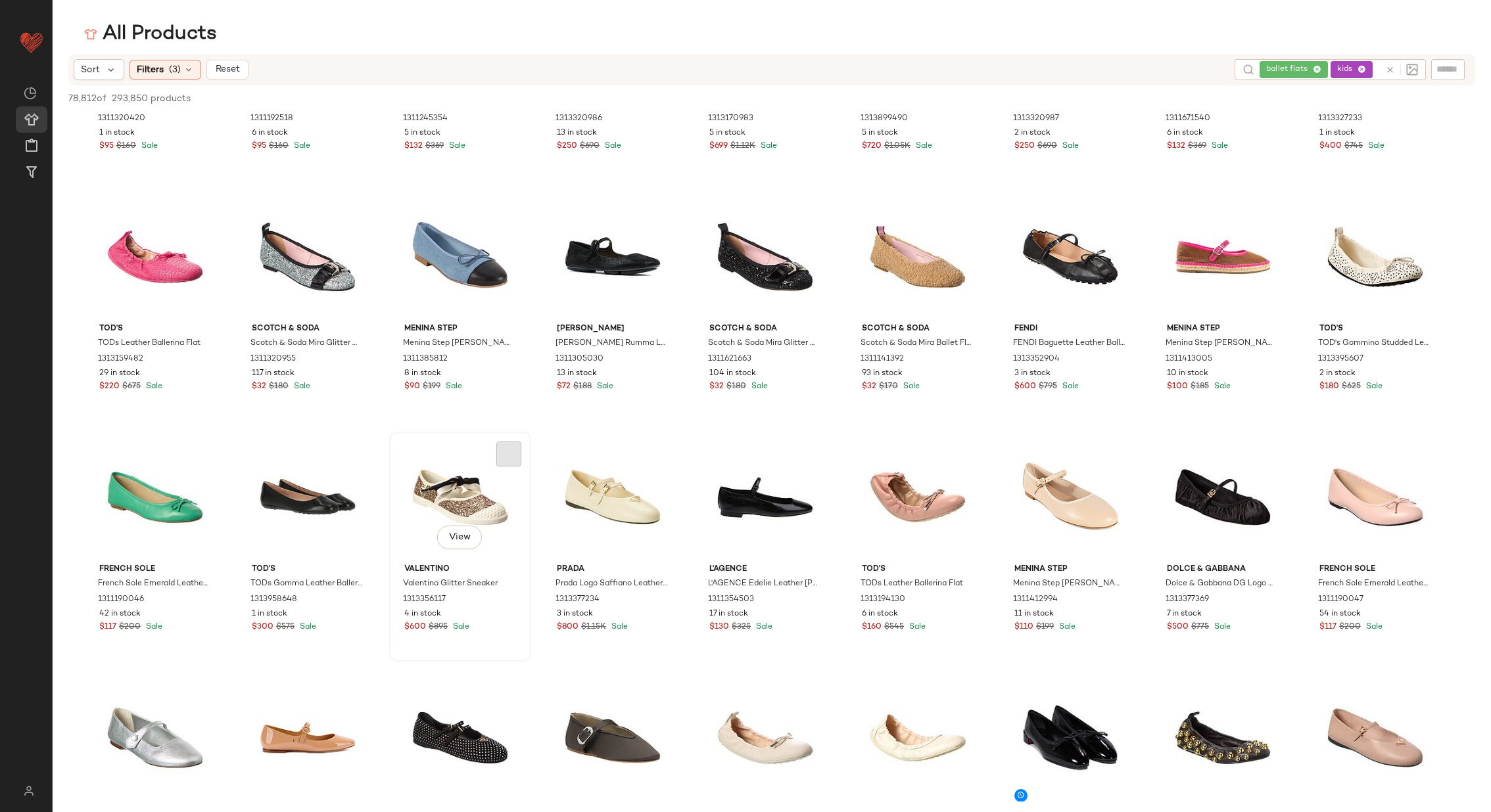
click at [0, 0] on img at bounding box center [0, 0] width 0 height 0
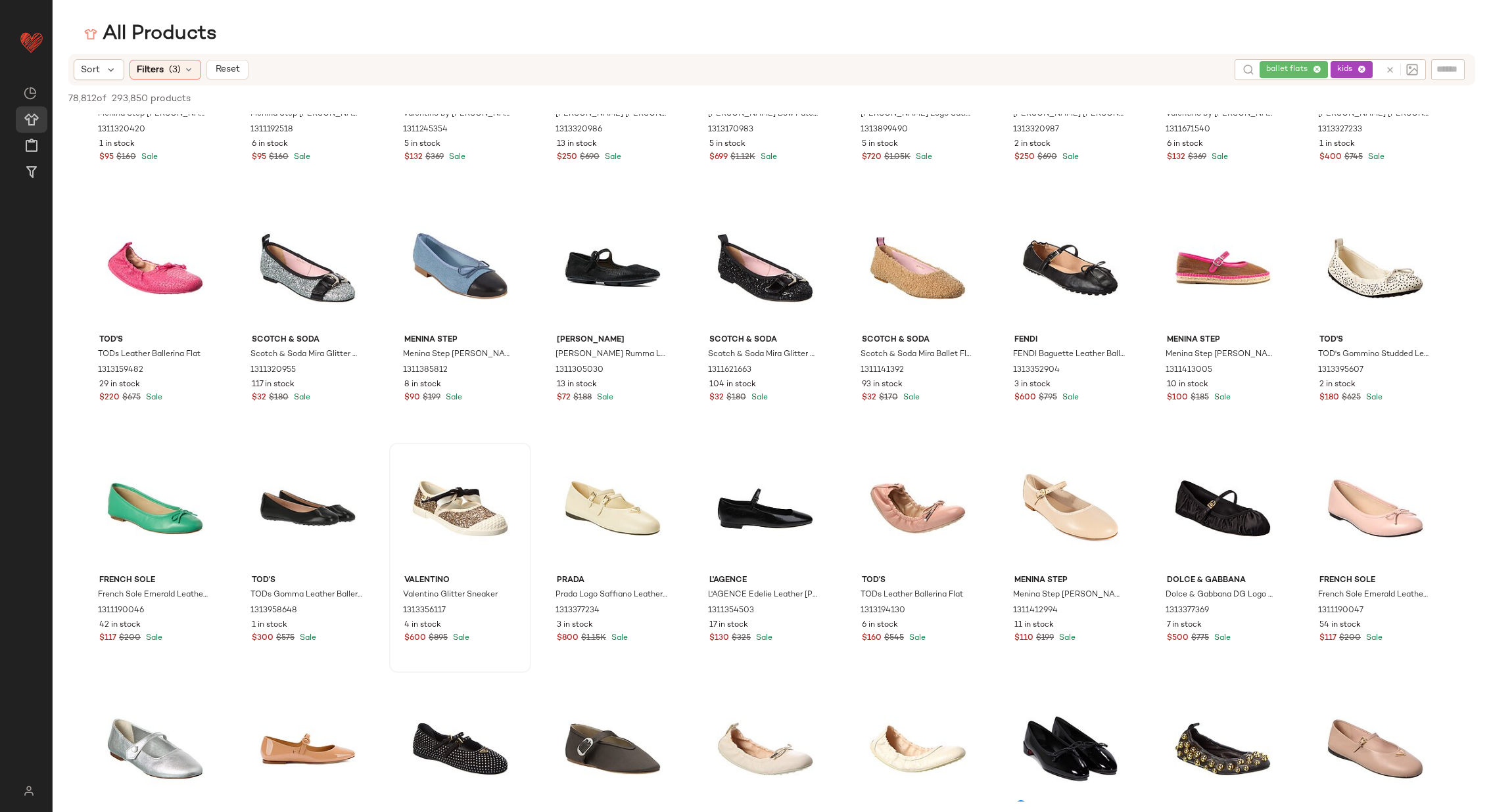
scroll to position [633, 0]
click at [970, 465] on div at bounding box center [966, 466] width 25 height 25
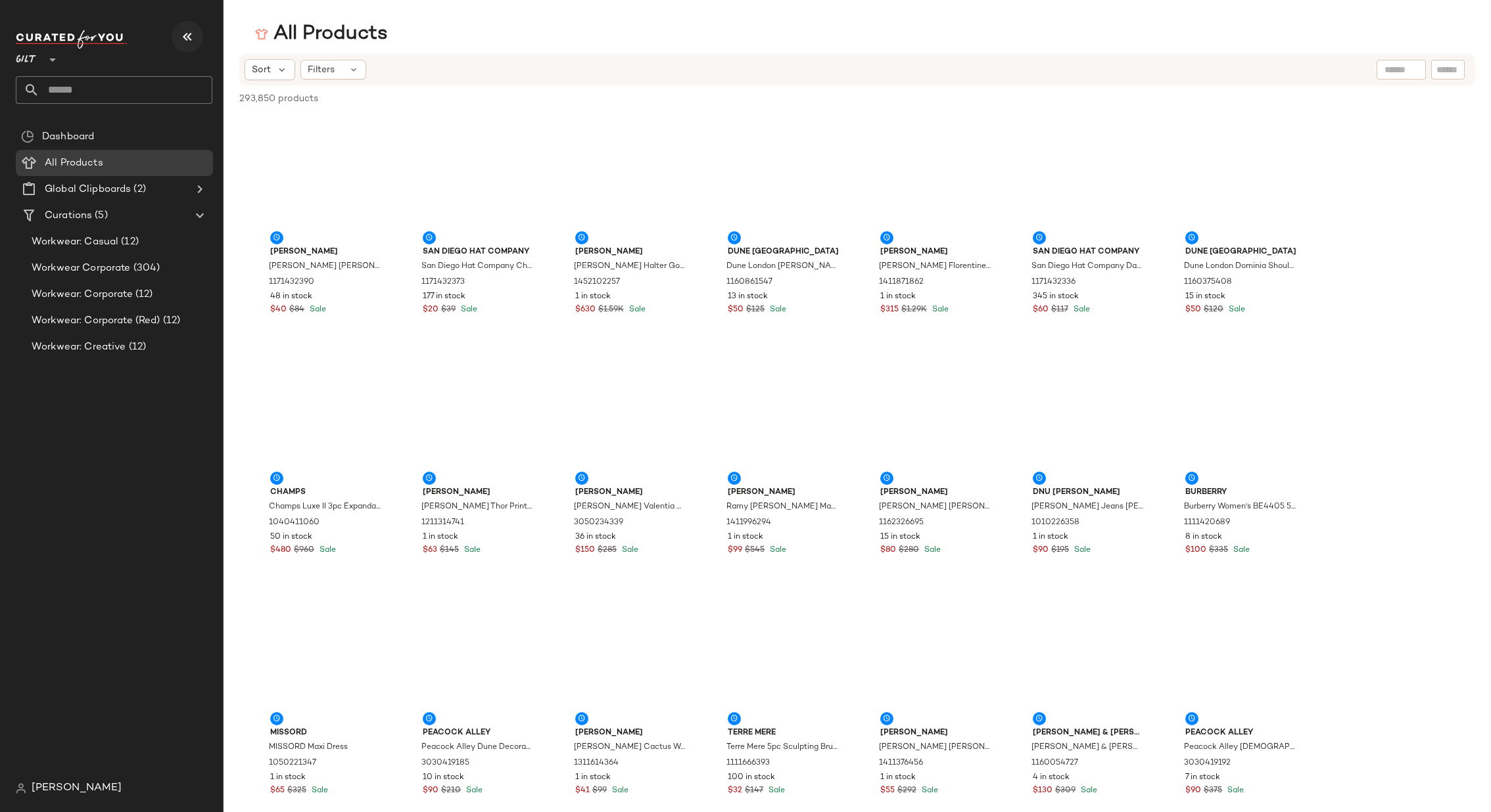
click at [182, 32] on icon "button" at bounding box center [188, 37] width 16 height 16
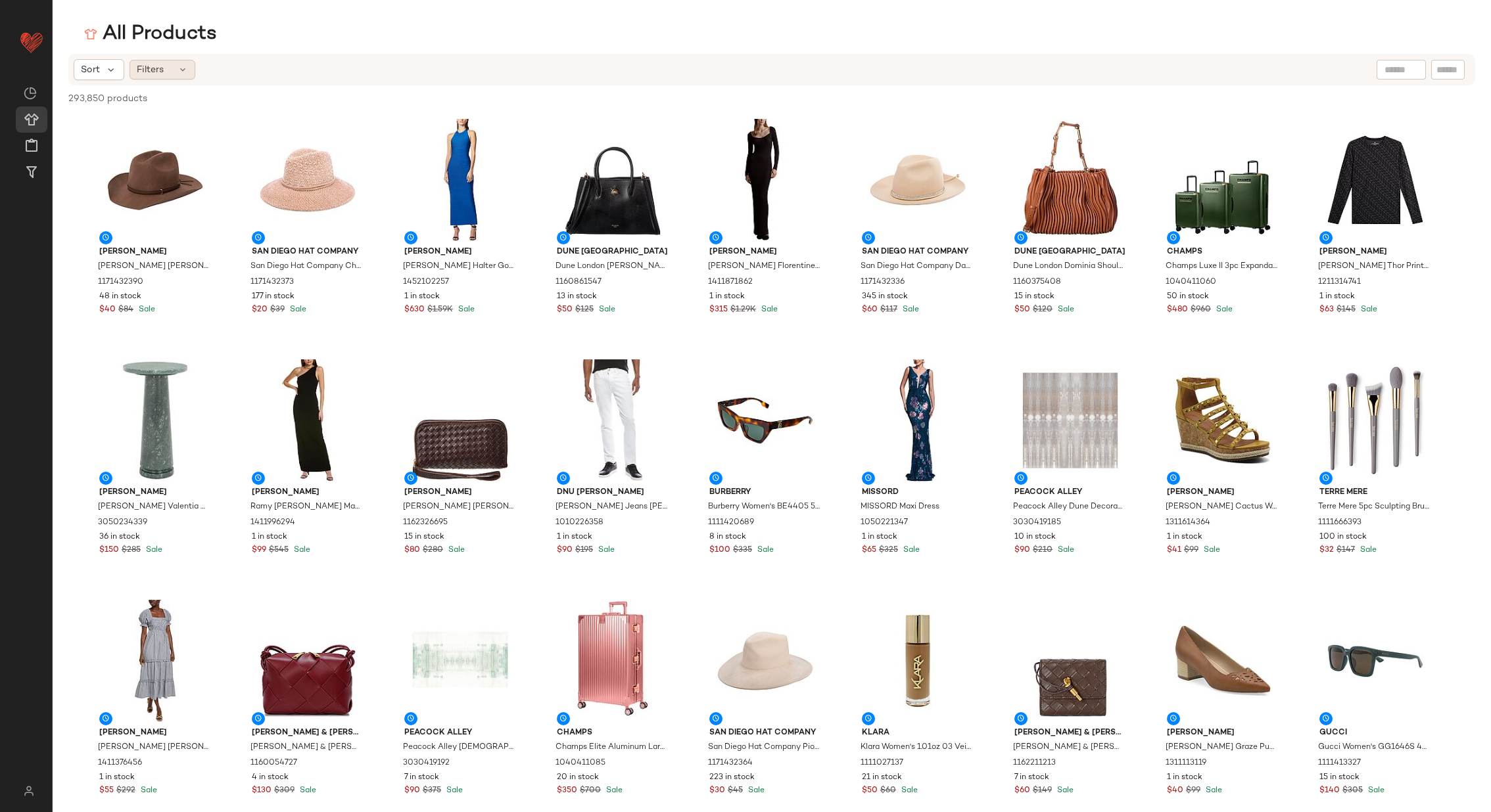
click at [182, 67] on icon at bounding box center [182, 69] width 11 height 11
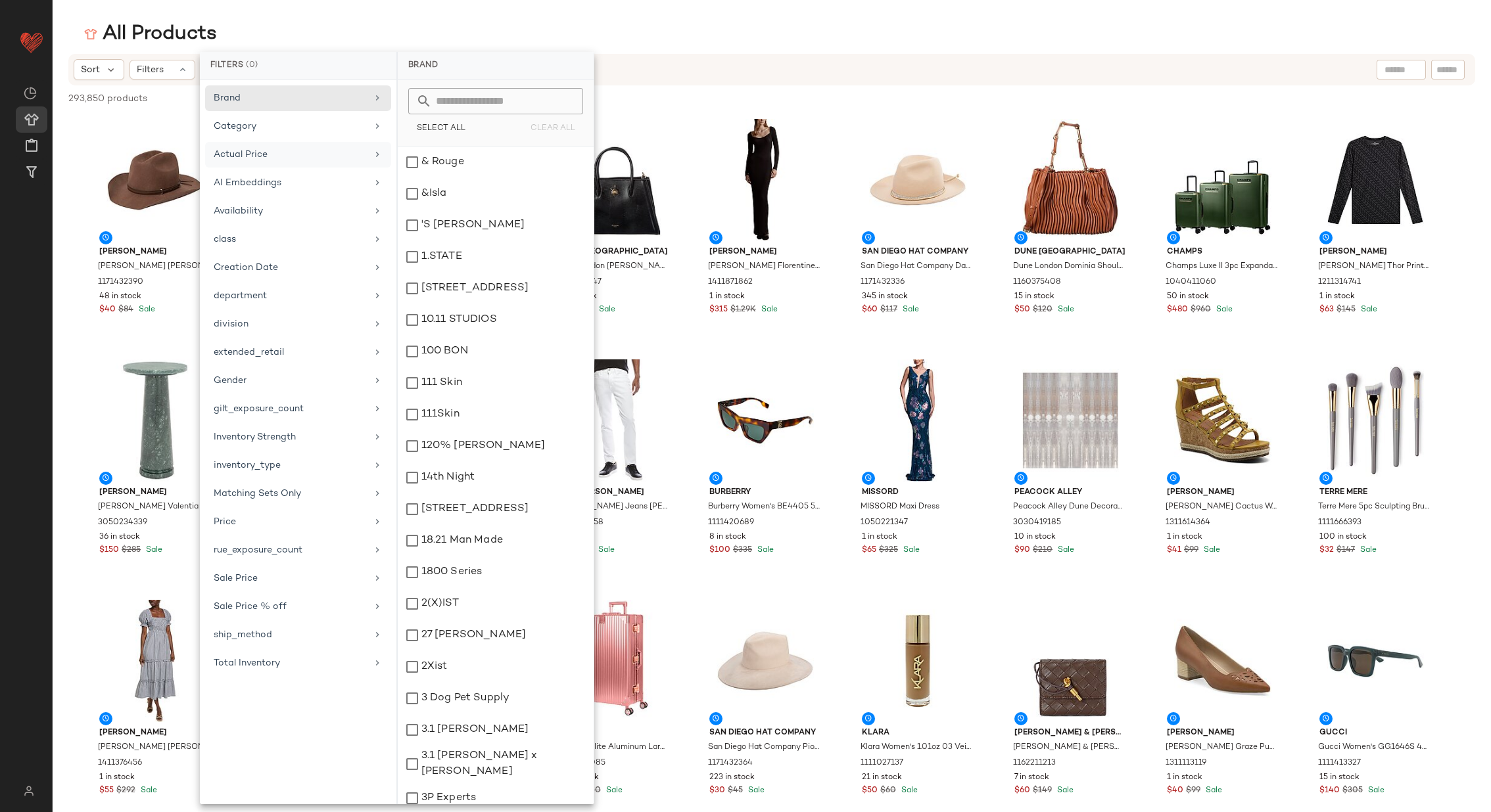
click at [380, 150] on icon at bounding box center [377, 154] width 11 height 11
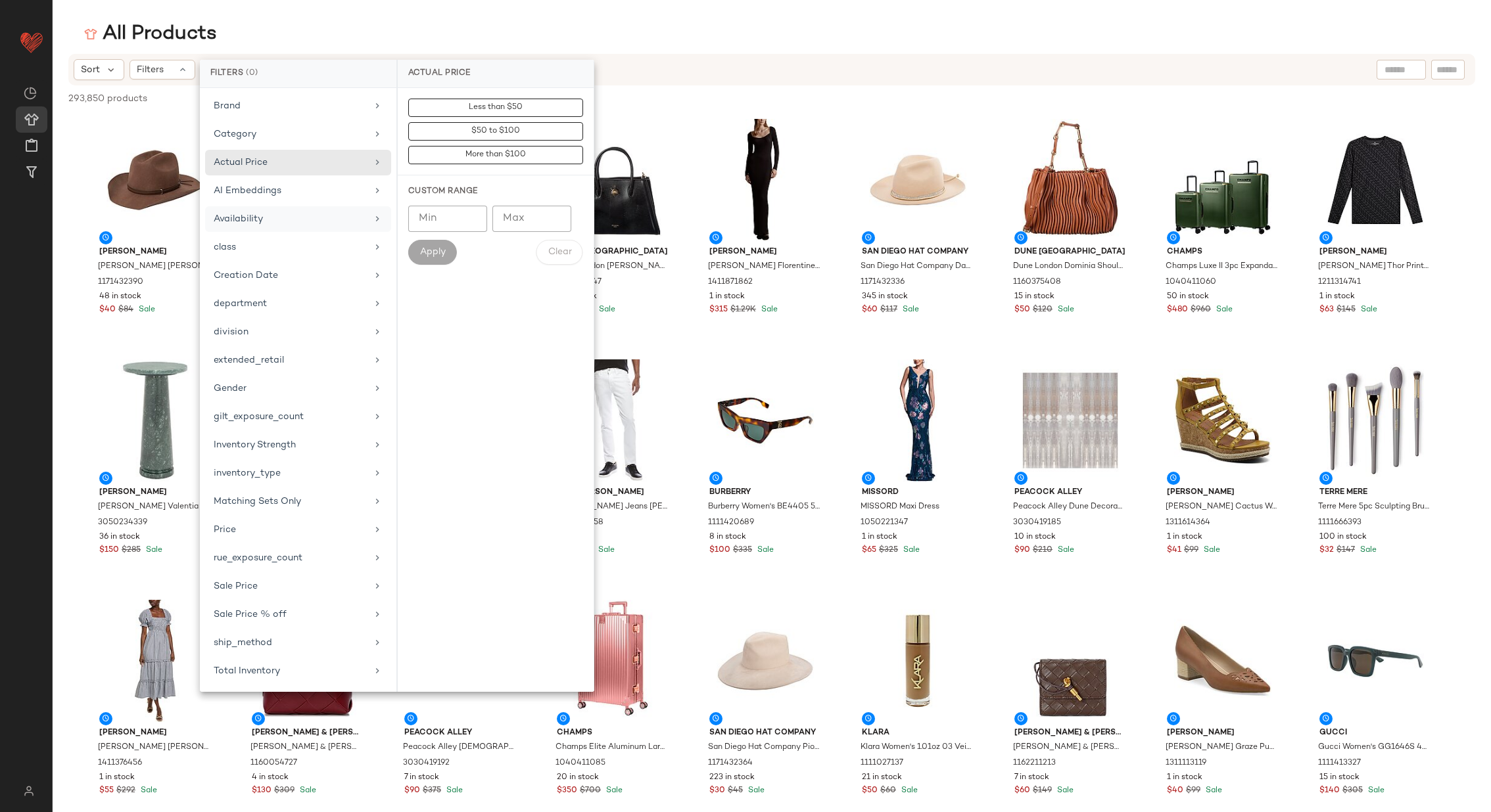
click at [375, 217] on icon at bounding box center [377, 219] width 11 height 11
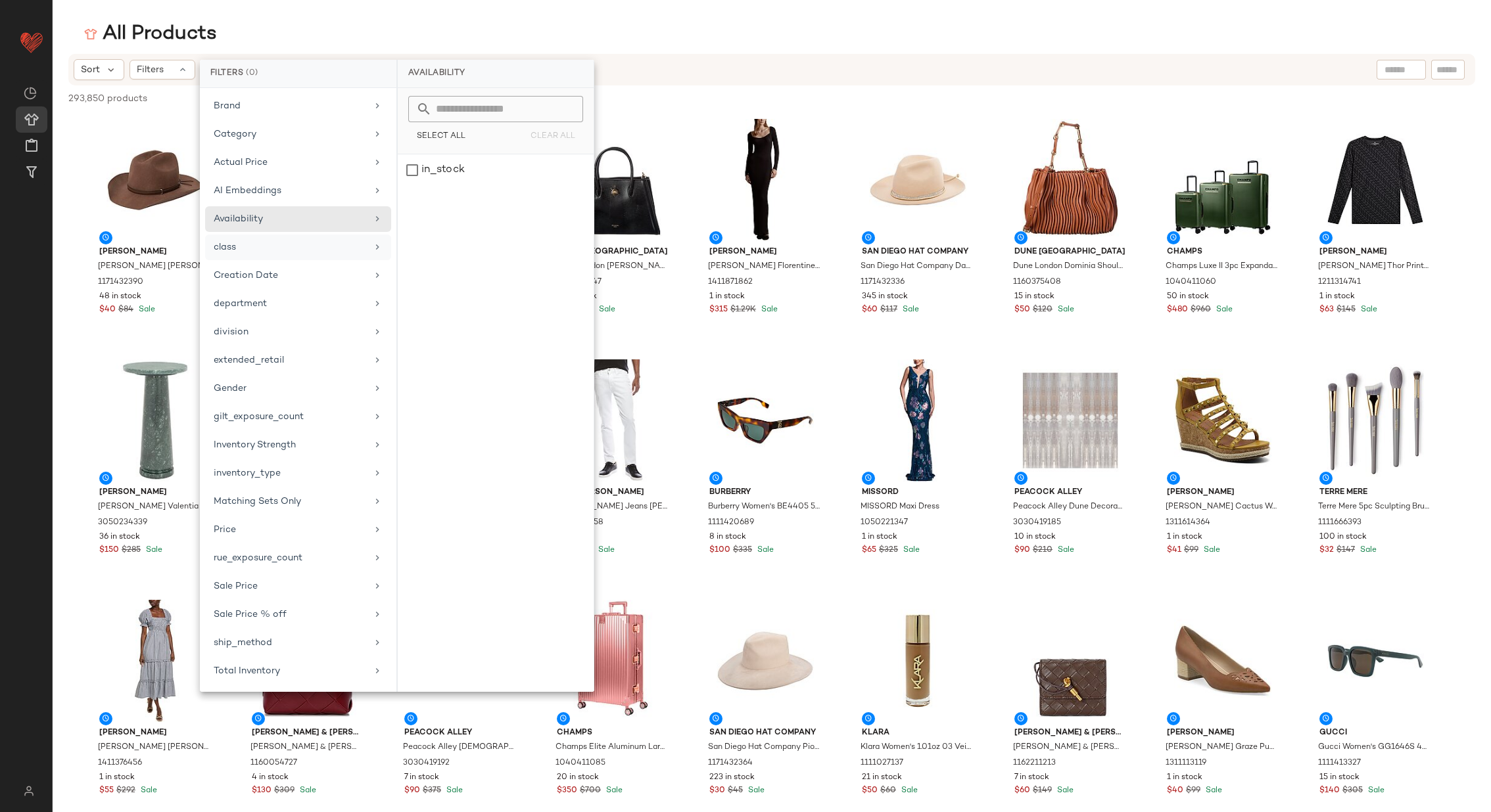
click at [376, 244] on icon at bounding box center [377, 247] width 11 height 11
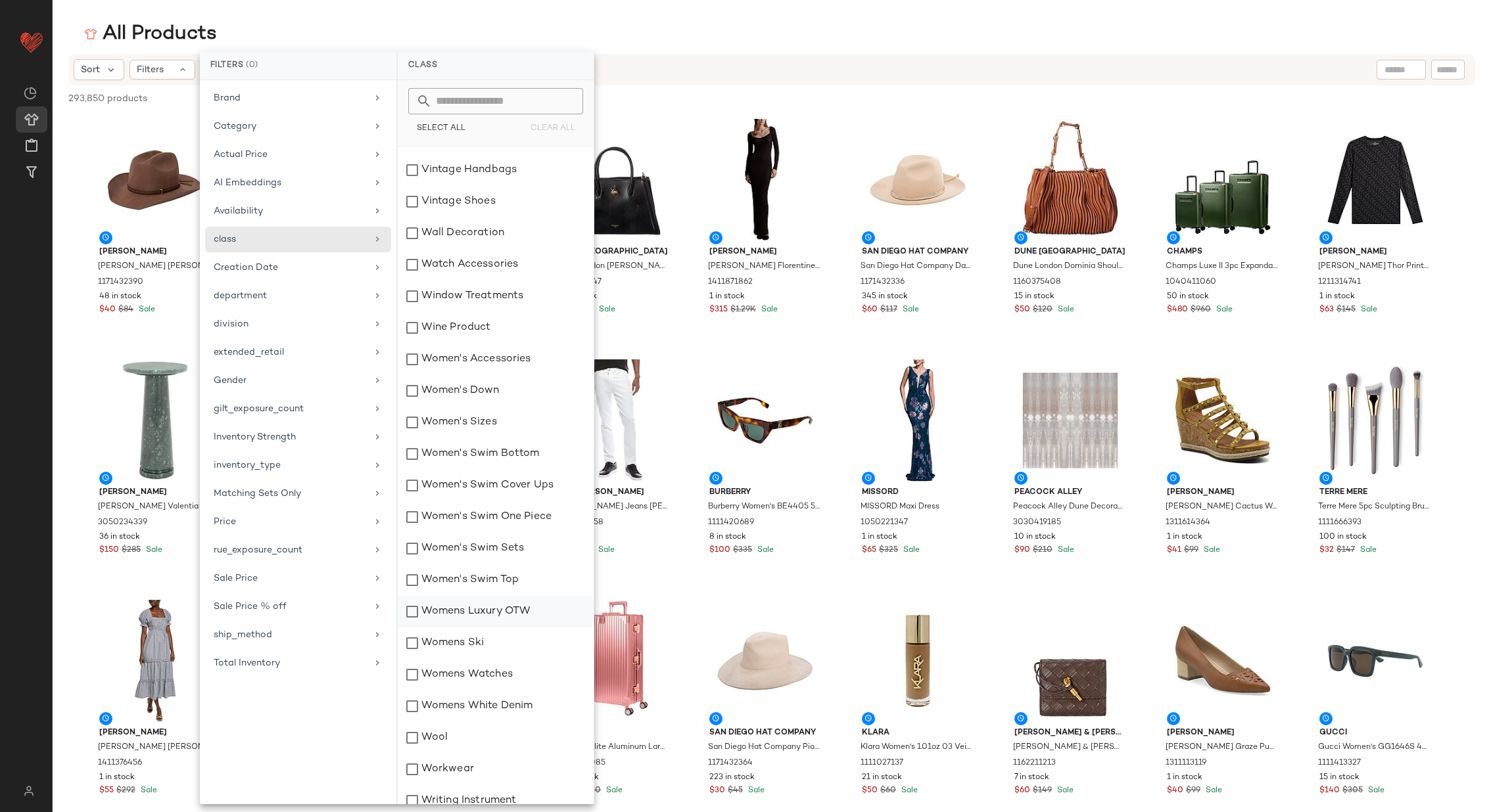
scroll to position [6306, 0]
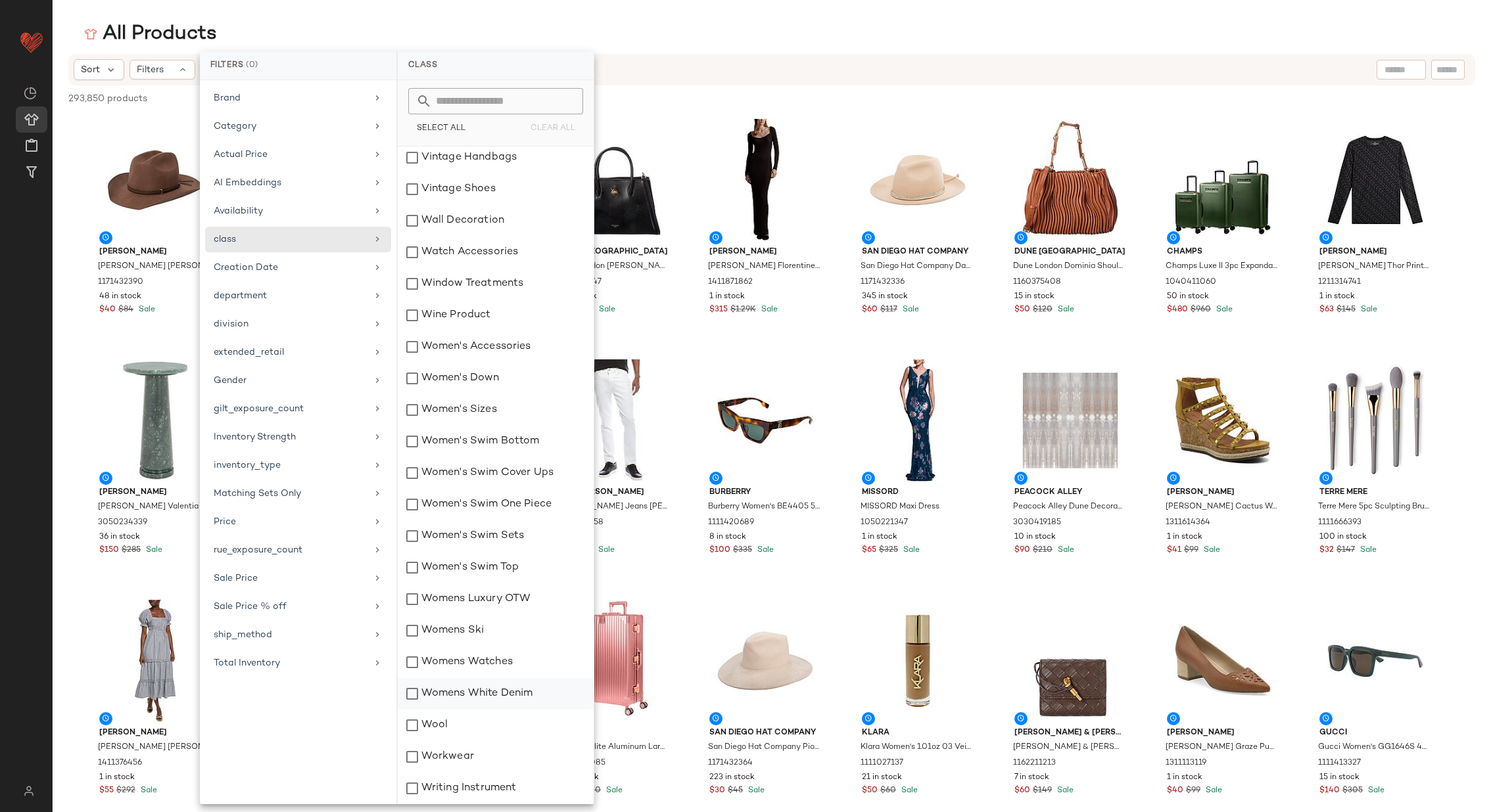
click at [407, 687] on div "Womens White Denim" at bounding box center [495, 694] width 196 height 32
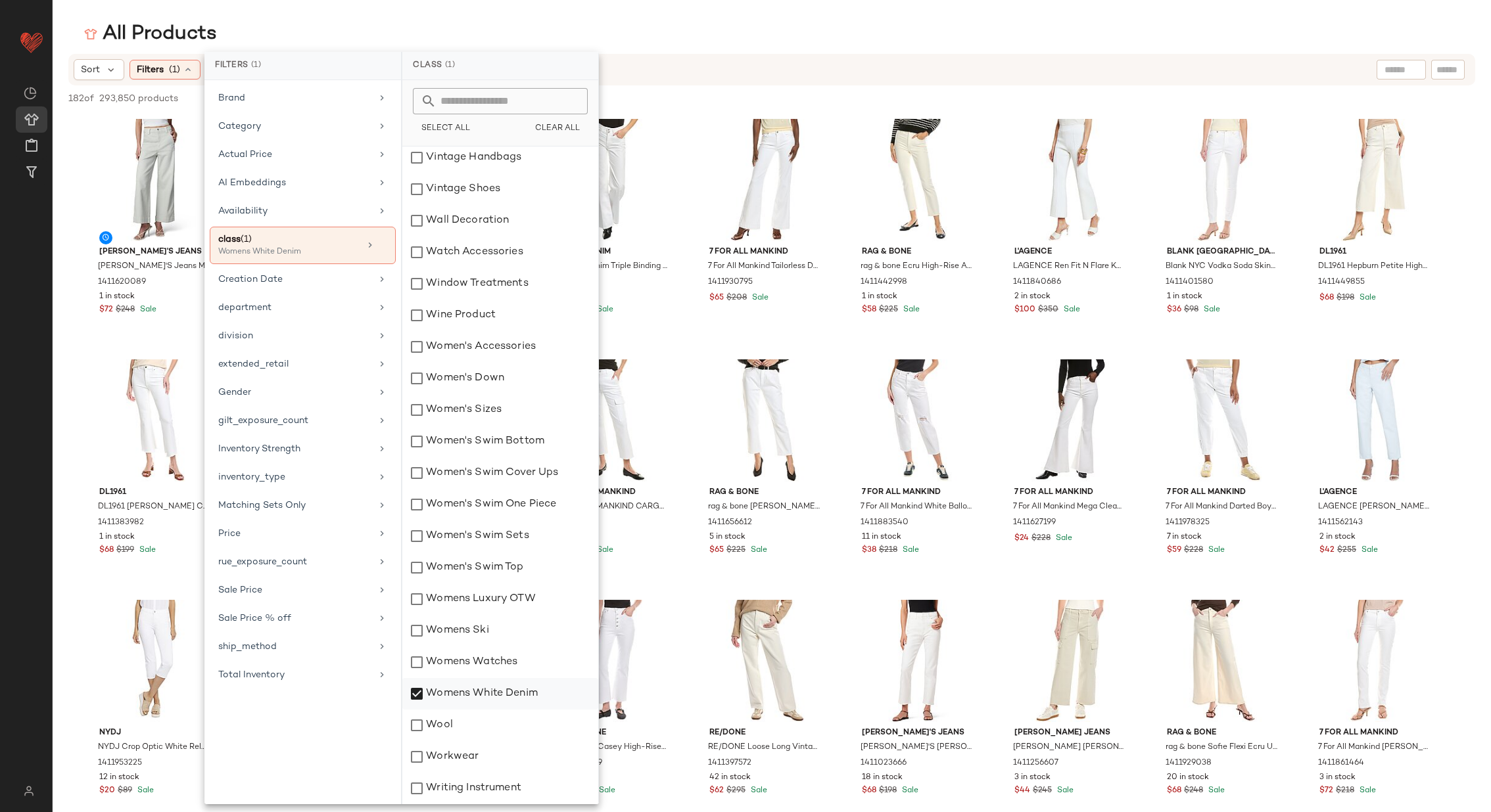
click at [418, 690] on div "Womens White Denim" at bounding box center [500, 694] width 196 height 32
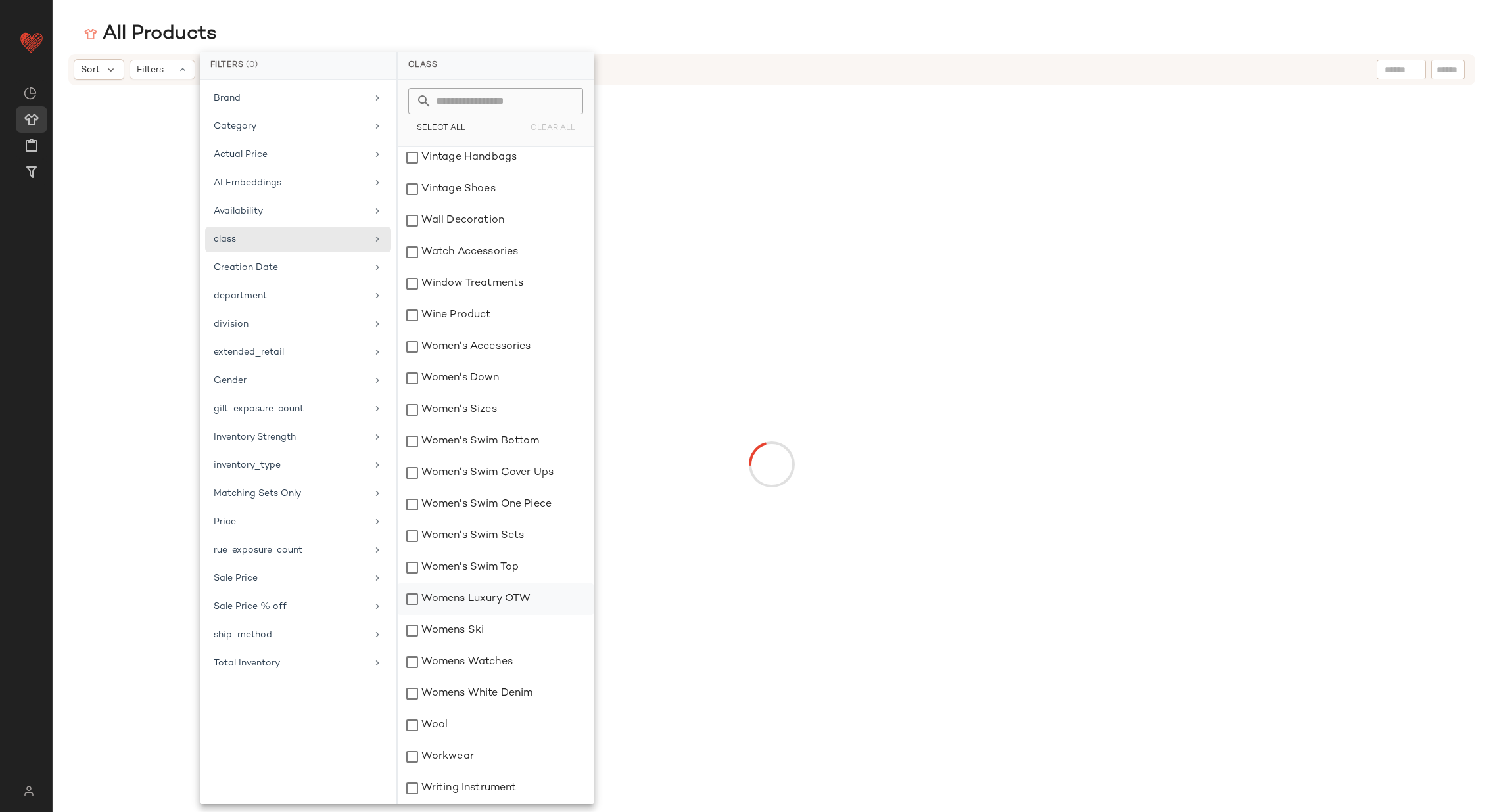
click at [414, 597] on div "Womens Luxury OTW" at bounding box center [495, 599] width 196 height 32
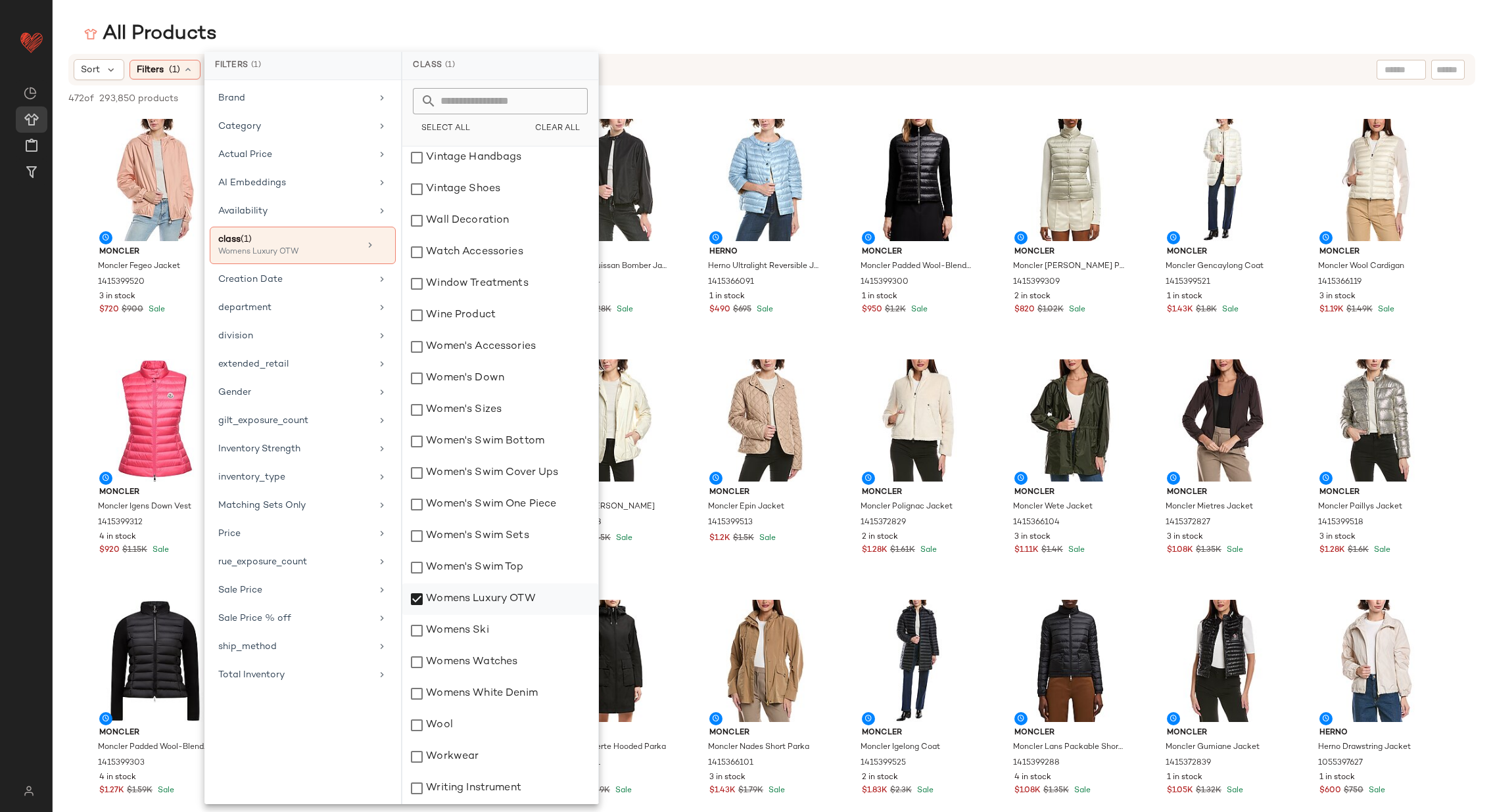
click at [420, 596] on div "Womens Luxury OTW" at bounding box center [500, 599] width 196 height 32
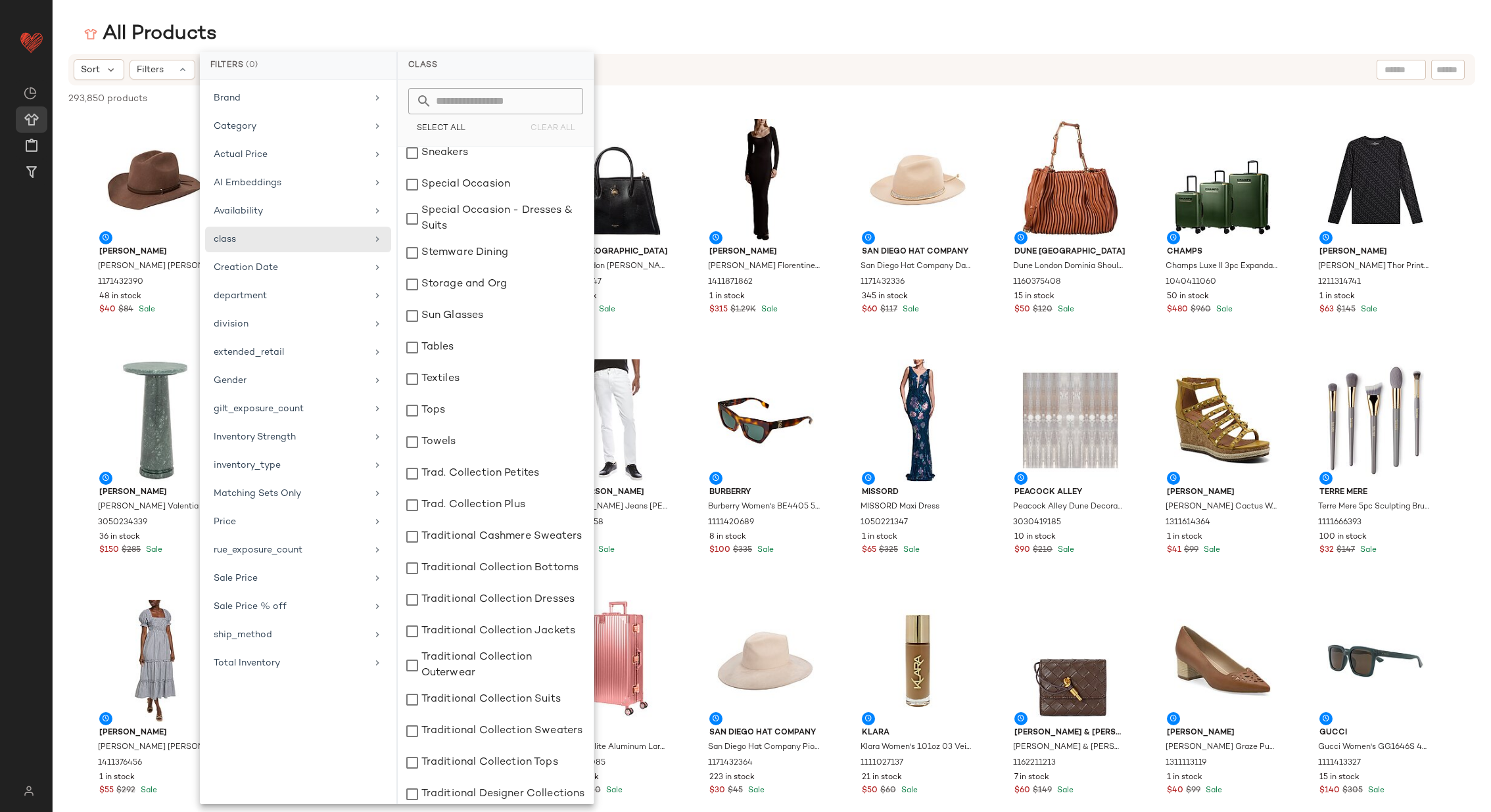
scroll to position [5532, 0]
click at [420, 414] on div "Tops" at bounding box center [495, 413] width 196 height 32
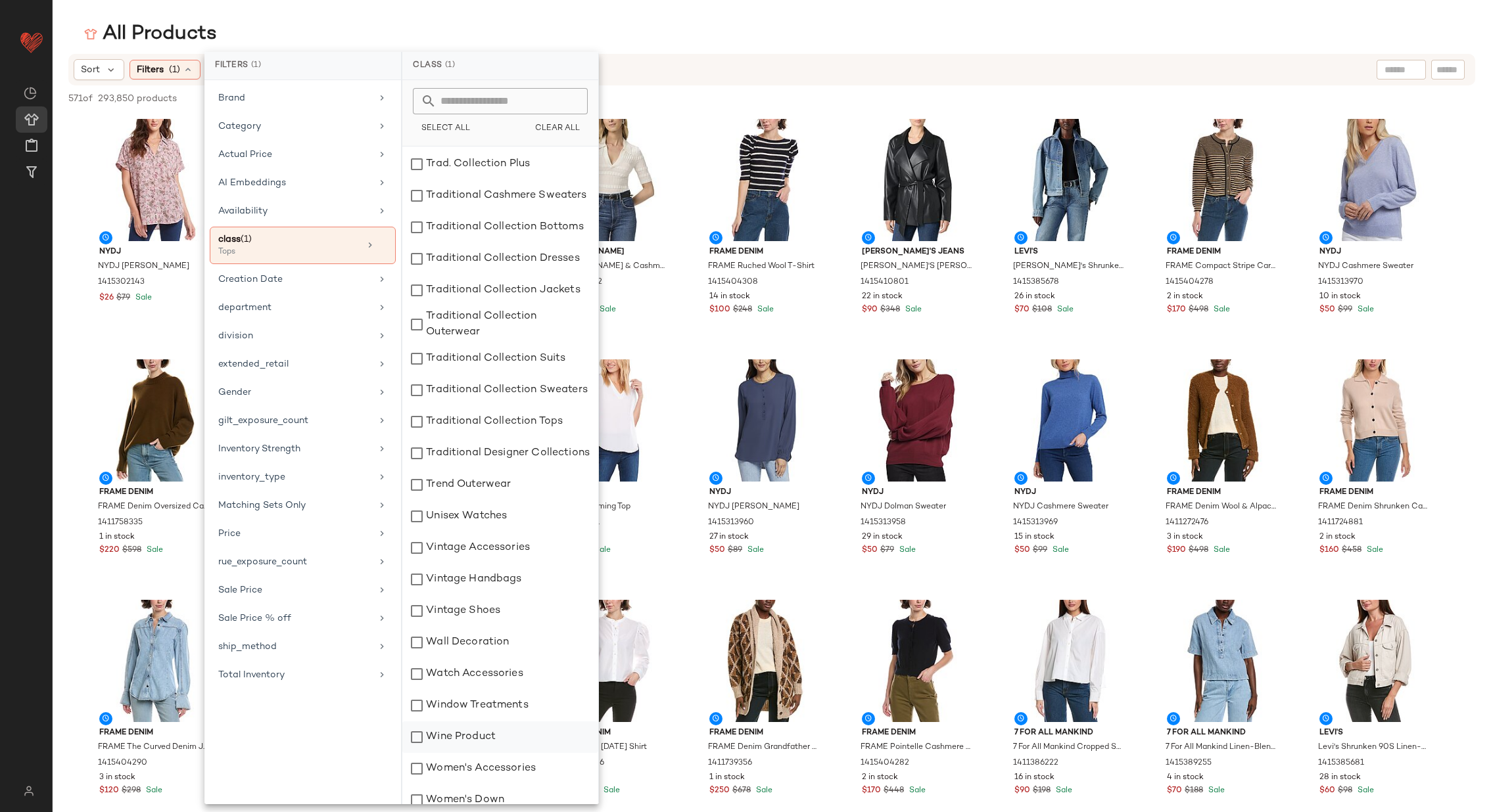
scroll to position [5871, 0]
click at [421, 235] on div "Traditional Collection Bottoms" at bounding box center [500, 232] width 196 height 32
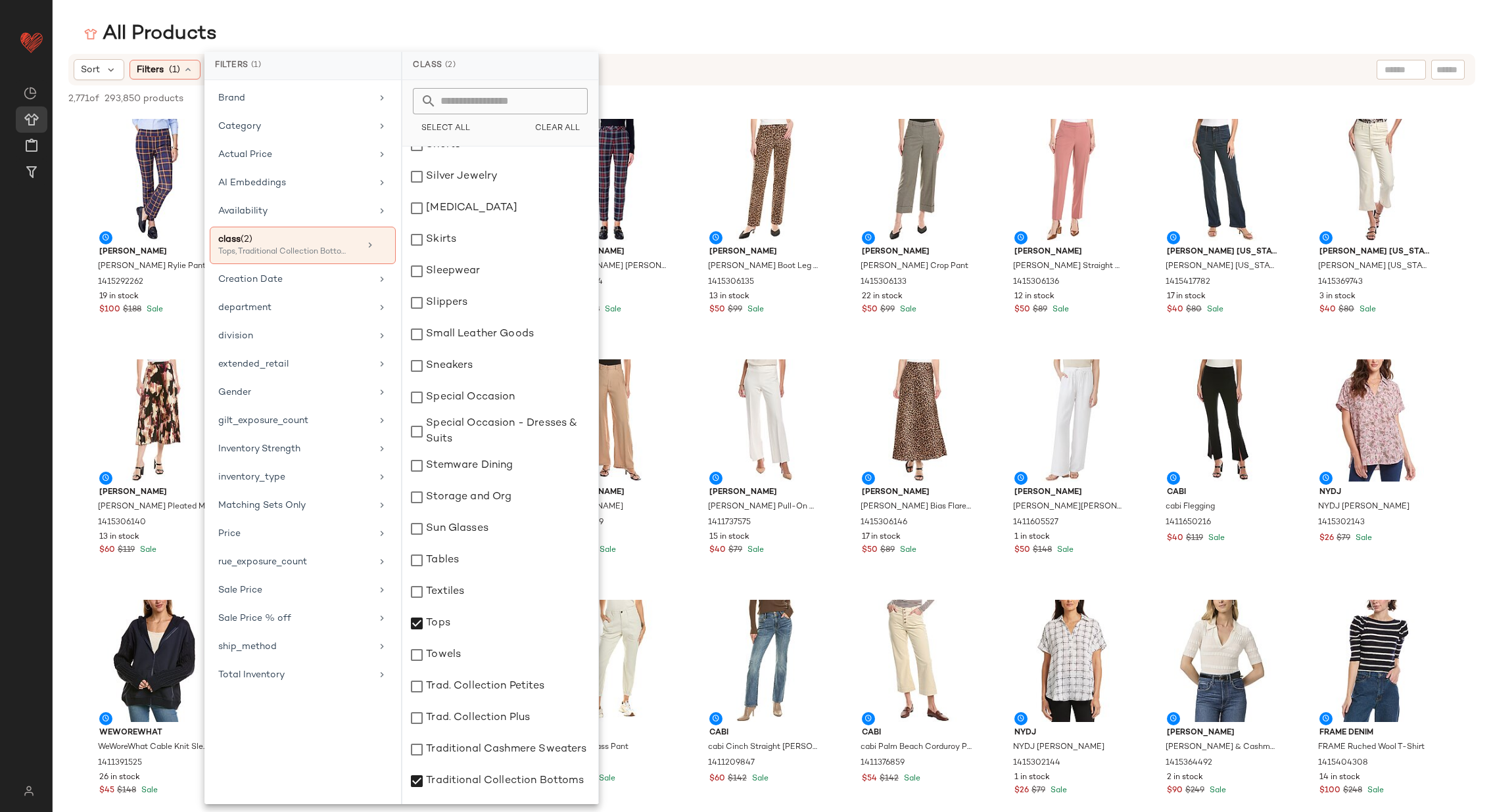
scroll to position [5319, 0]
click at [418, 625] on div "Tops" at bounding box center [500, 626] width 196 height 32
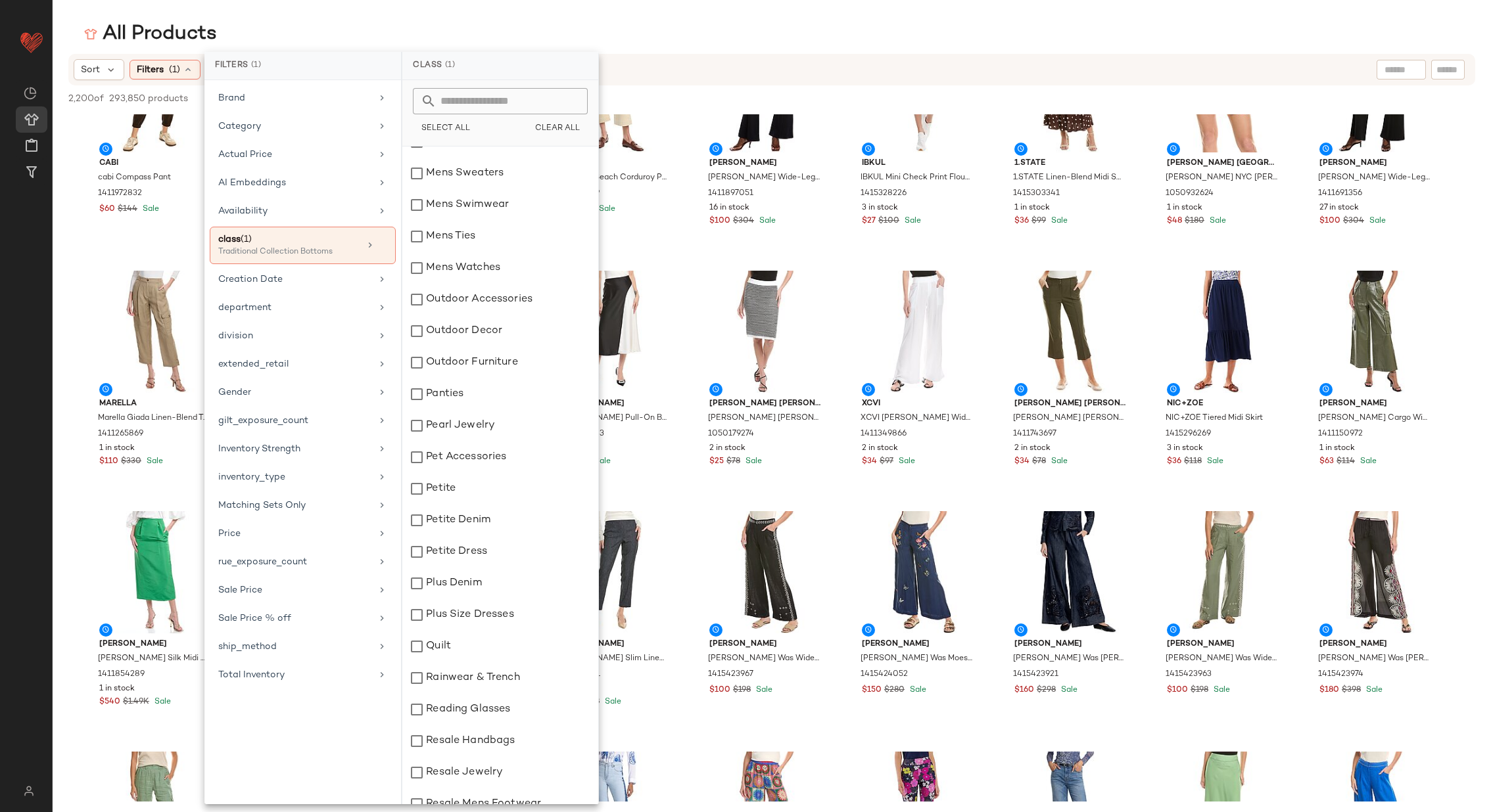
scroll to position [4024, 0]
click at [385, 240] on icon at bounding box center [382, 245] width 9 height 9
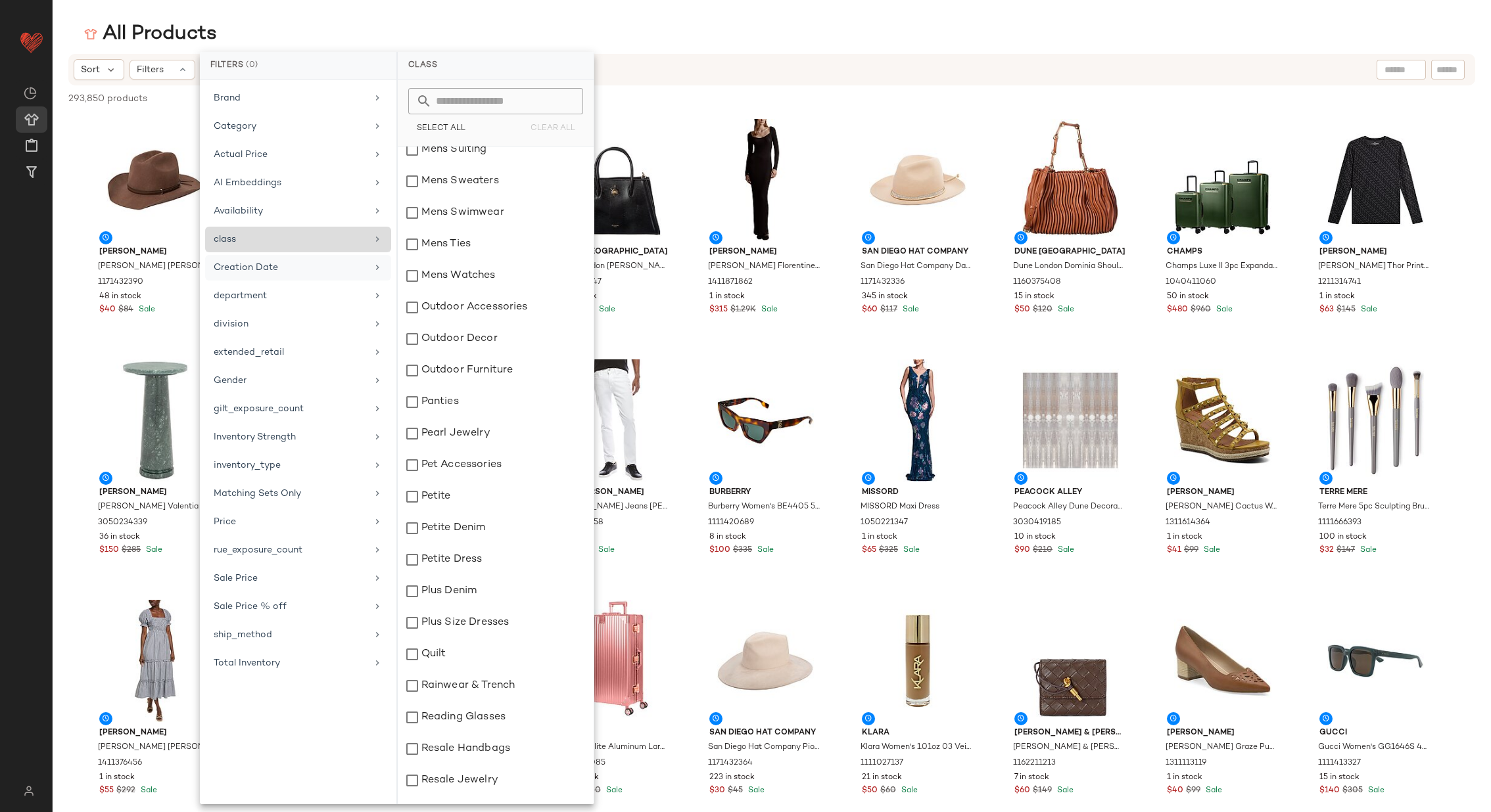
click at [382, 264] on icon at bounding box center [377, 267] width 11 height 11
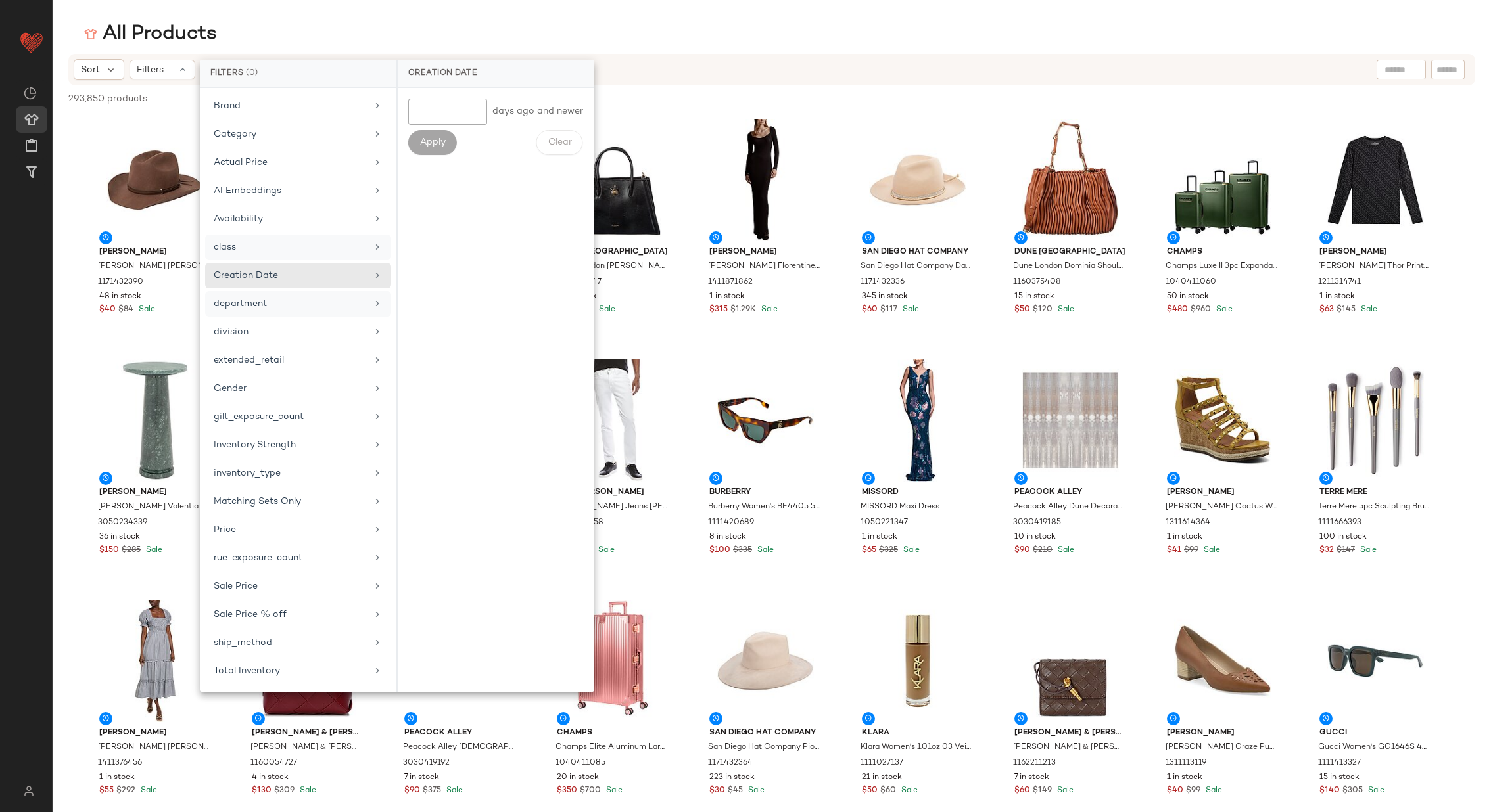
click at [379, 299] on icon at bounding box center [377, 303] width 11 height 11
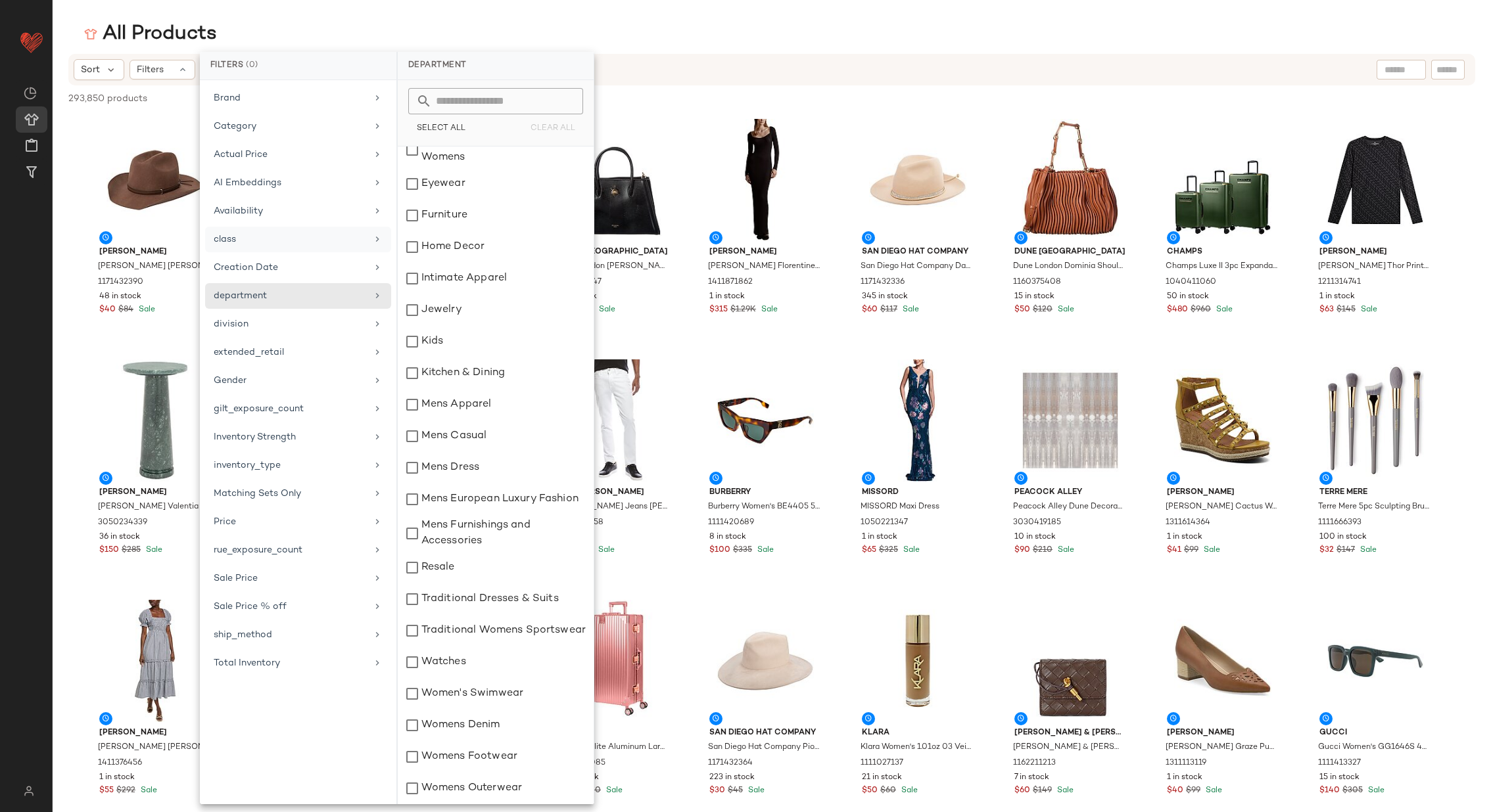
scroll to position [209, 0]
click at [380, 318] on icon at bounding box center [377, 324] width 11 height 11
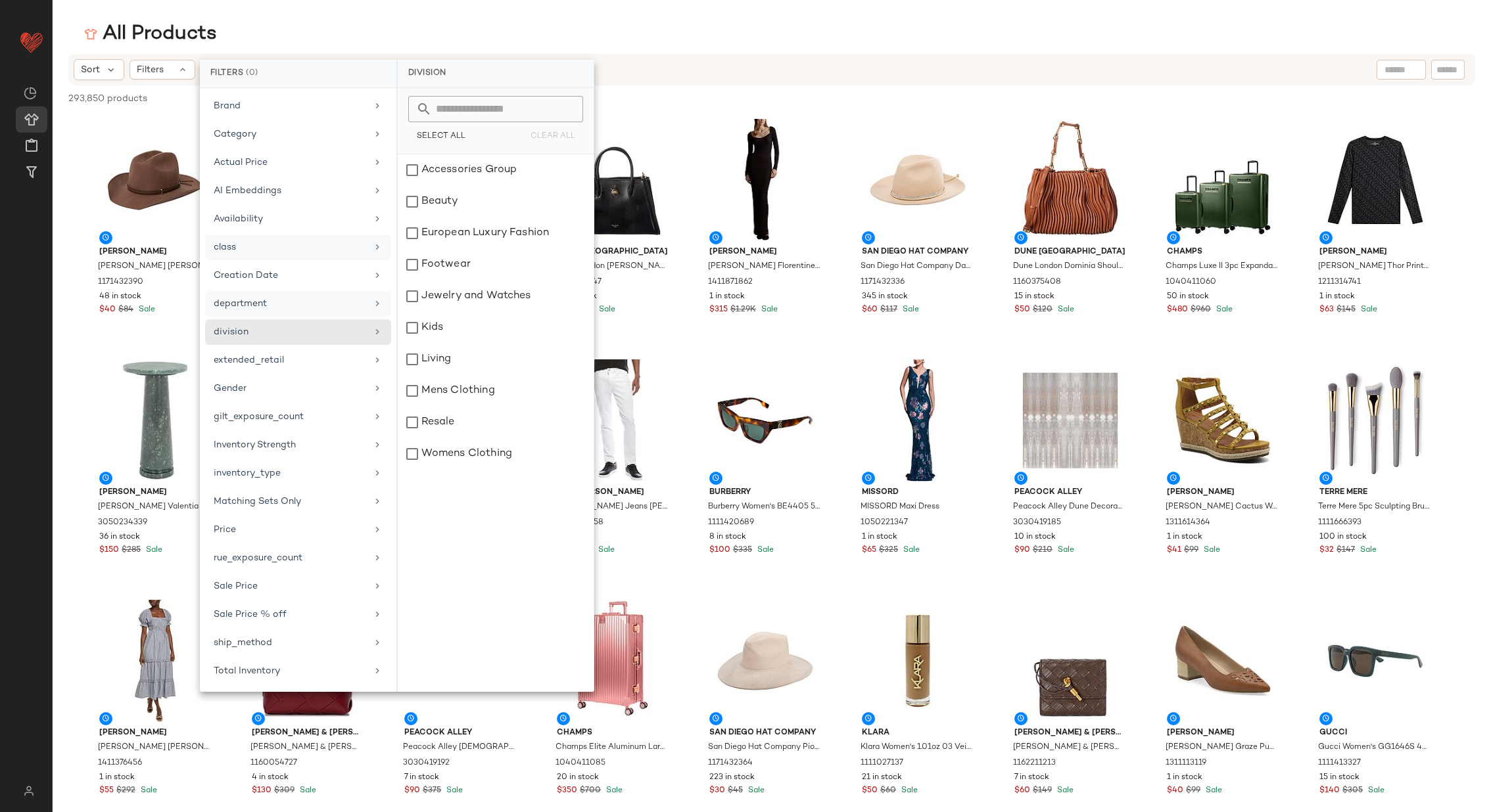
scroll to position [0, 0]
click at [376, 298] on icon at bounding box center [377, 303] width 11 height 11
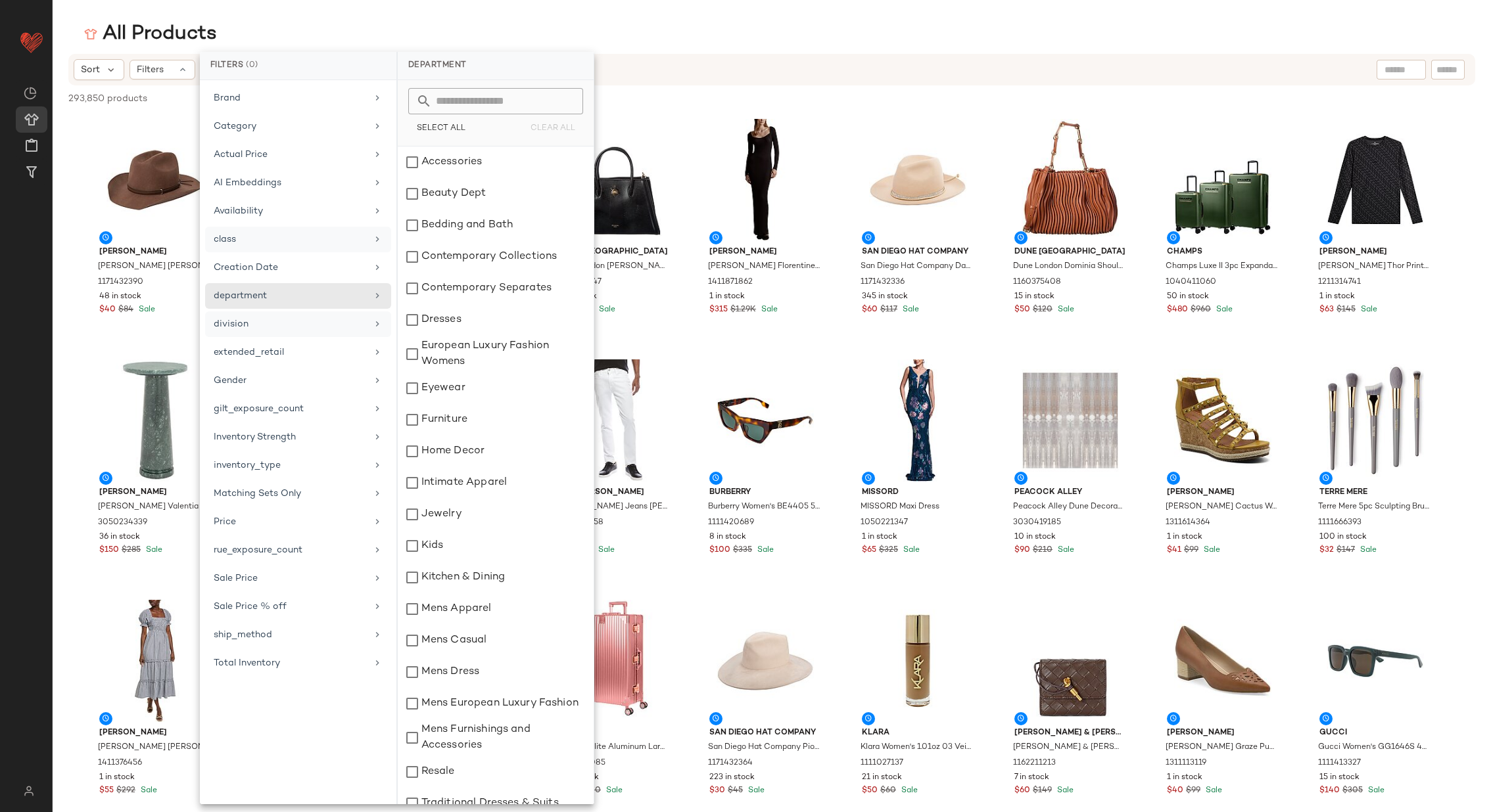
click at [377, 318] on icon at bounding box center [377, 324] width 11 height 11
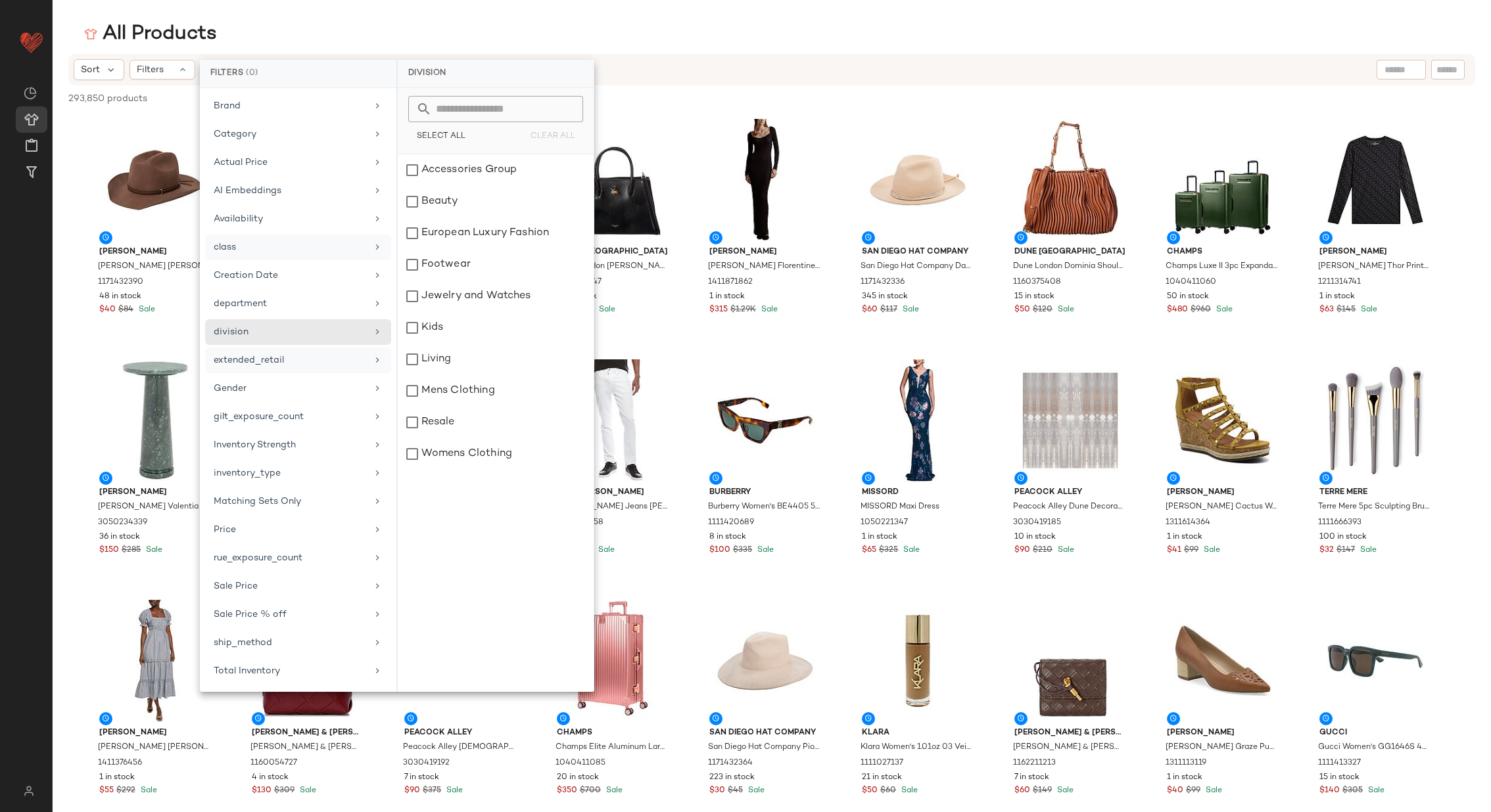
click at [377, 356] on icon at bounding box center [377, 360] width 11 height 11
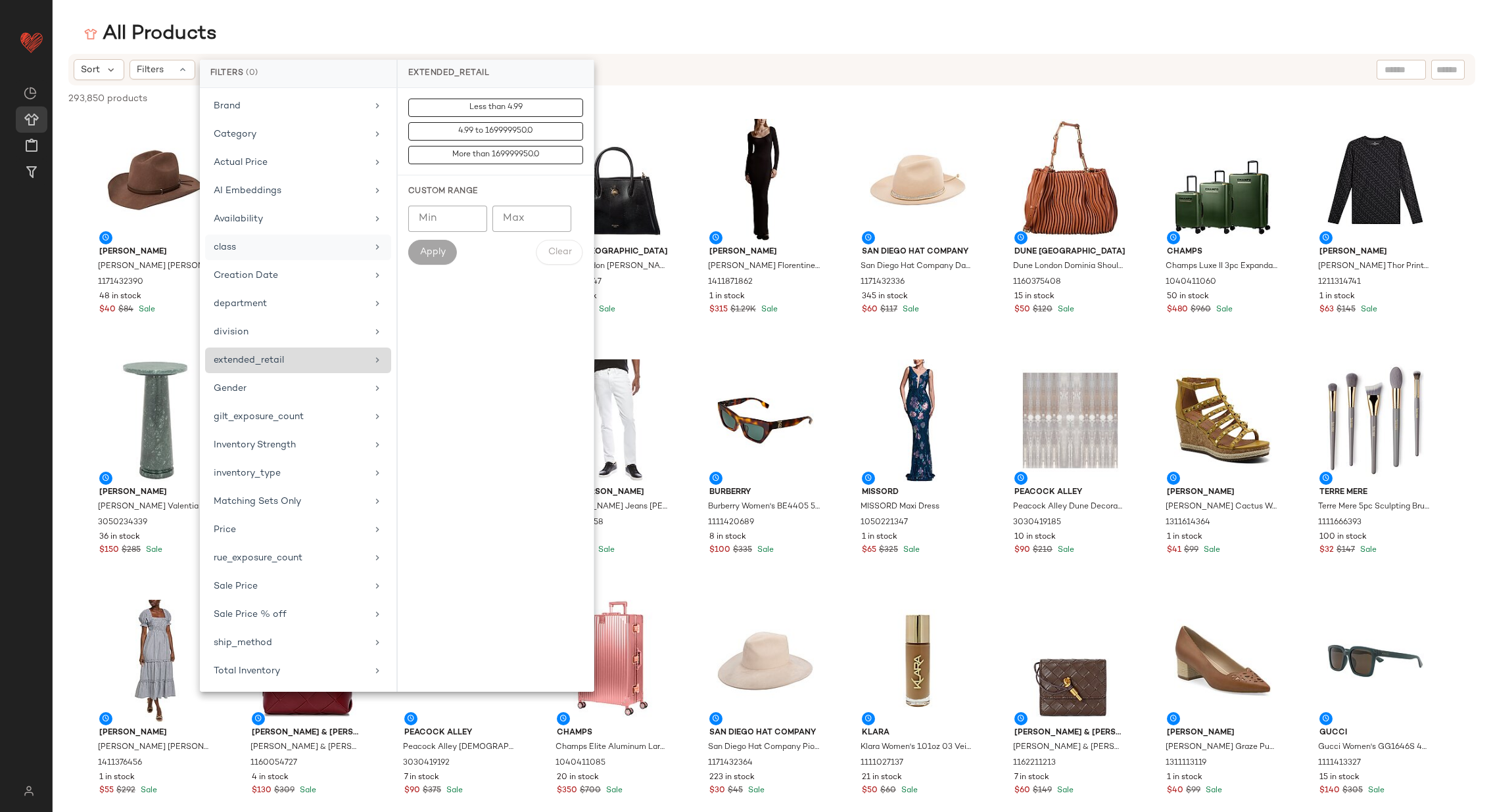
click at [379, 355] on icon at bounding box center [377, 360] width 11 height 11
click at [379, 411] on icon at bounding box center [377, 417] width 11 height 11
click at [375, 439] on icon at bounding box center [377, 445] width 11 height 11
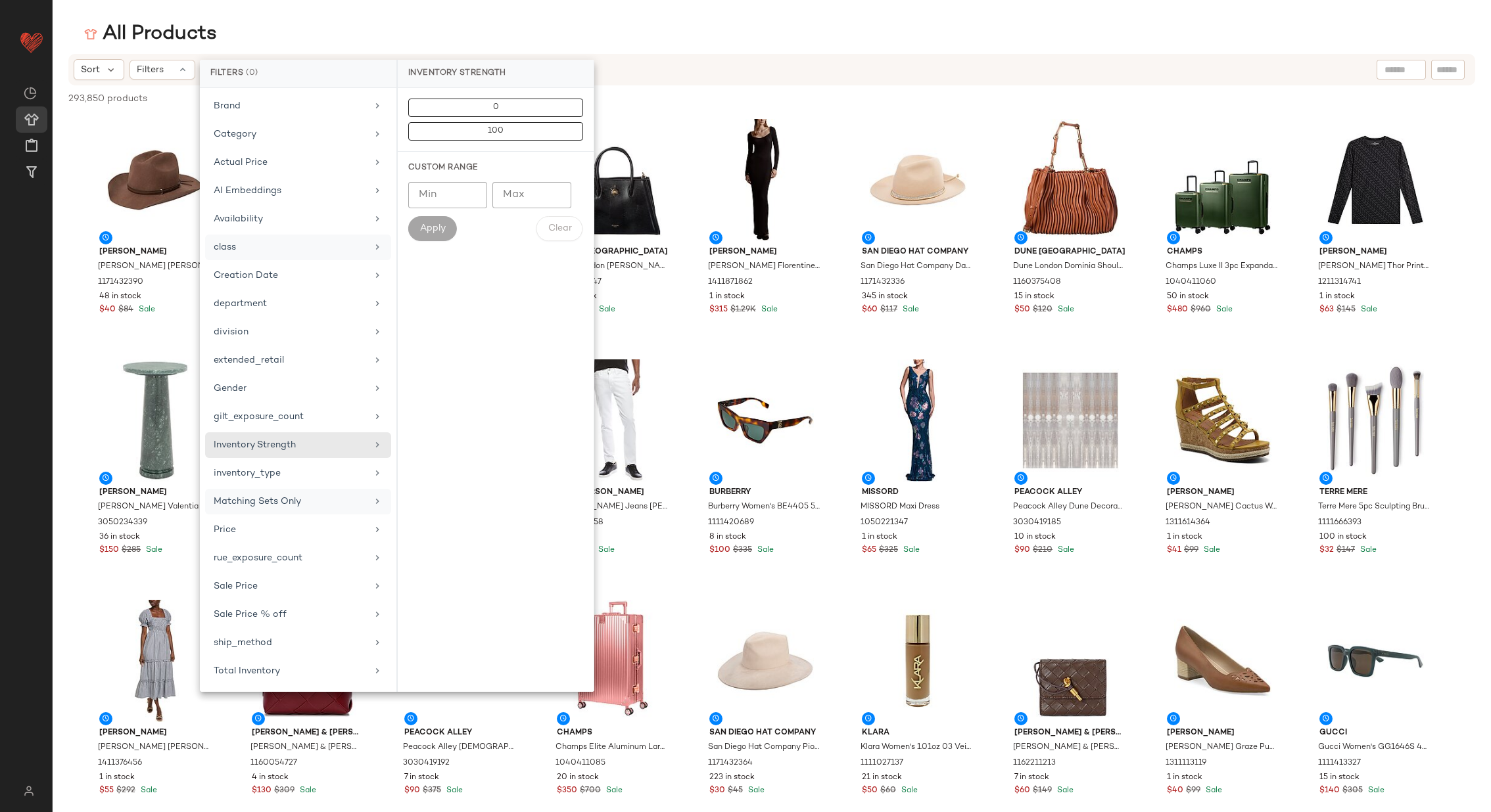
click at [377, 497] on icon at bounding box center [377, 502] width 11 height 11
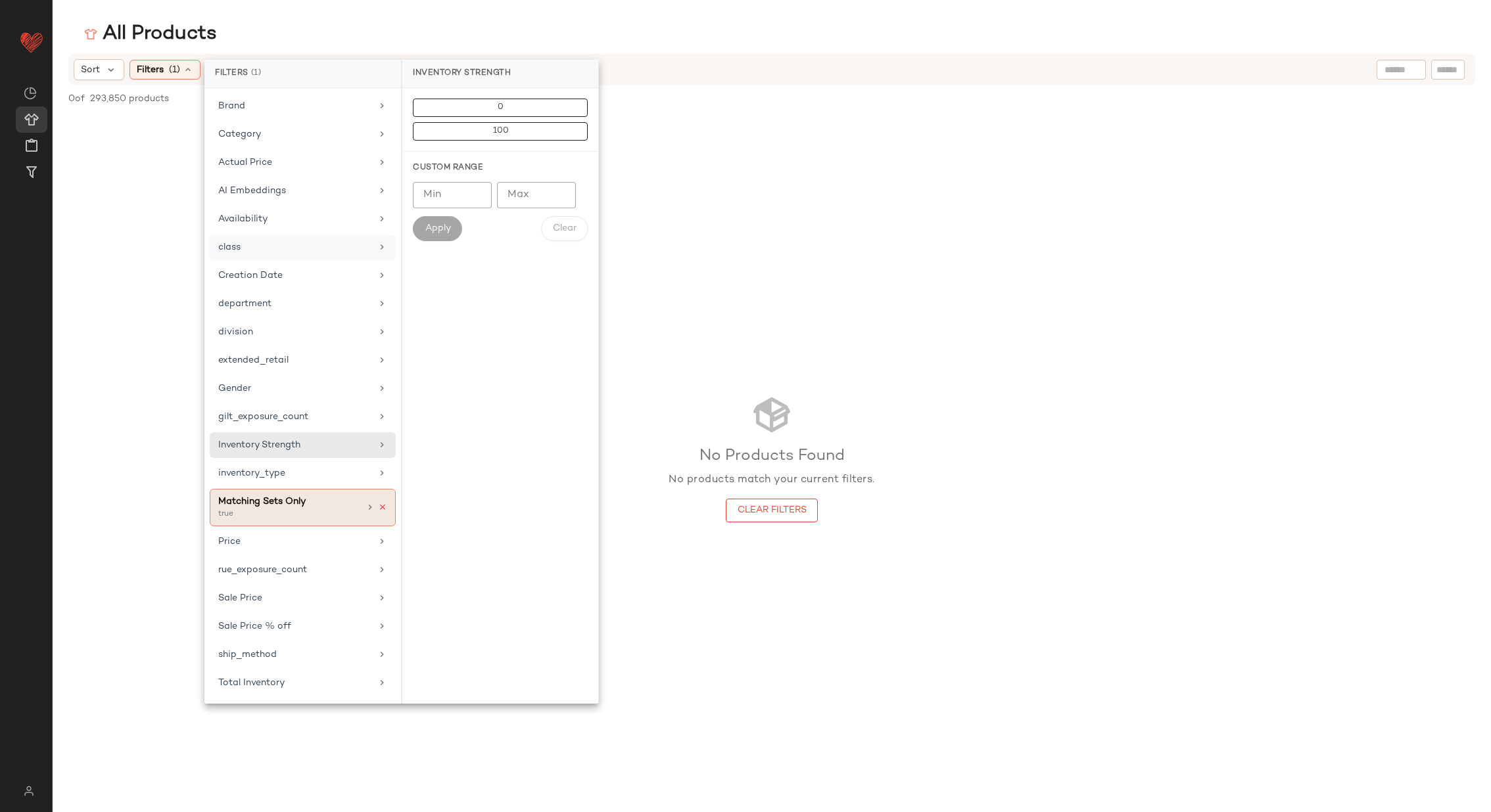
click at [383, 502] on icon at bounding box center [382, 507] width 9 height 9
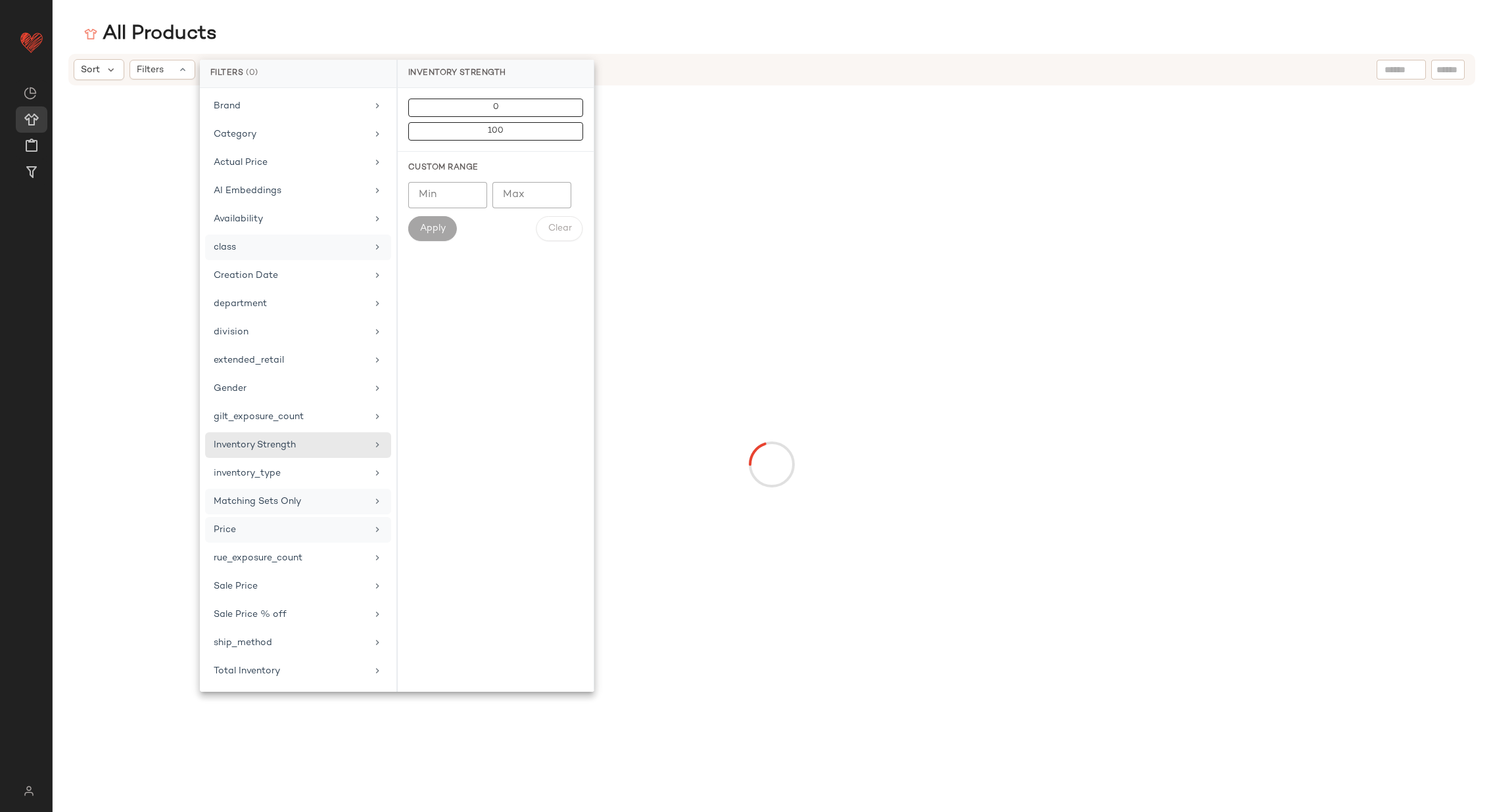
click at [378, 524] on icon at bounding box center [377, 530] width 11 height 11
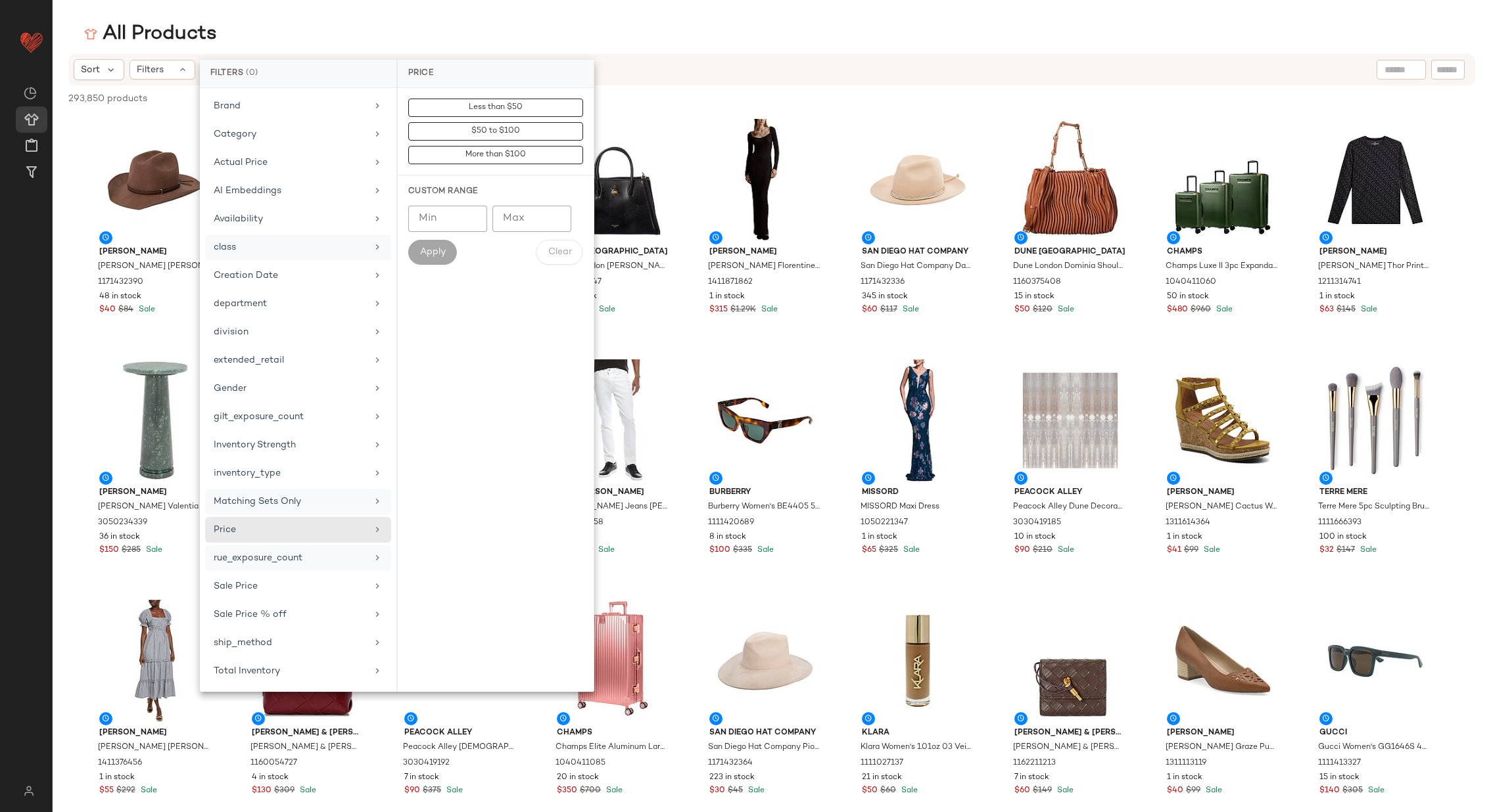
click at [379, 552] on icon at bounding box center [377, 558] width 11 height 11
click at [375, 637] on icon at bounding box center [377, 643] width 11 height 11
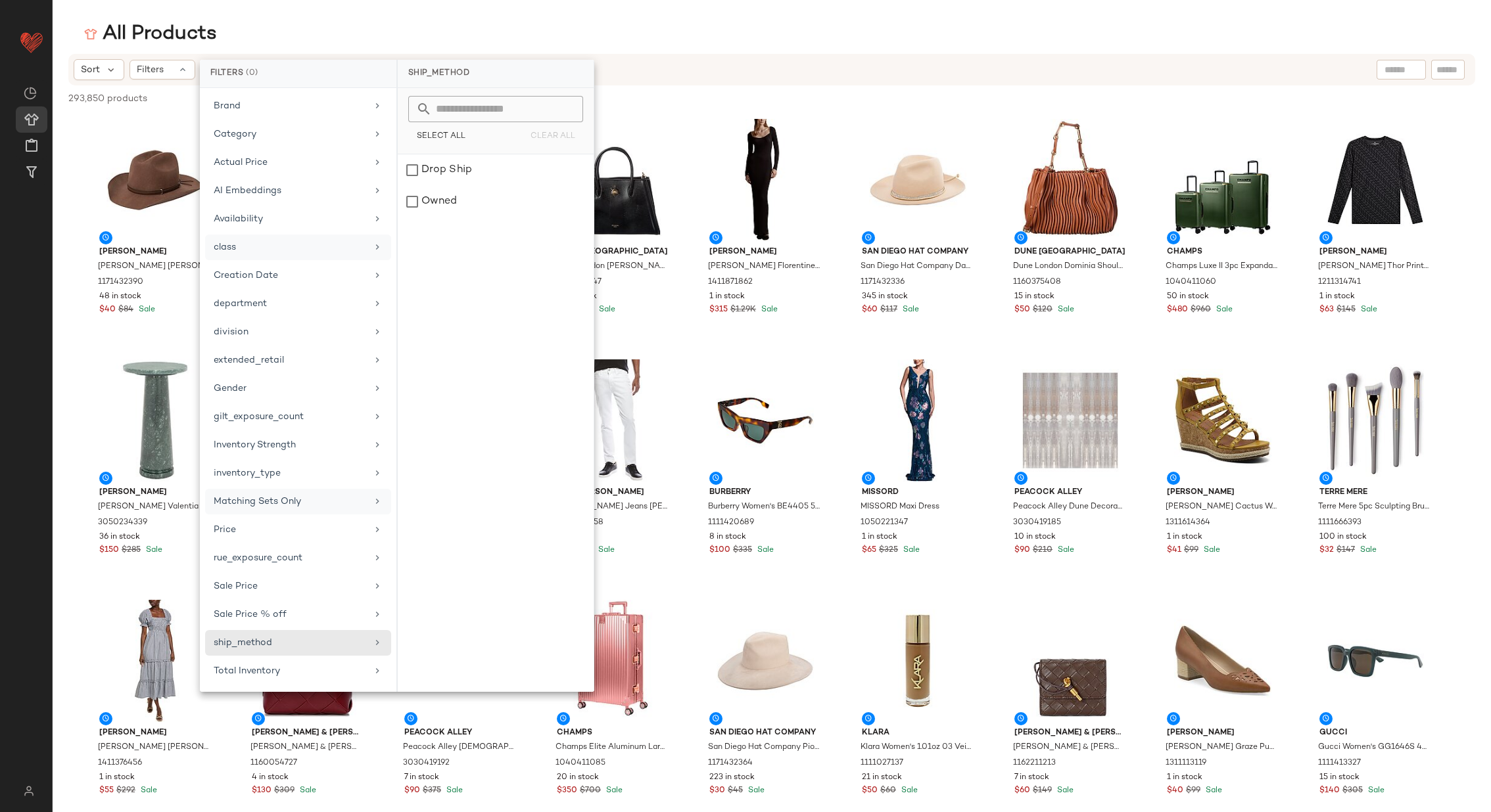
click at [699, 101] on div "293,850 products • 0 selected Deselect All" at bounding box center [772, 99] width 1438 height 29
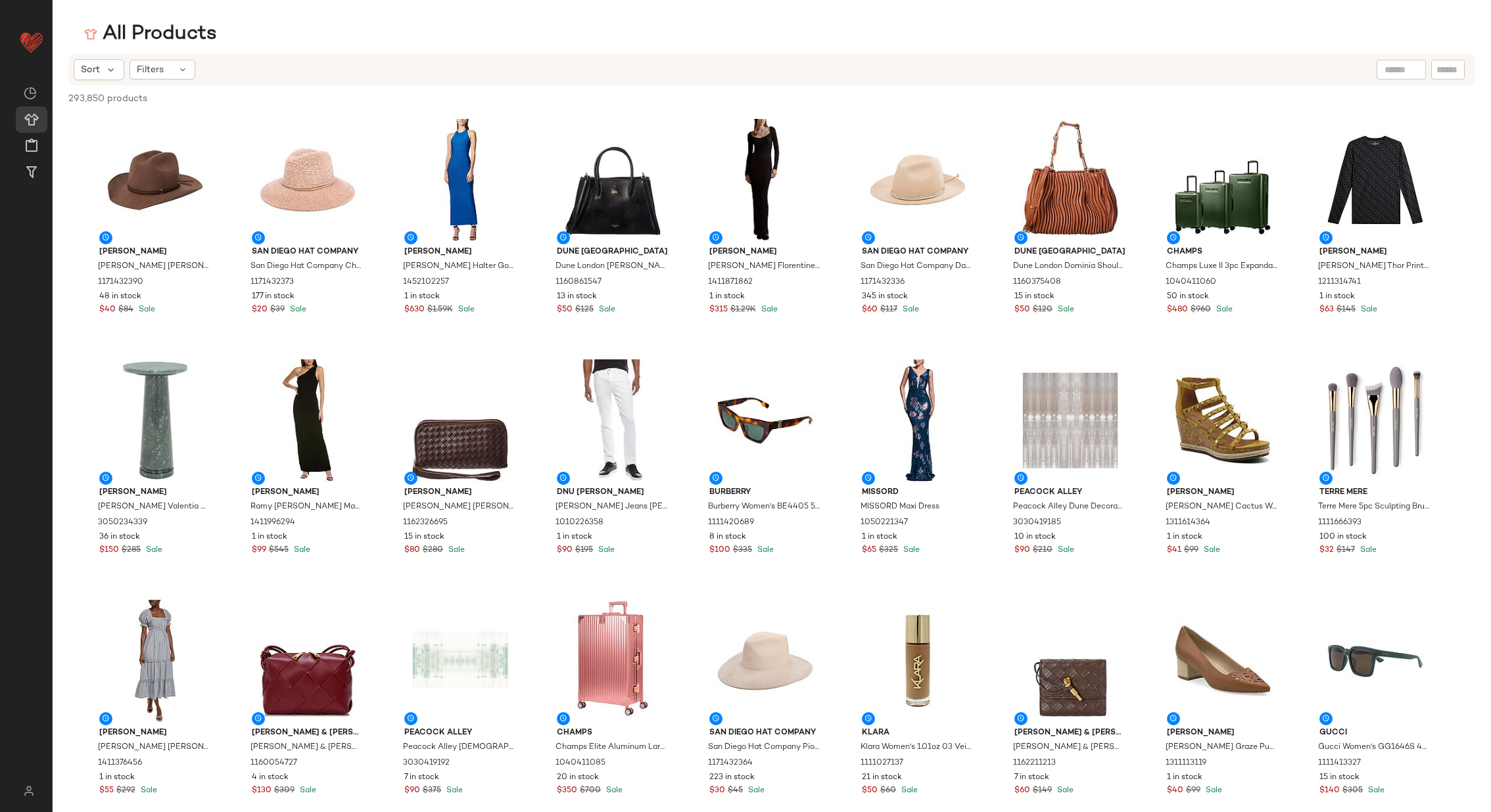
click at [1396, 67] on input "text" at bounding box center [1401, 70] width 33 height 14
type input "*******"
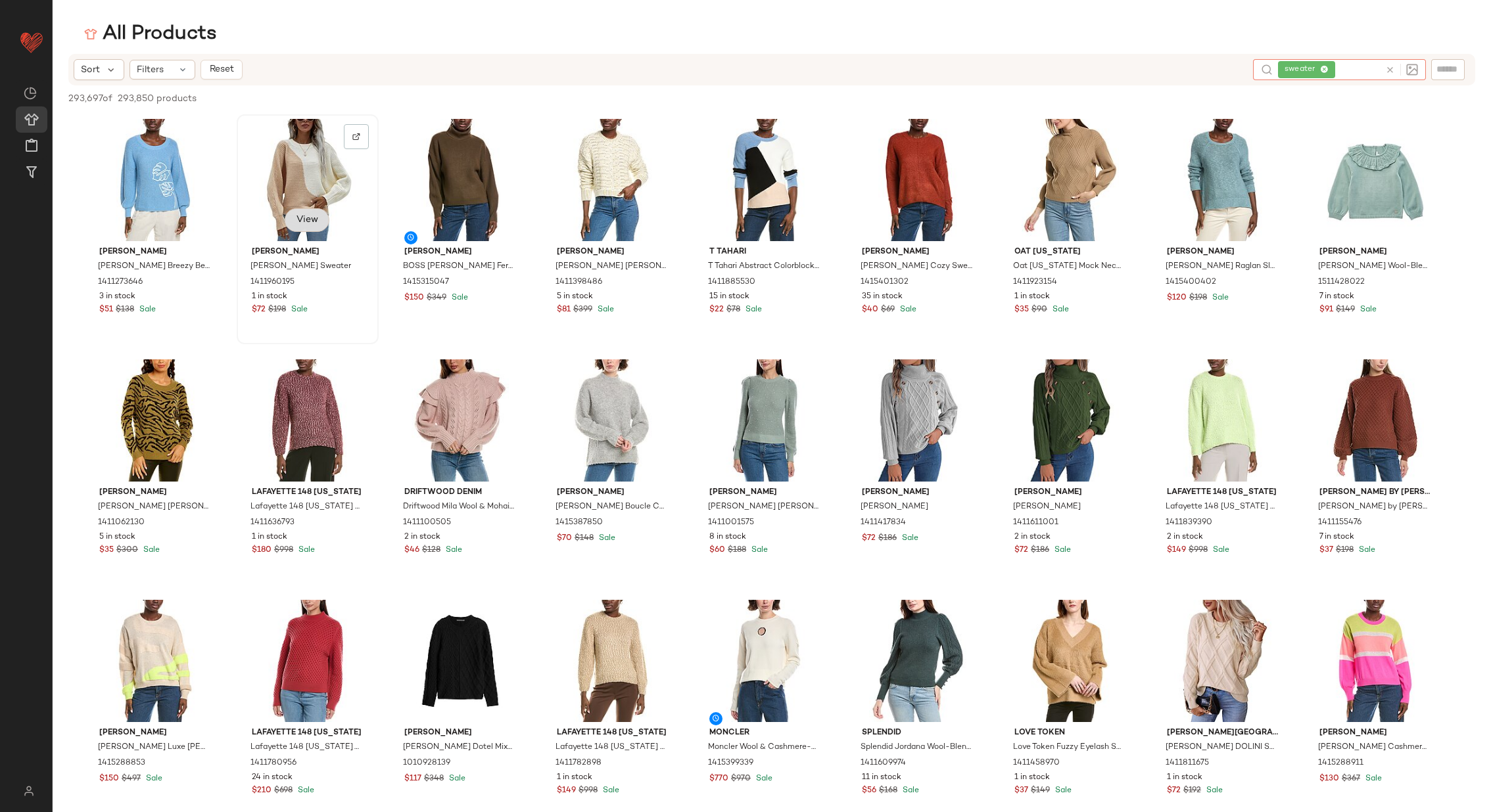
click at [314, 219] on span "View" at bounding box center [306, 220] width 22 height 11
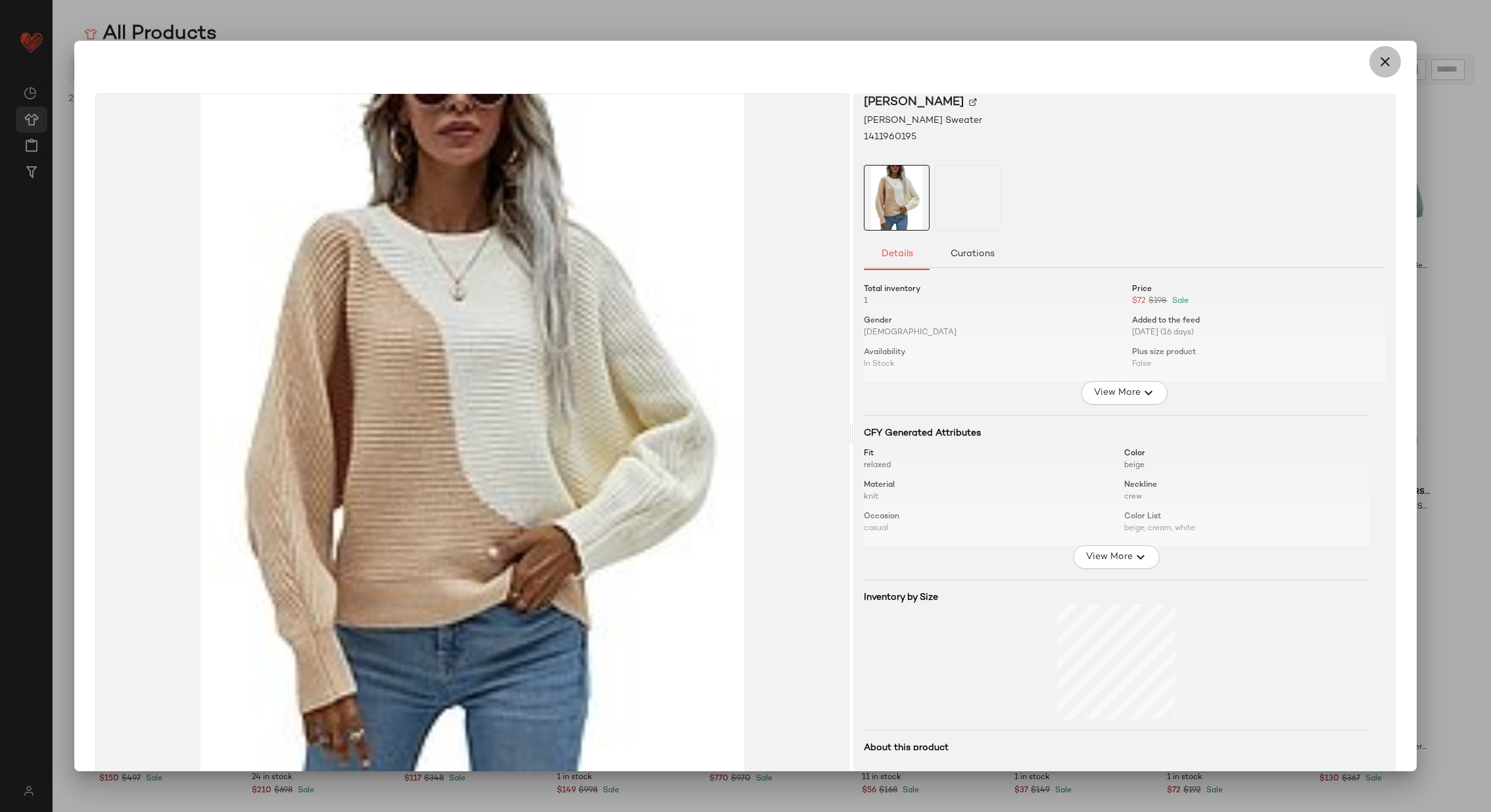
click at [1381, 59] on icon "button" at bounding box center [1385, 61] width 16 height 16
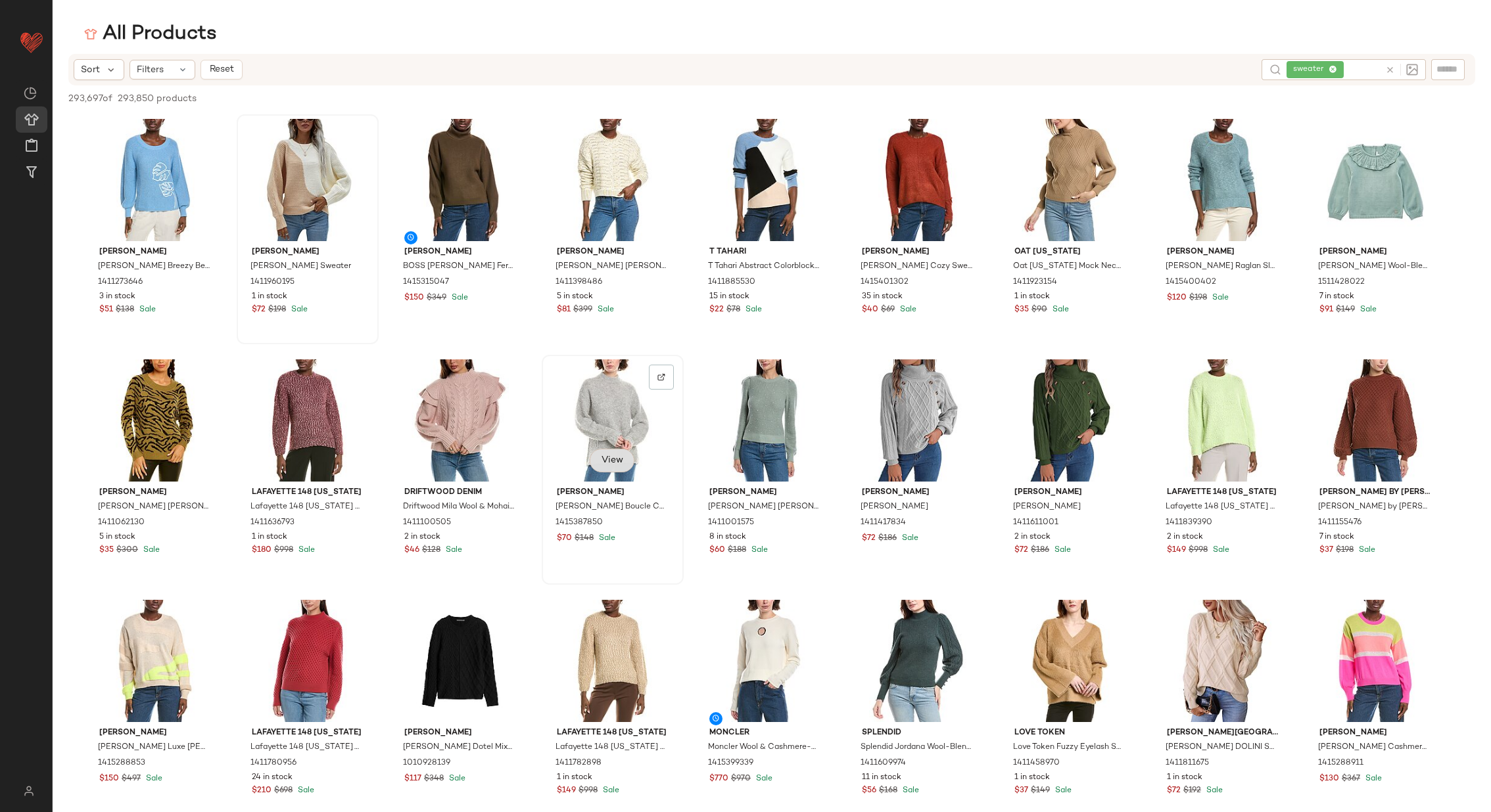
click at [603, 463] on span "View" at bounding box center [611, 460] width 22 height 11
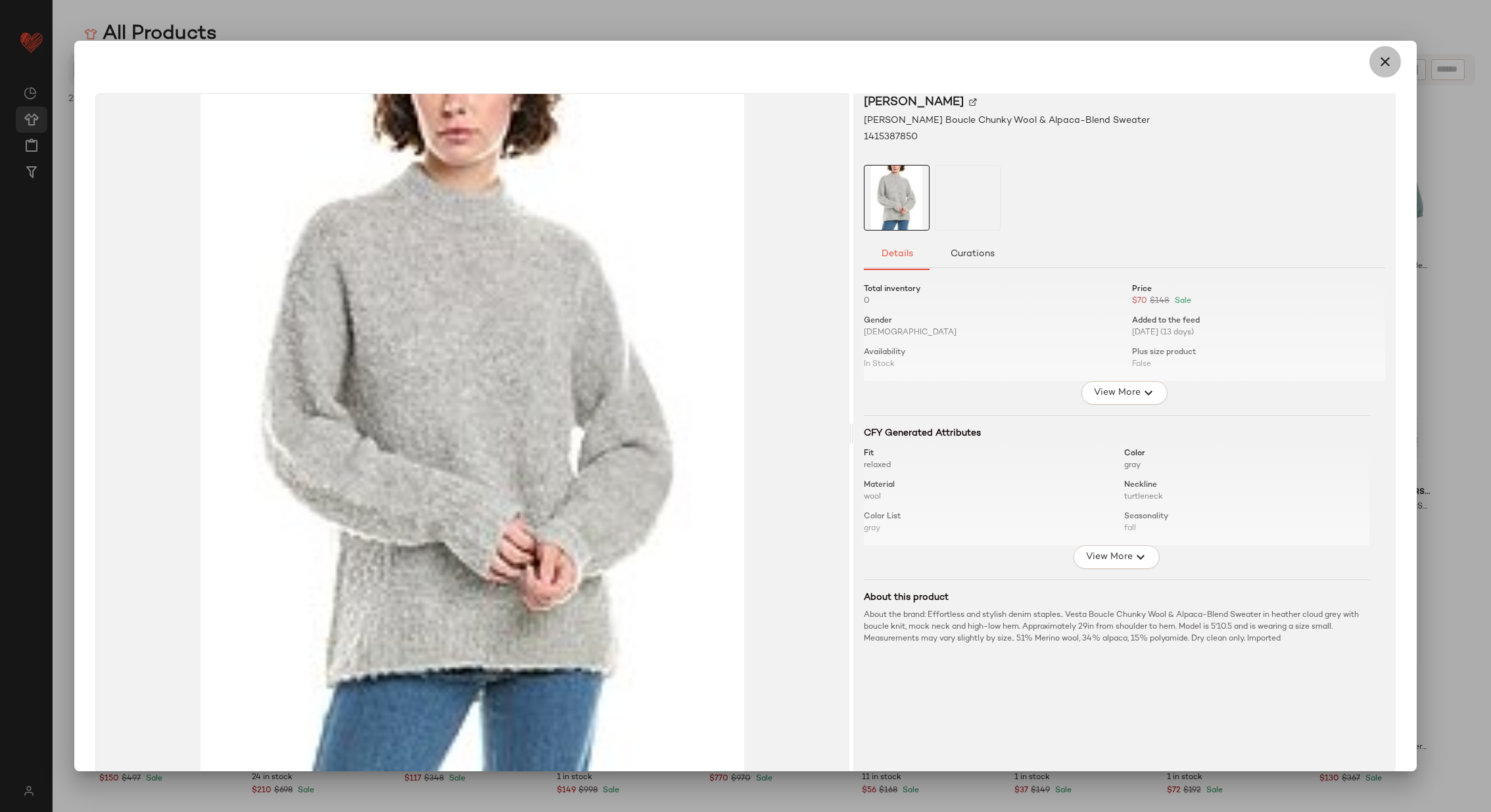
click at [1377, 61] on icon "button" at bounding box center [1385, 61] width 16 height 16
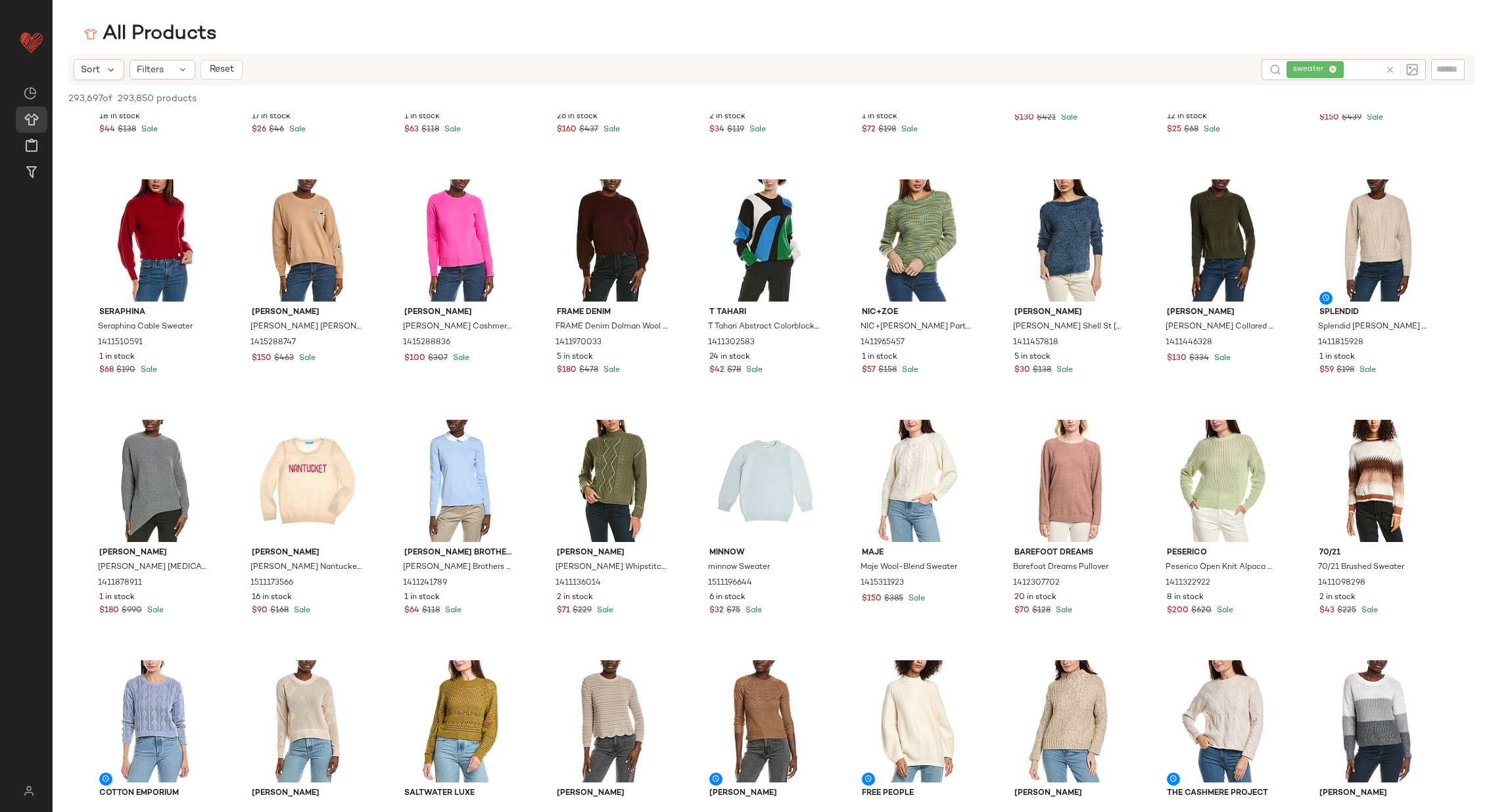
scroll to position [2195, 0]
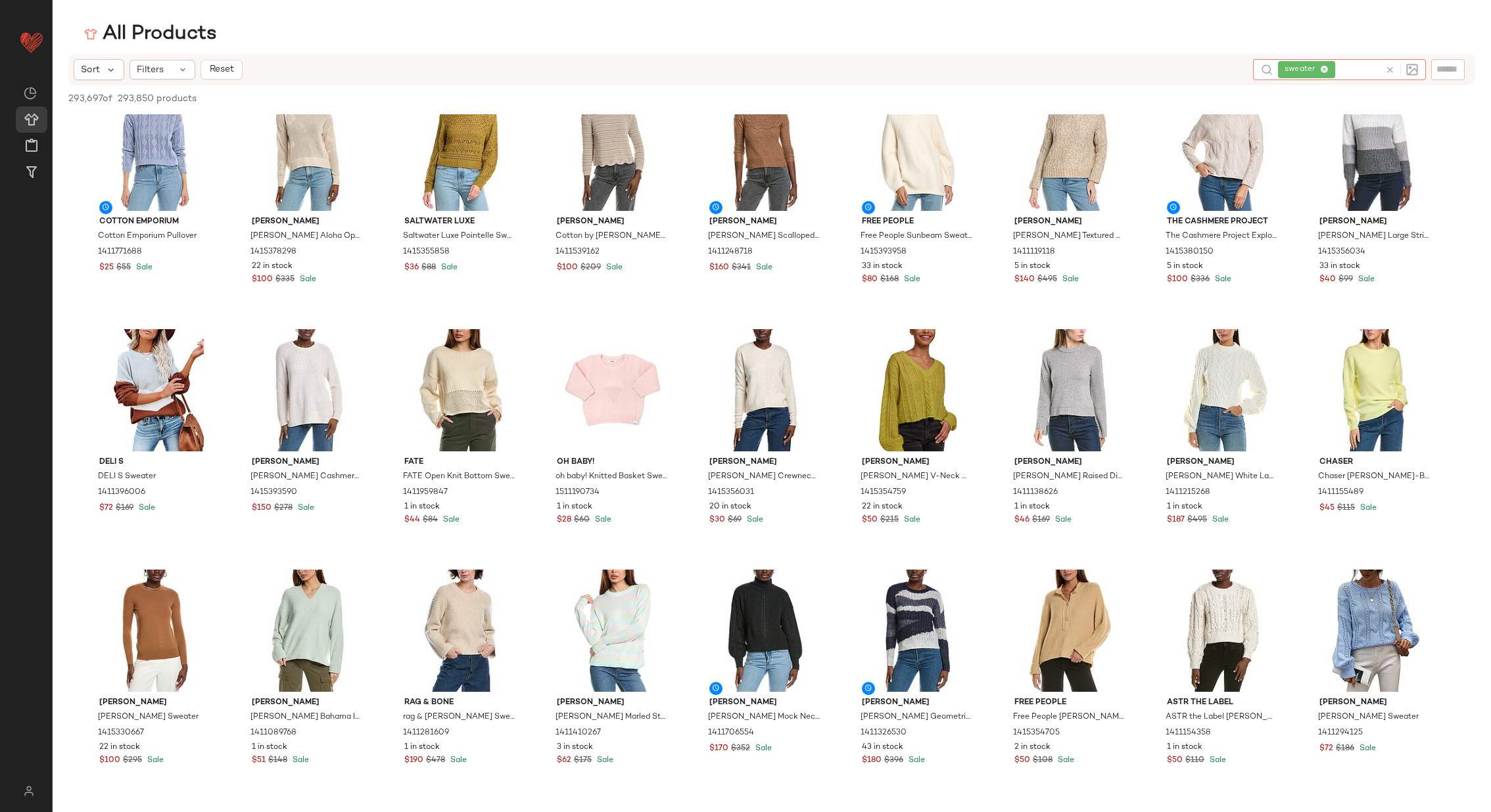
click at [1390, 65] on icon at bounding box center [1389, 69] width 10 height 10
type input "*****"
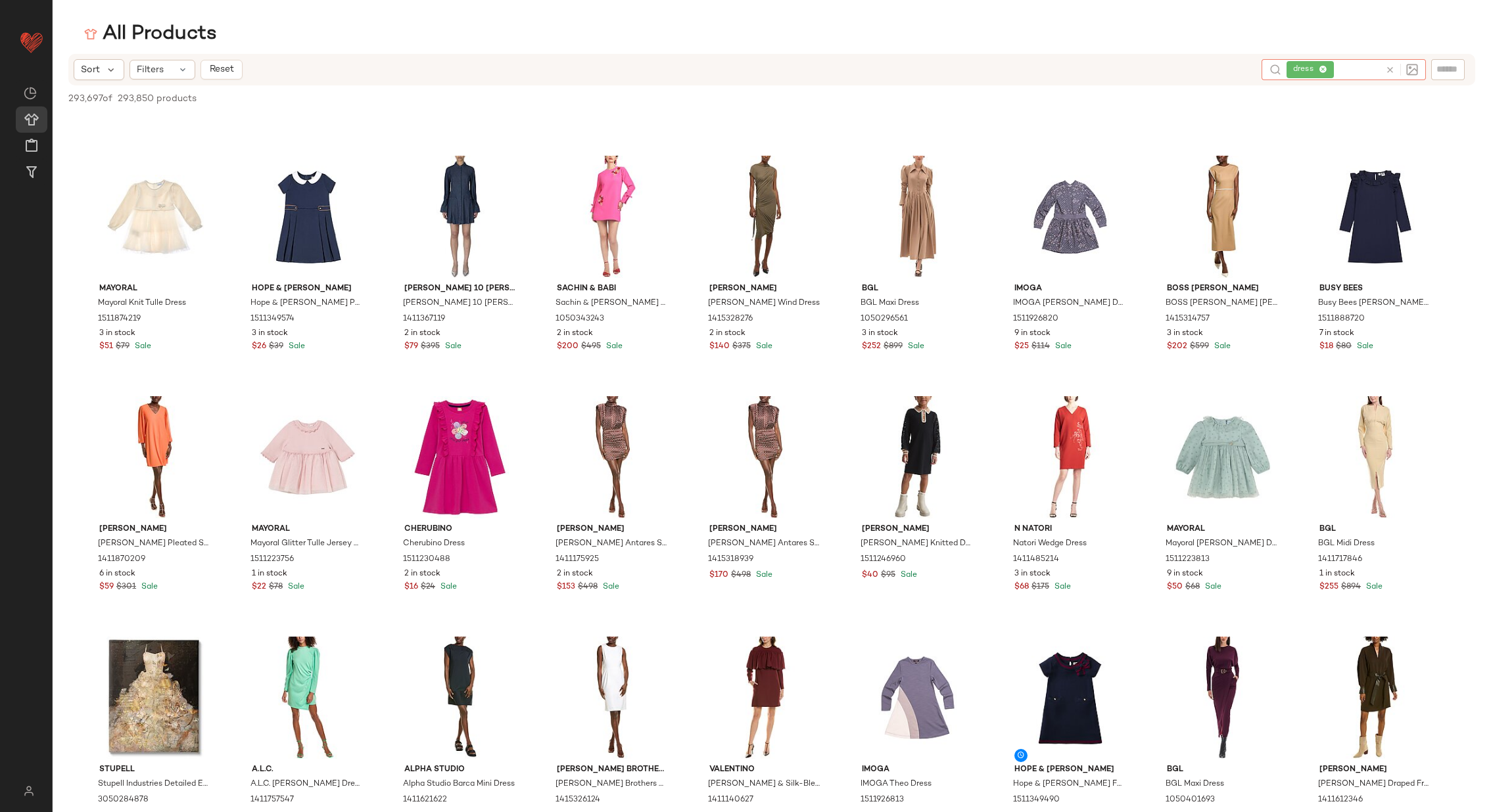
scroll to position [198, 0]
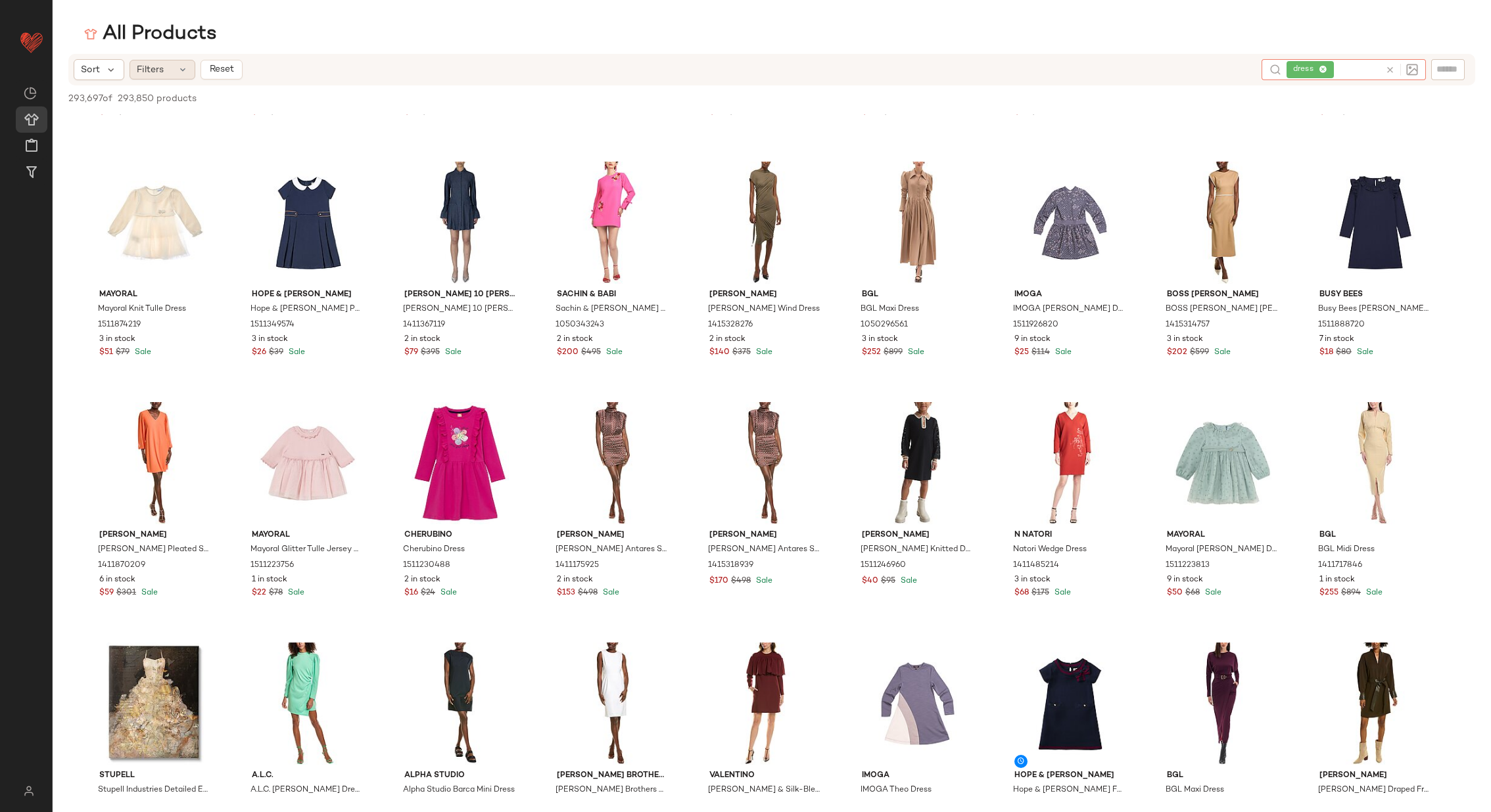
click at [182, 69] on icon at bounding box center [182, 69] width 11 height 11
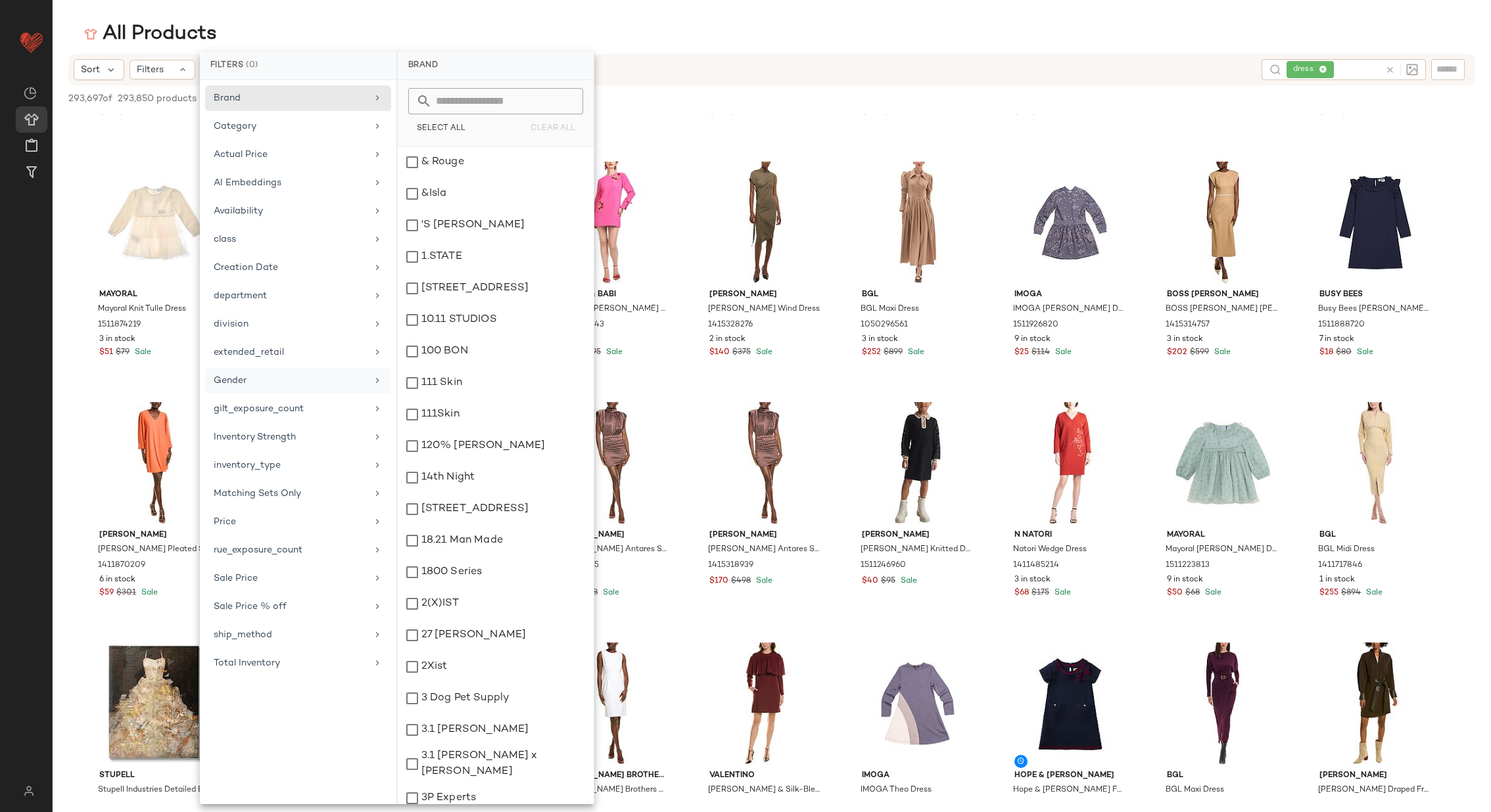
click at [377, 375] on icon at bounding box center [377, 381] width 11 height 11
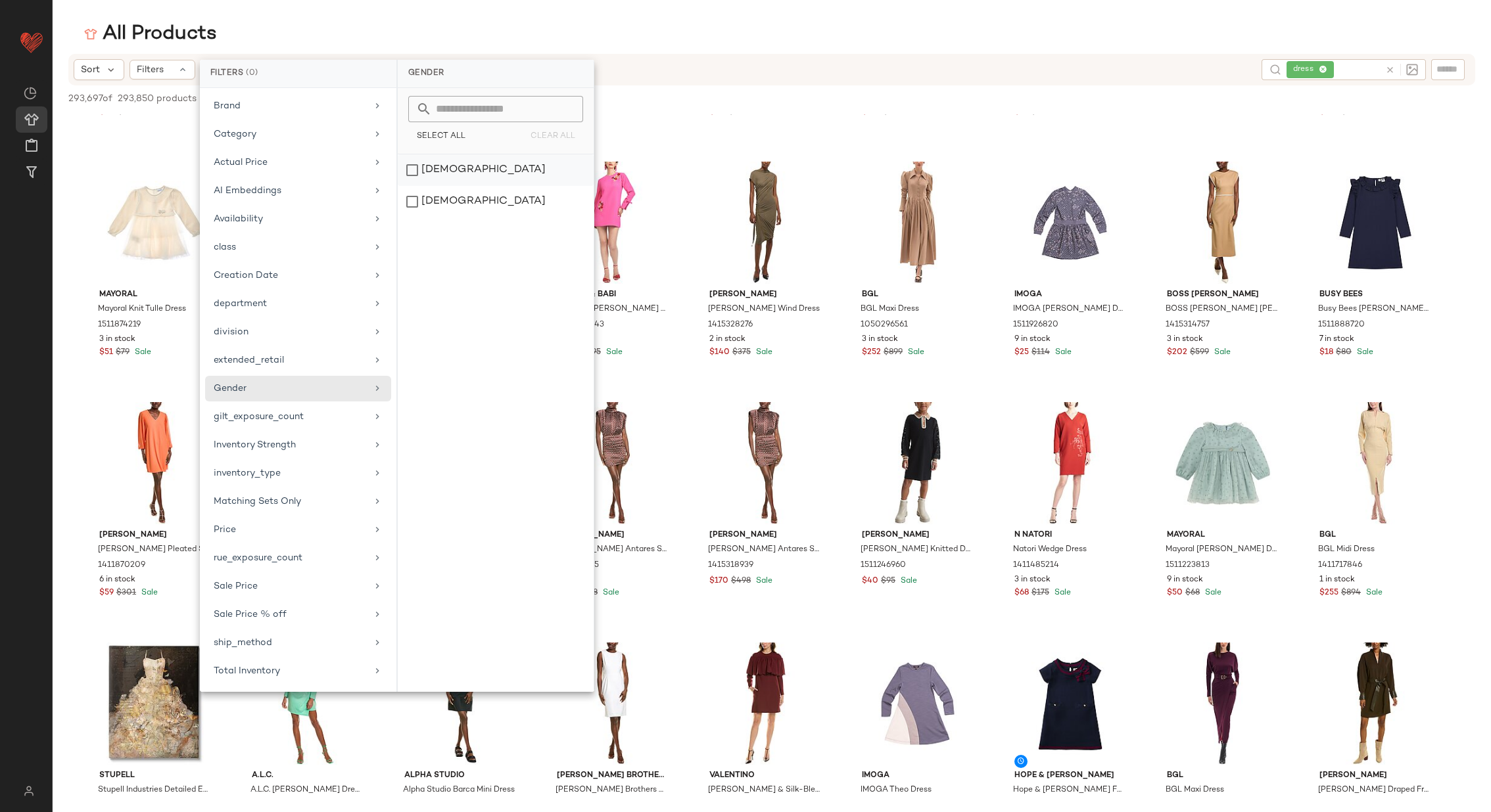
click at [410, 163] on div "female" at bounding box center [495, 170] width 196 height 32
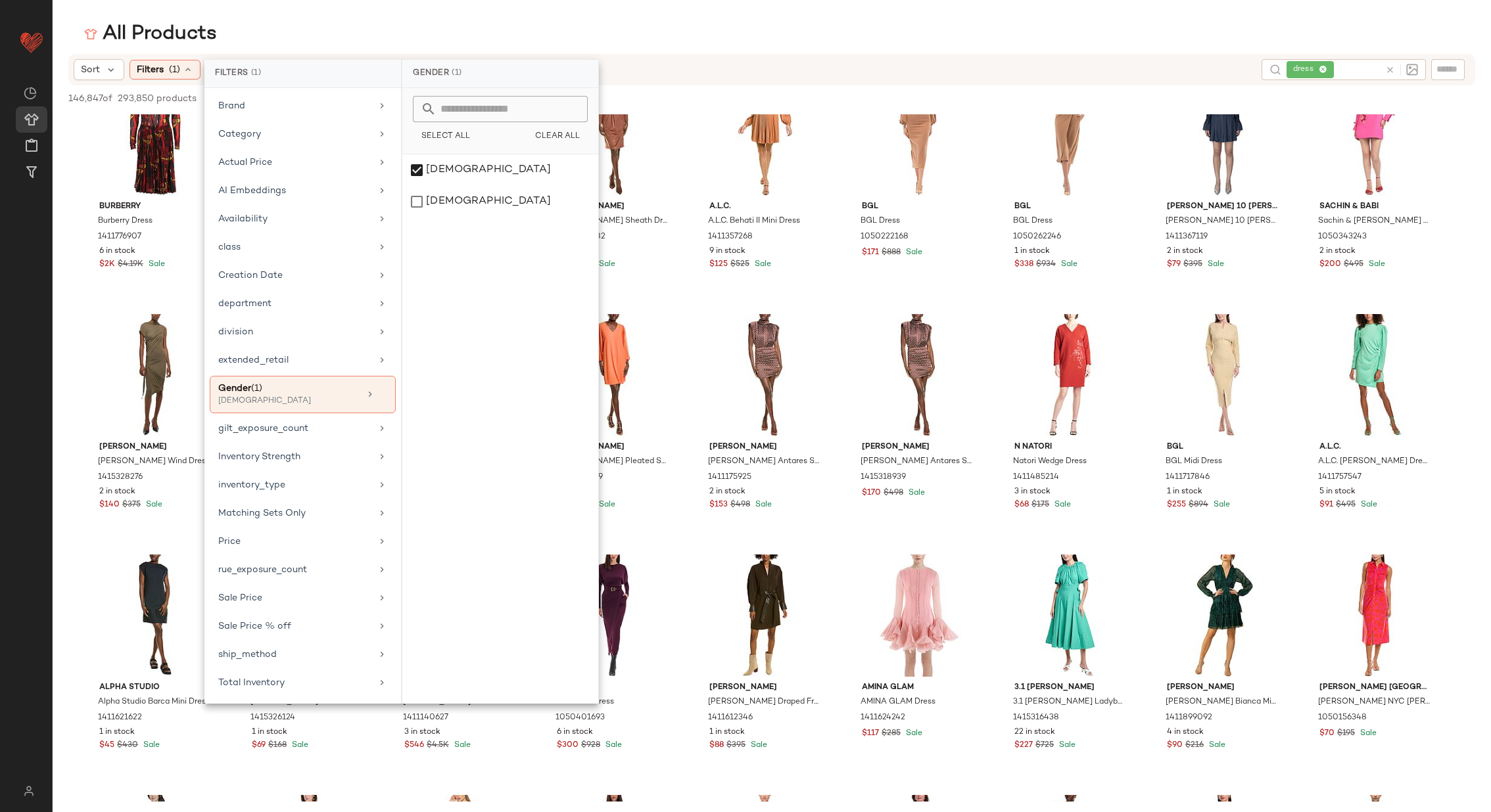
scroll to position [0, 0]
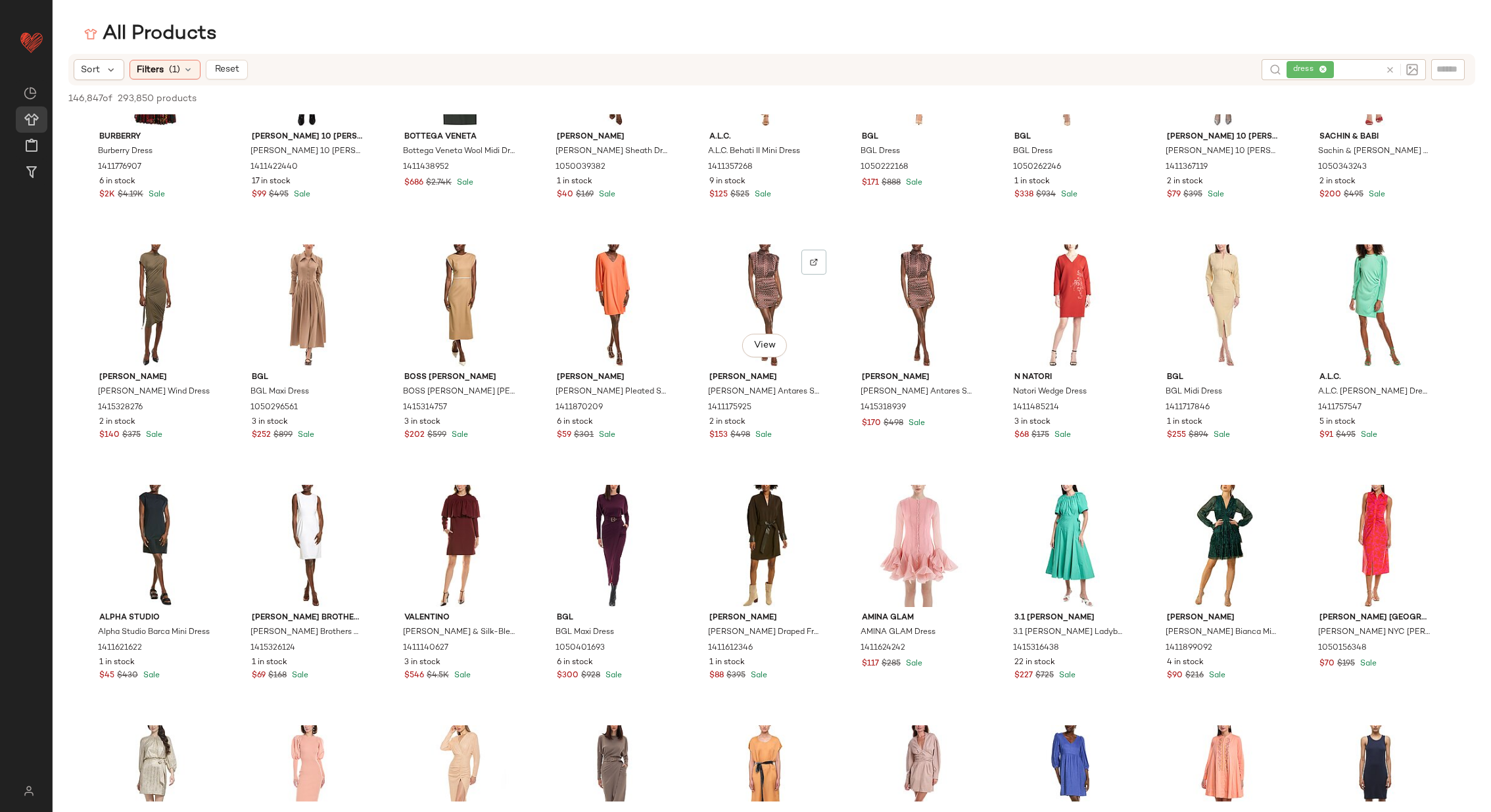
scroll to position [151, 0]
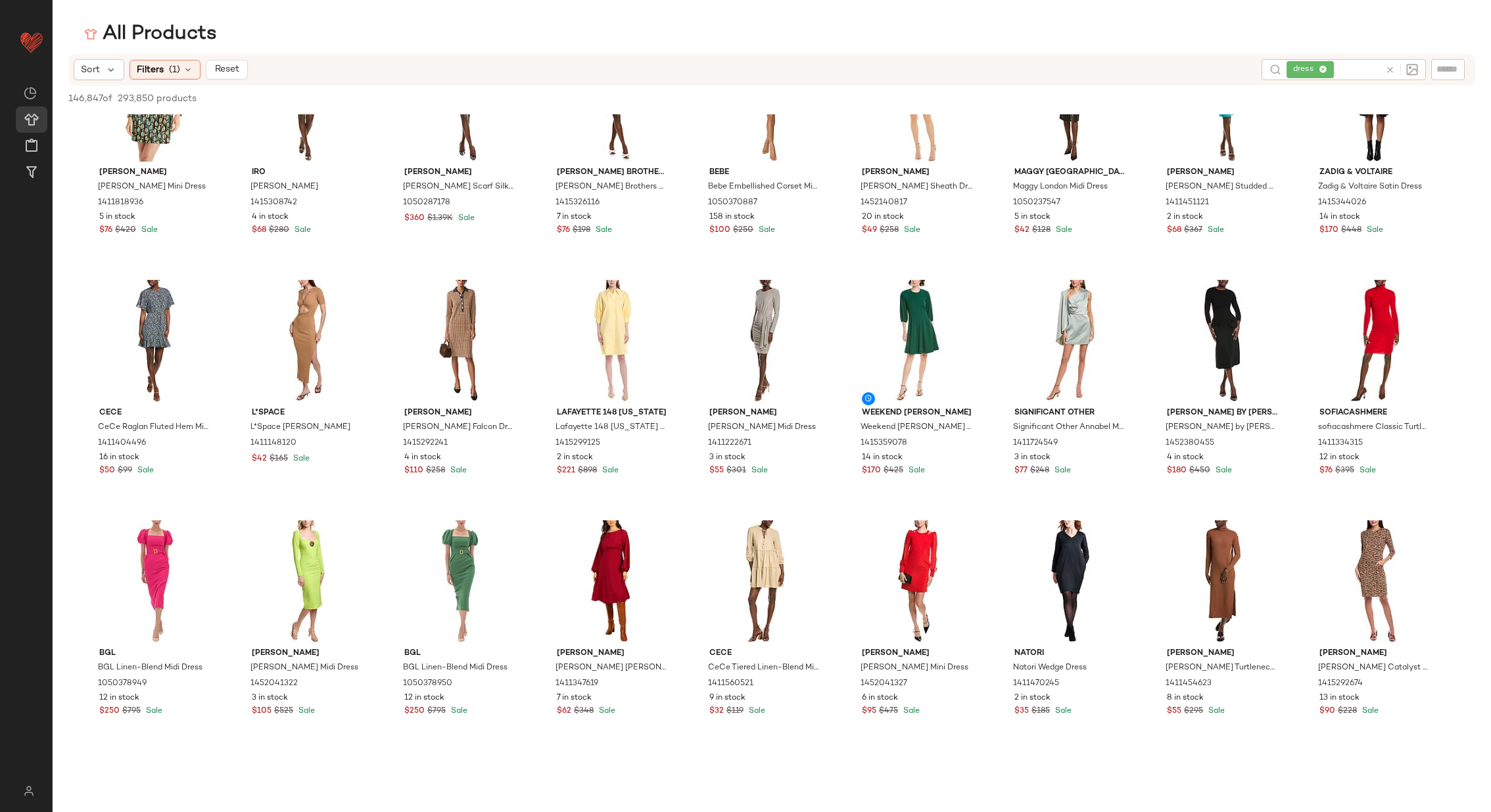
scroll to position [3711, 0]
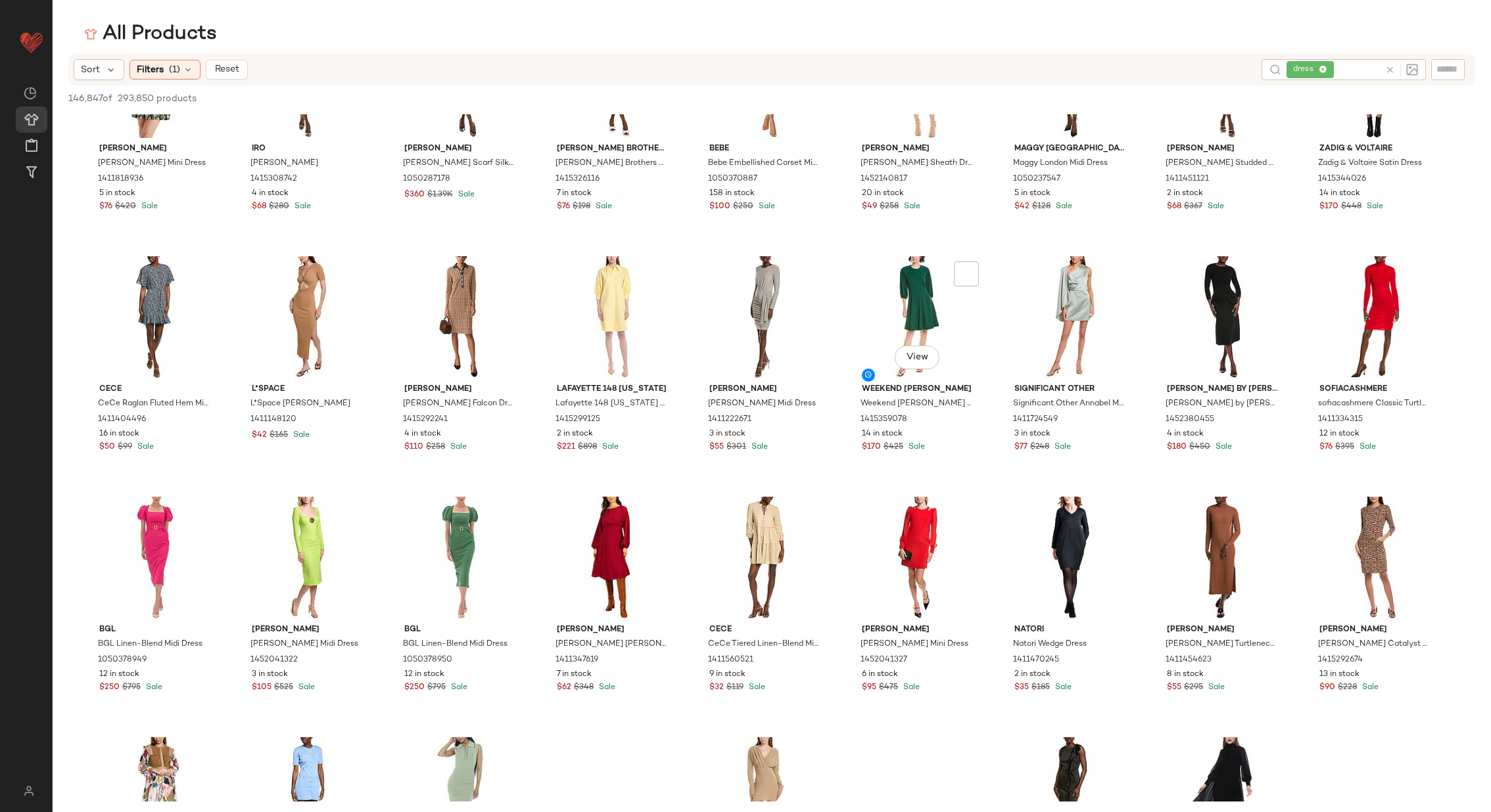
click at [1389, 66] on icon at bounding box center [1389, 69] width 10 height 10
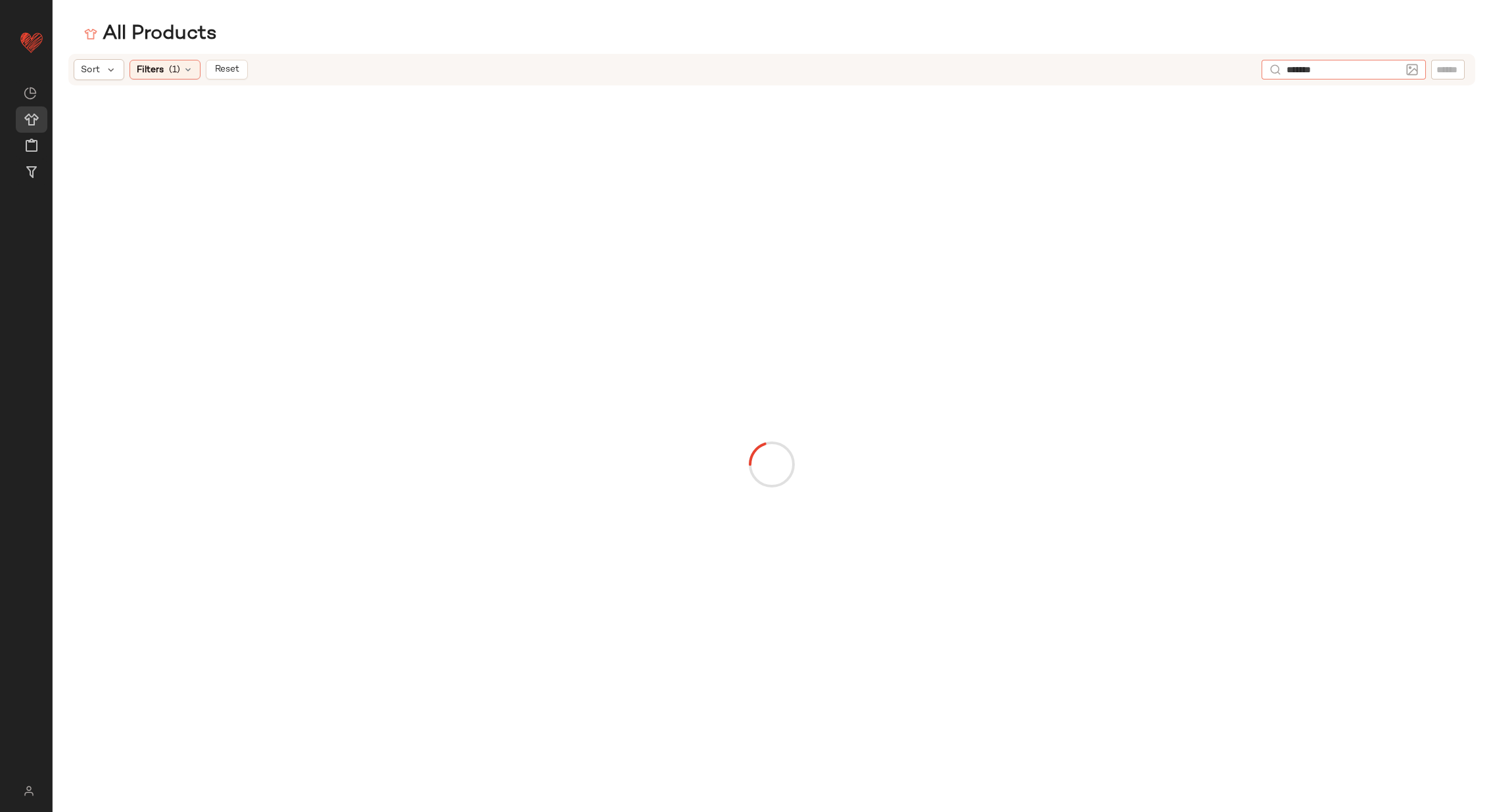
type input "********"
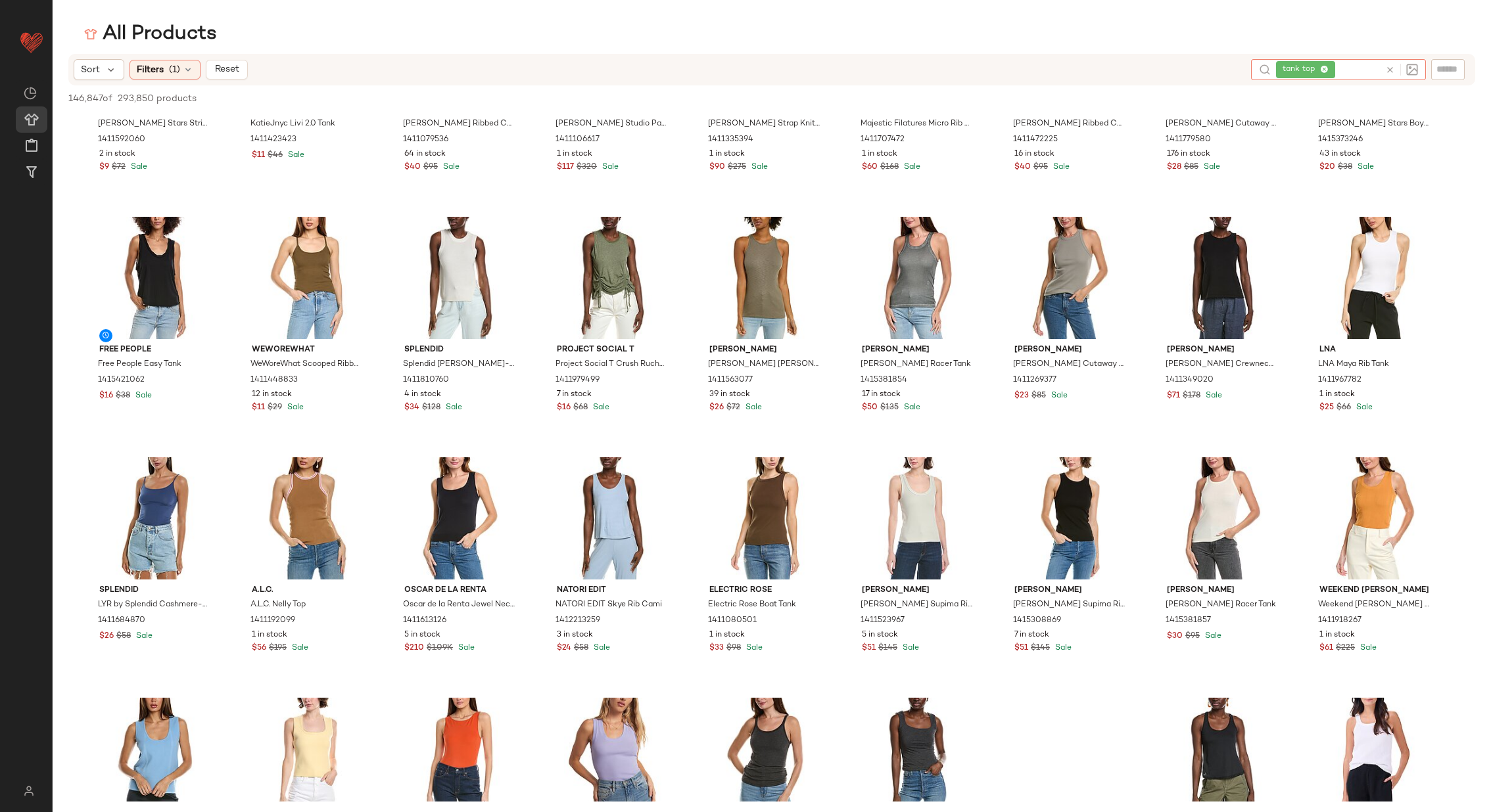
scroll to position [1829, 0]
